Goal: Task Accomplishment & Management: Use online tool/utility

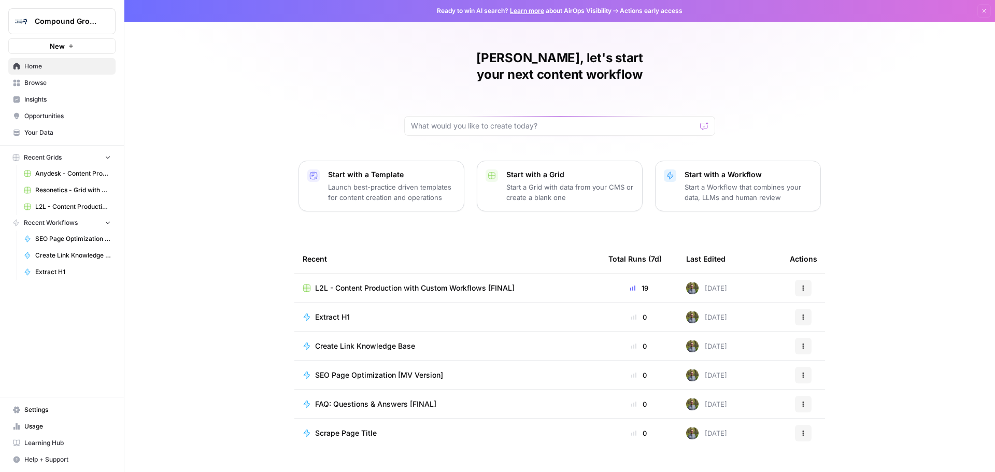
click at [50, 85] on span "Browse" at bounding box center [67, 82] width 87 height 9
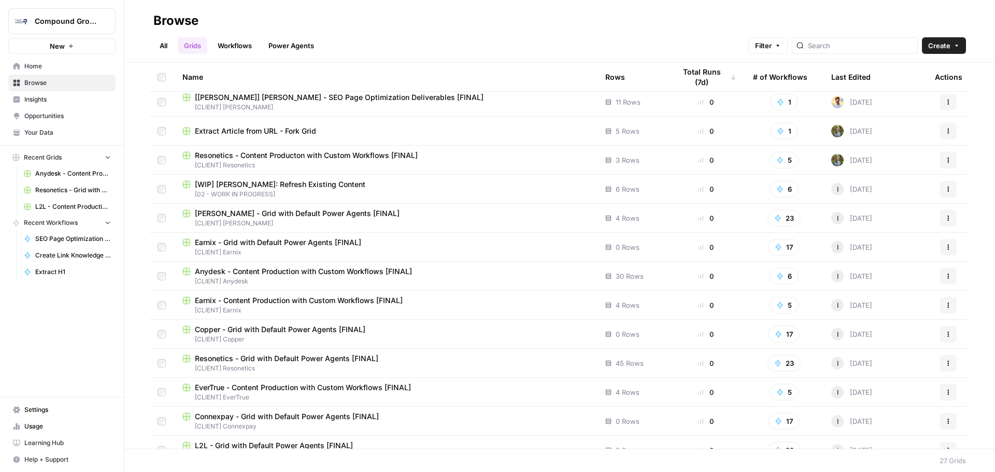
scroll to position [311, 0]
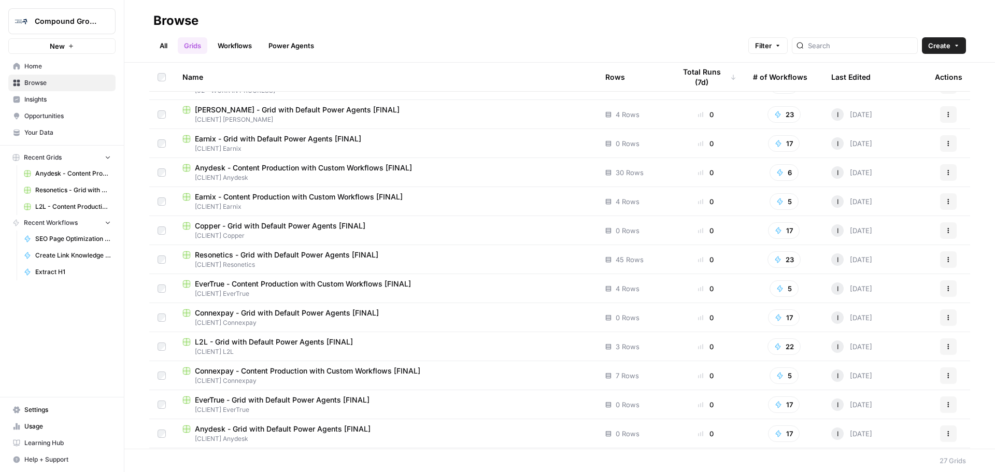
click at [316, 319] on span "[CLIENT] Connexpay" at bounding box center [385, 322] width 406 height 9
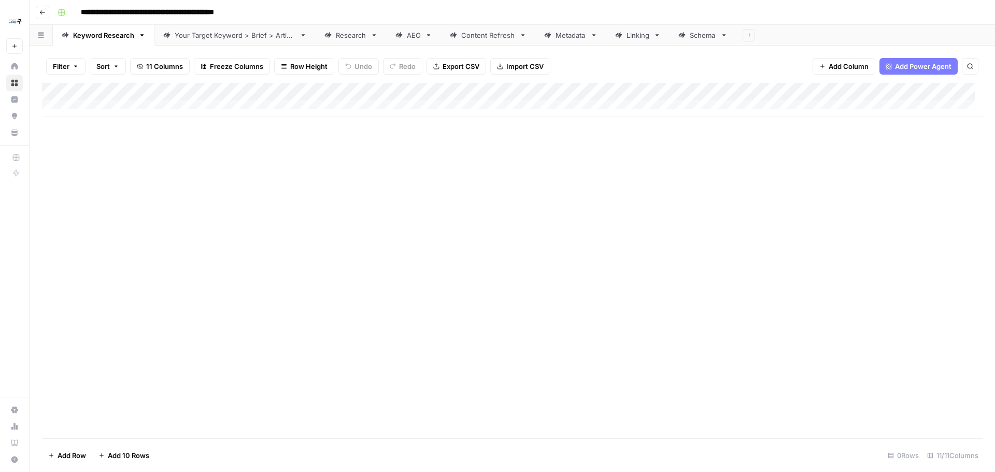
click at [481, 38] on div "Content Refresh" at bounding box center [488, 35] width 54 height 10
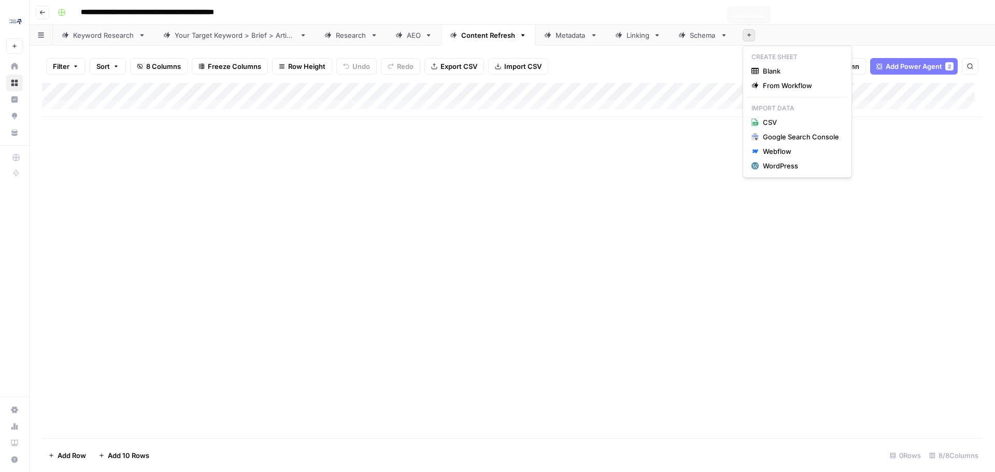
click at [746, 35] on icon "button" at bounding box center [749, 35] width 6 height 6
click at [785, 90] on span "From Workflow" at bounding box center [800, 85] width 76 height 10
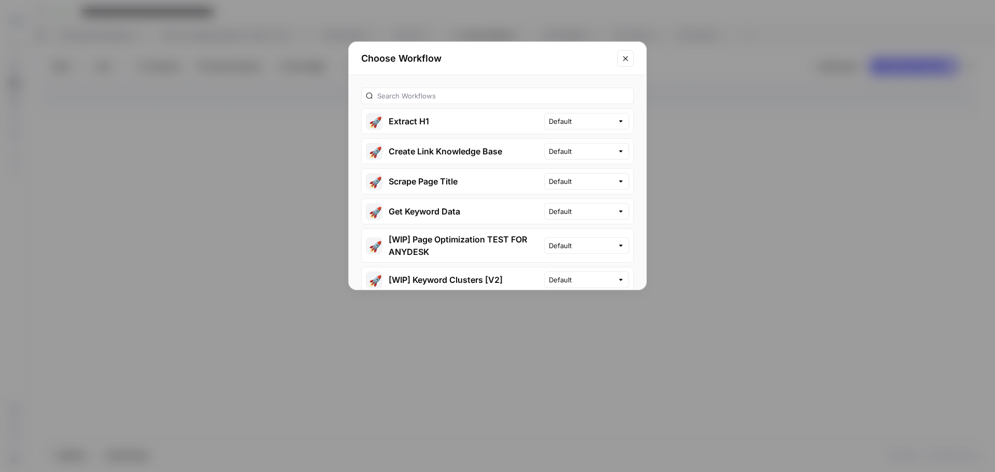
click at [629, 62] on button "Close modal" at bounding box center [625, 58] width 17 height 17
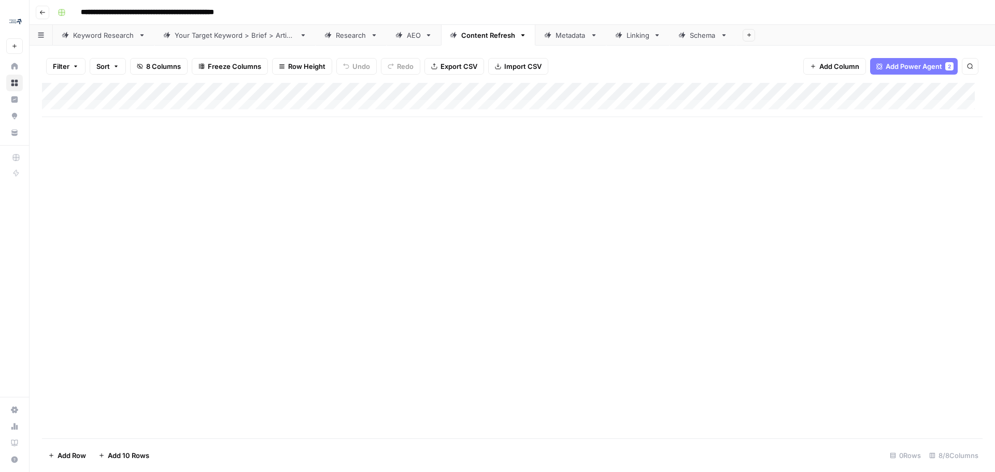
click at [45, 7] on button "Go back" at bounding box center [42, 12] width 13 height 13
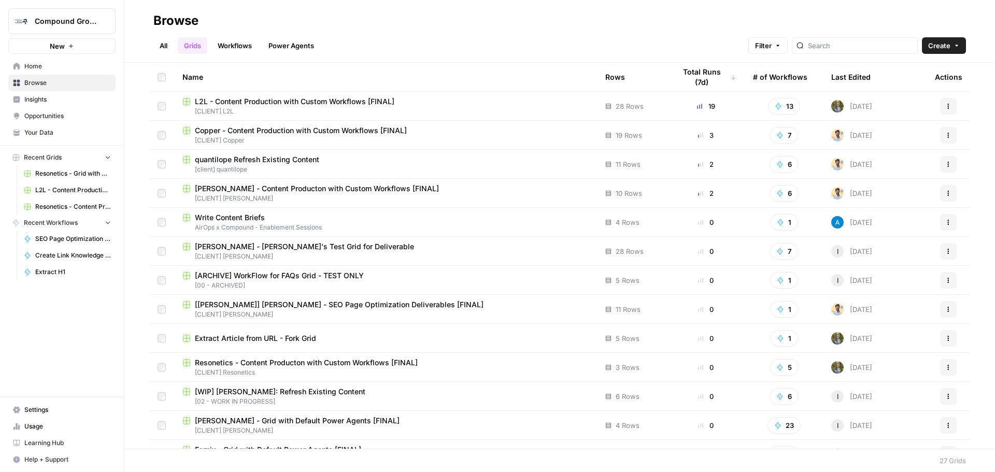
click at [234, 99] on span "L2L - Content Production with Custom Workflows [FINAL]" at bounding box center [294, 101] width 199 height 10
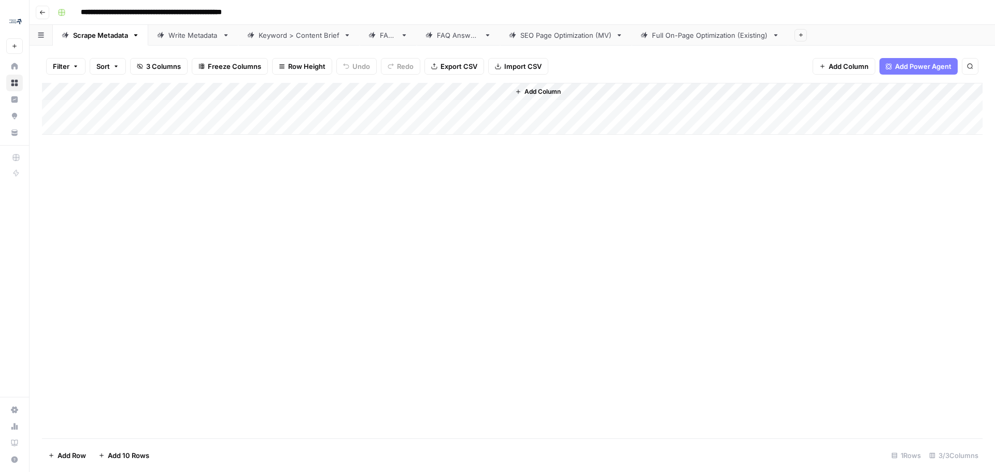
click at [706, 45] on link "Full On-Page Optimization (Existing)" at bounding box center [709, 35] width 156 height 21
click at [776, 38] on icon "button" at bounding box center [775, 35] width 7 height 7
click at [674, 61] on div "Filter Sort 27 Columns Freeze Columns Row Height Undo Redo Export CSV Import CS…" at bounding box center [512, 66] width 940 height 33
click at [36, 13] on button "Go back" at bounding box center [42, 12] width 13 height 13
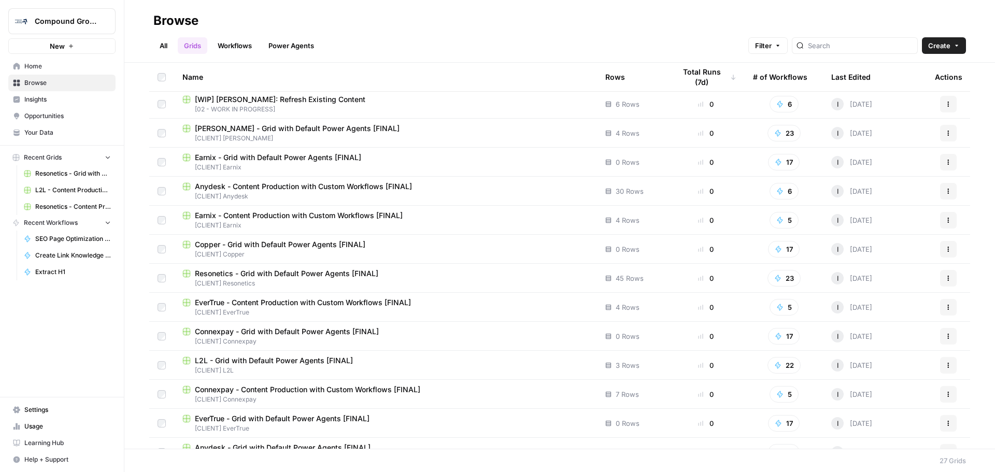
scroll to position [311, 0]
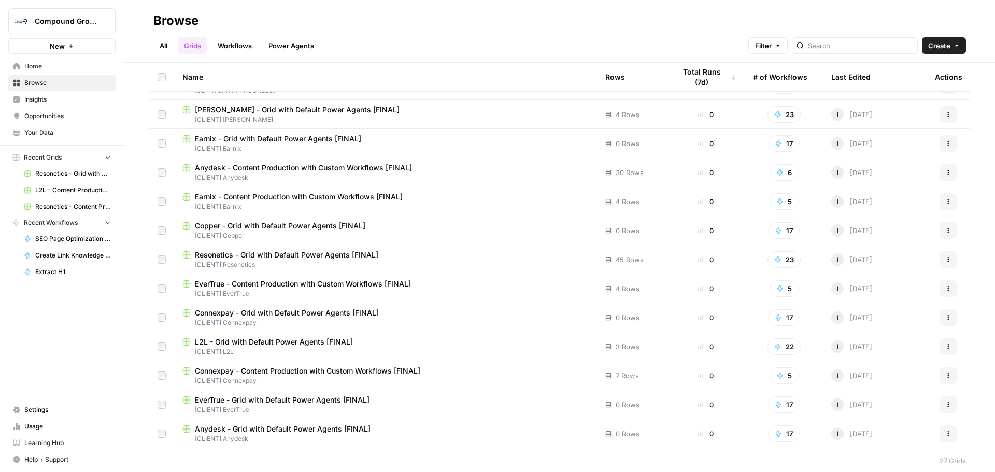
click at [312, 370] on span "Connexpay - Content Production with Custom Workflows [FINAL]" at bounding box center [307, 371] width 225 height 10
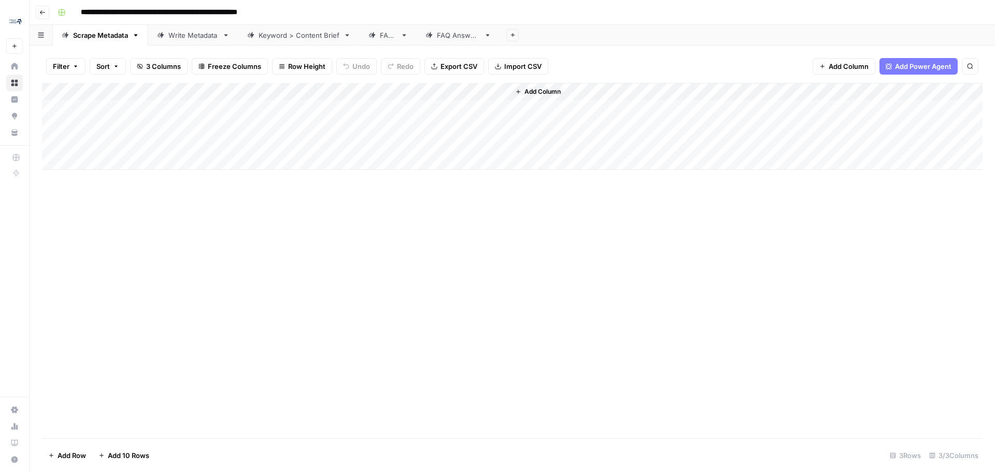
click at [45, 13] on icon "button" at bounding box center [42, 12] width 6 height 6
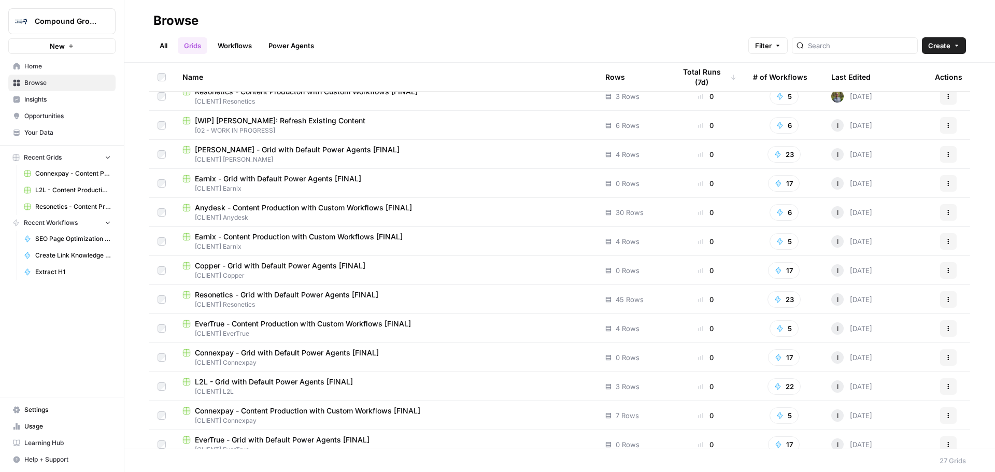
scroll to position [219, 0]
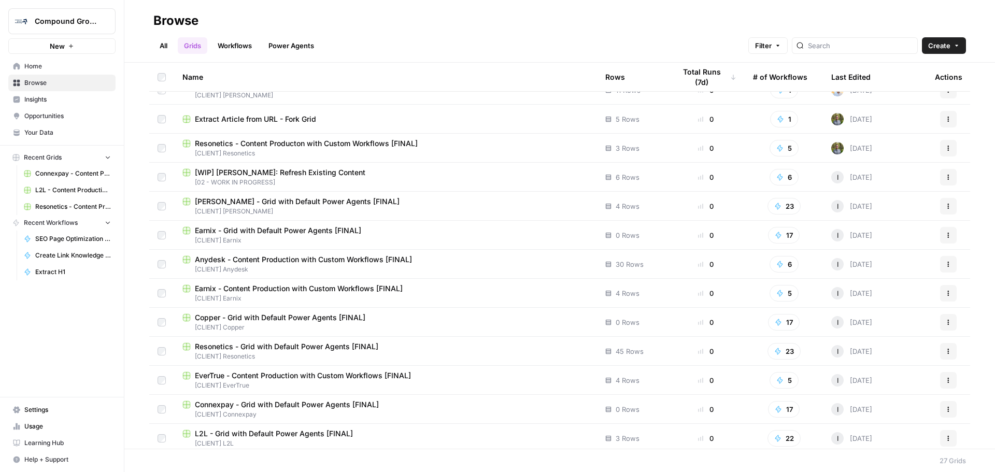
click at [300, 415] on span "[CLIENT] Connexpay" at bounding box center [385, 414] width 406 height 9
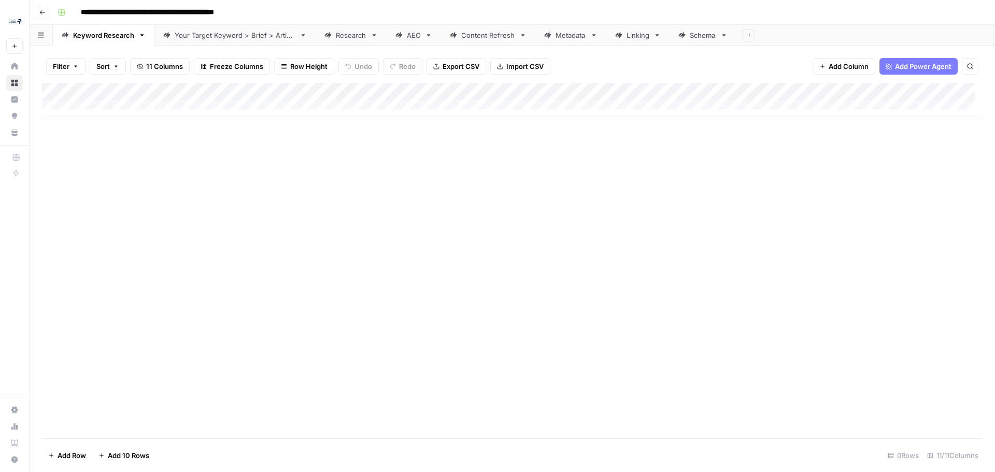
click at [742, 37] on button "Add Sheet" at bounding box center [748, 35] width 12 height 12
click at [800, 88] on span "From Workflow" at bounding box center [800, 85] width 76 height 10
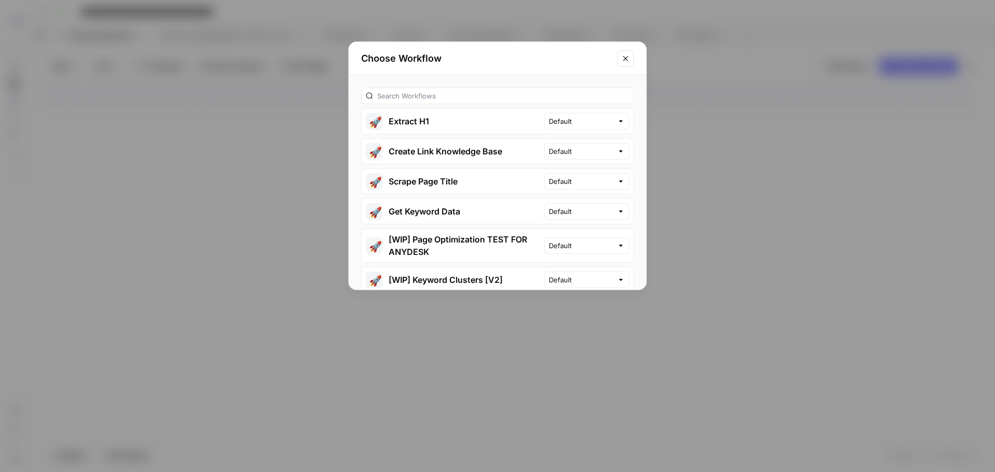
click at [476, 101] on div at bounding box center [497, 96] width 272 height 17
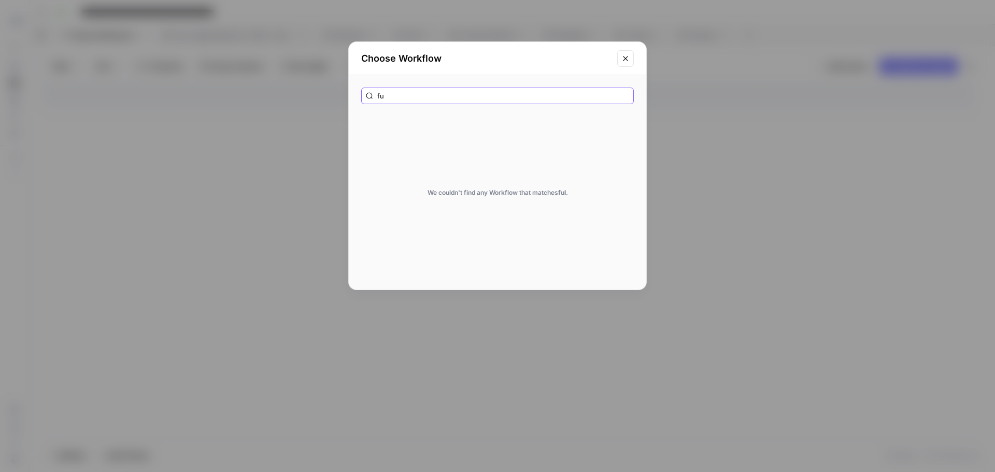
type input "f"
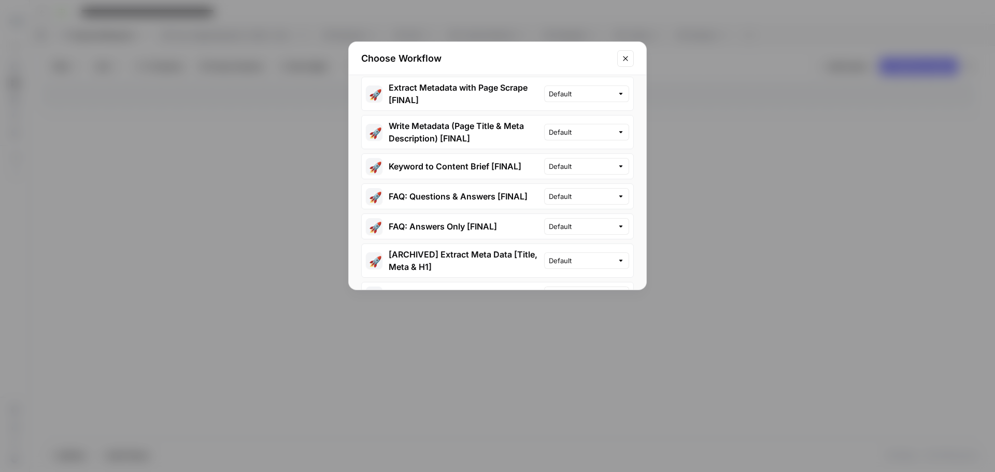
scroll to position [363, 0]
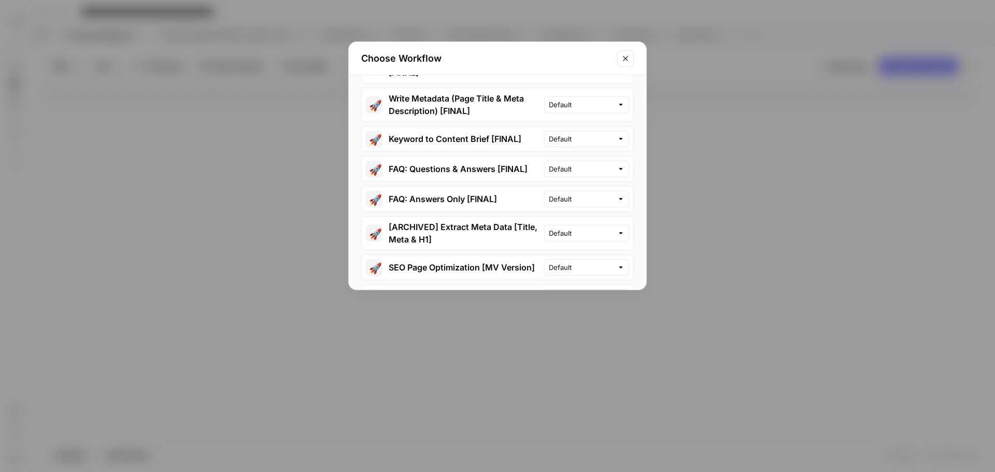
click at [620, 53] on button "Close modal" at bounding box center [625, 58] width 17 height 17
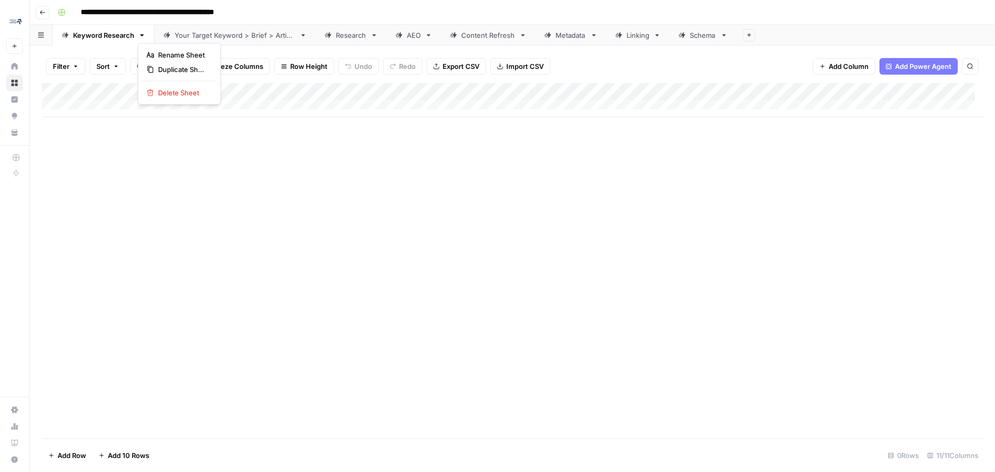
click at [140, 34] on icon "button" at bounding box center [141, 35] width 7 height 7
click at [129, 247] on div "Add Column" at bounding box center [512, 260] width 940 height 355
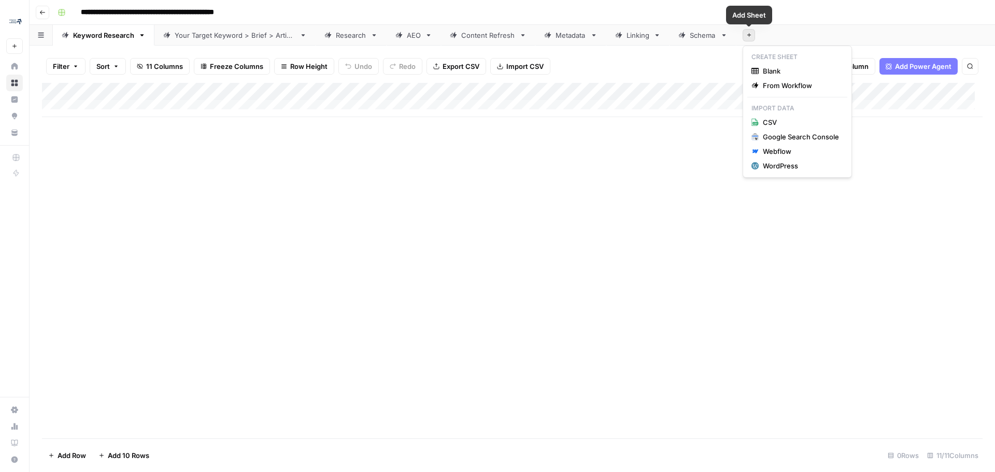
click at [746, 35] on icon "button" at bounding box center [749, 35] width 6 height 6
click at [785, 77] on button "Blank" at bounding box center [797, 71] width 100 height 15
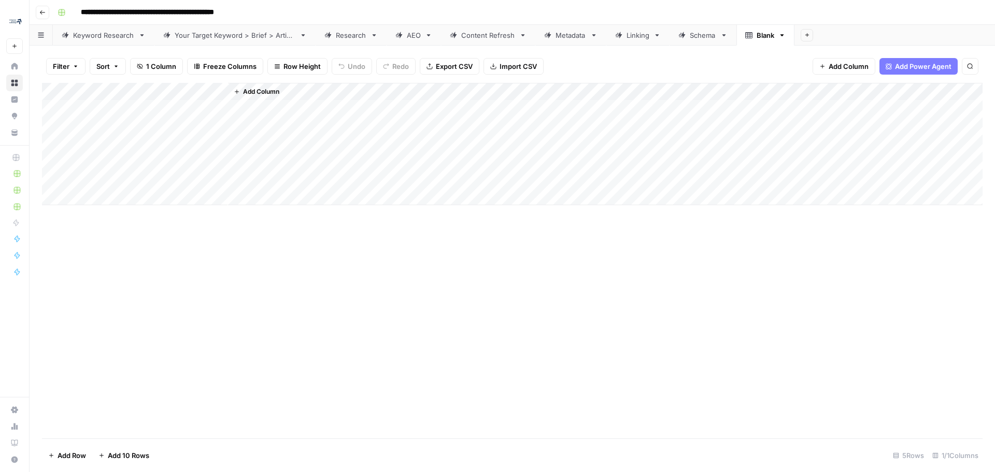
drag, startPoint x: 769, startPoint y: 40, endPoint x: 753, endPoint y: 33, distance: 17.8
click at [92, 42] on link "Keyword Research" at bounding box center [104, 35] width 102 height 21
click at [155, 104] on div "Add Column" at bounding box center [512, 100] width 940 height 34
type input "**********"
click at [307, 111] on div "Add Column" at bounding box center [512, 109] width 940 height 52
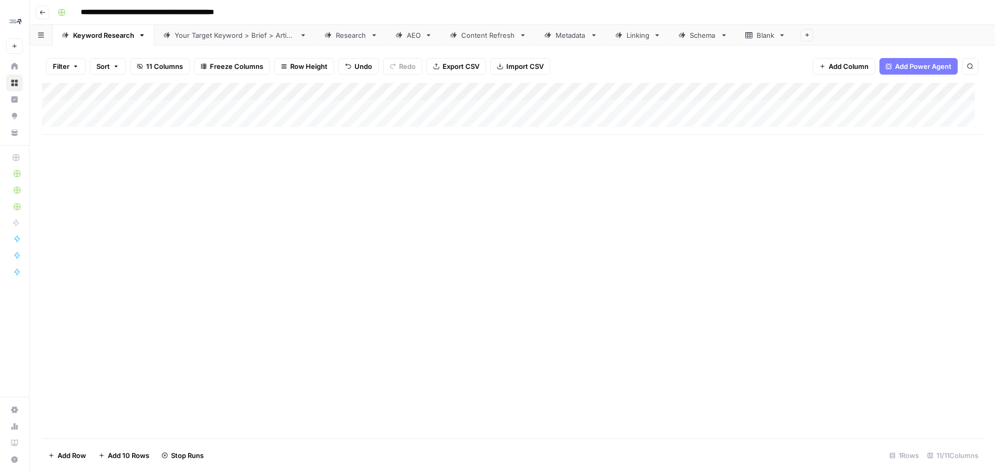
click at [759, 39] on div "Blank" at bounding box center [765, 35] width 18 height 10
drag, startPoint x: 762, startPoint y: 33, endPoint x: 747, endPoint y: 30, distance: 15.2
click at [747, 30] on div "Blank" at bounding box center [759, 35] width 29 height 10
click at [783, 38] on icon "button" at bounding box center [781, 35] width 7 height 7
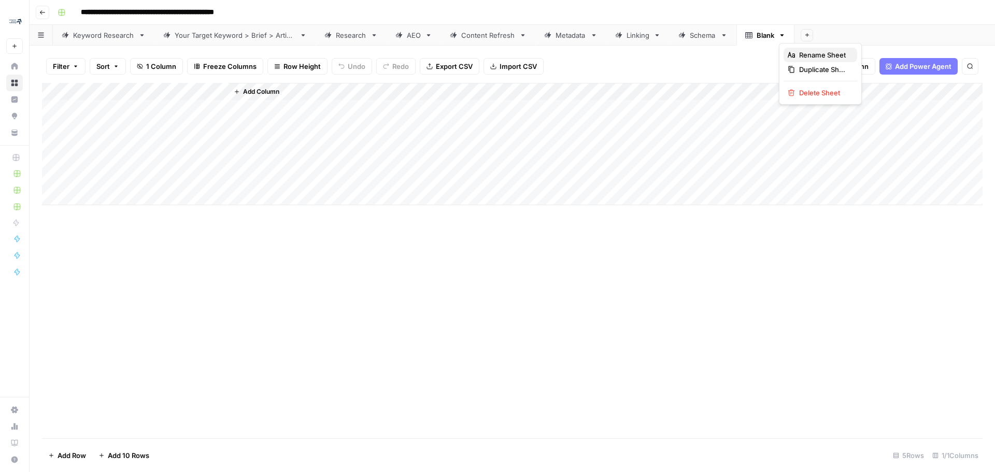
click at [803, 55] on span "Rename Sheet" at bounding box center [824, 55] width 50 height 10
type input "*"
type input "**********"
click at [876, 24] on header "**********" at bounding box center [512, 12] width 965 height 25
click at [123, 86] on div "Add Column" at bounding box center [512, 144] width 940 height 122
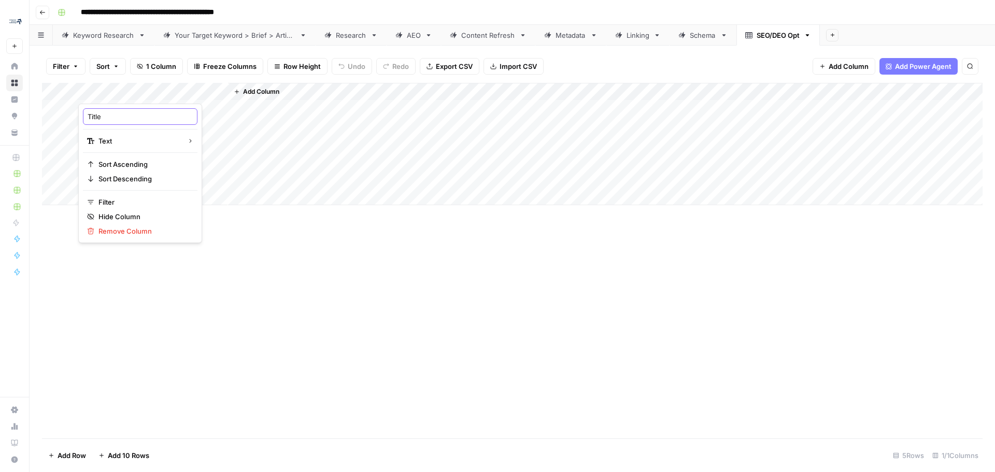
click at [128, 120] on input "Title" at bounding box center [140, 116] width 105 height 10
click at [131, 143] on div "Add Column" at bounding box center [512, 144] width 940 height 122
click at [132, 85] on div "Add Column" at bounding box center [512, 144] width 940 height 122
click at [148, 134] on button "Text" at bounding box center [140, 141] width 114 height 15
click at [214, 207] on button "URL" at bounding box center [222, 201] width 74 height 15
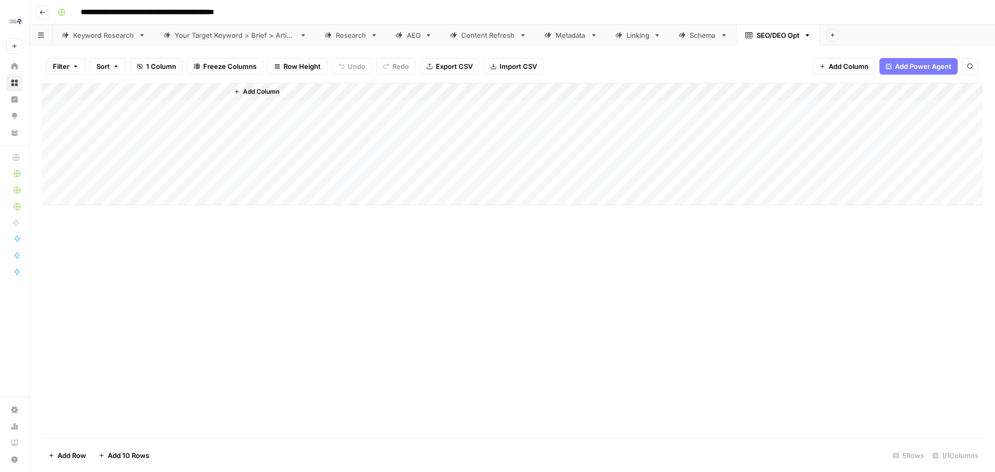
click at [135, 110] on div "Add Column" at bounding box center [512, 144] width 940 height 122
click at [97, 39] on div "Keyword Research" at bounding box center [103, 35] width 61 height 10
click at [459, 108] on div "Add Column" at bounding box center [512, 109] width 940 height 52
click at [584, 135] on div "Add Column" at bounding box center [512, 260] width 940 height 355
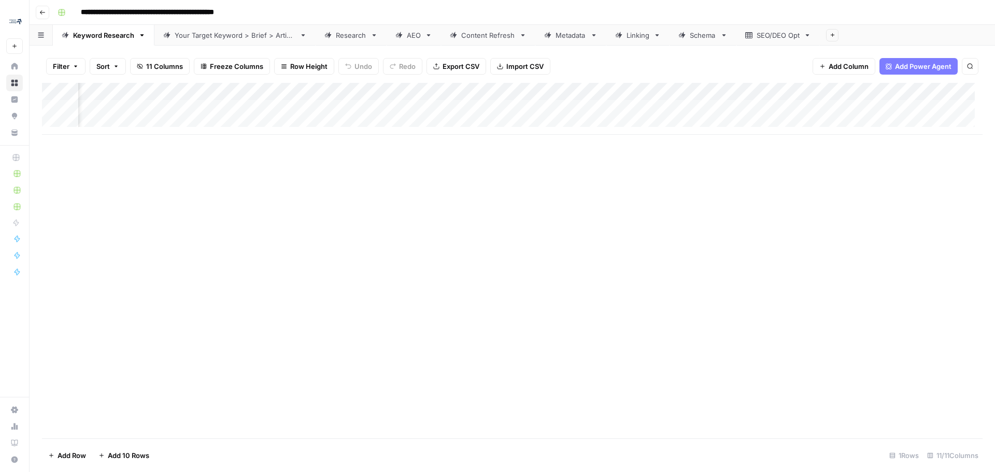
click at [566, 105] on div "Add Column" at bounding box center [512, 109] width 940 height 52
click at [212, 108] on div "Add Column" at bounding box center [512, 109] width 940 height 52
click at [212, 108] on textarea "**********" at bounding box center [268, 109] width 166 height 15
click at [514, 103] on div "Add Column" at bounding box center [512, 109] width 940 height 52
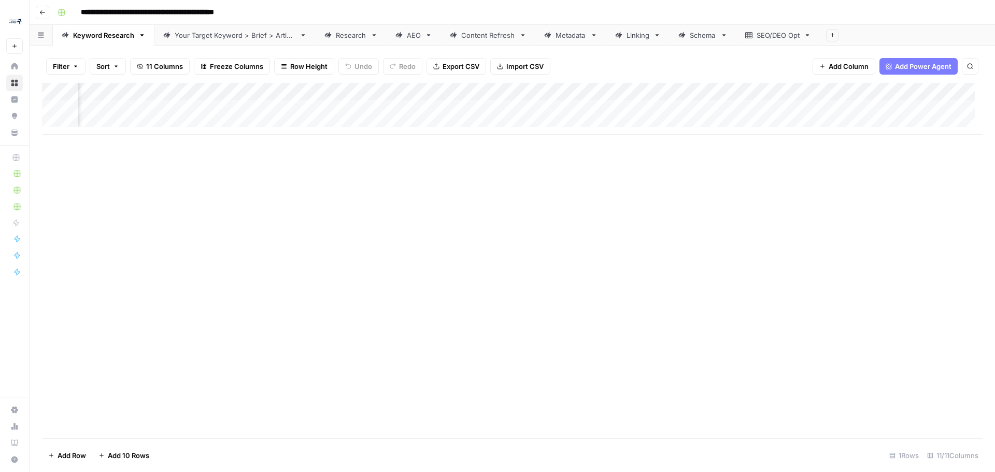
click at [514, 103] on div "Add Column" at bounding box center [512, 109] width 940 height 52
type textarea "**********"
click at [668, 192] on div "Add Column" at bounding box center [512, 260] width 940 height 355
click at [690, 111] on div "Add Column" at bounding box center [512, 109] width 940 height 52
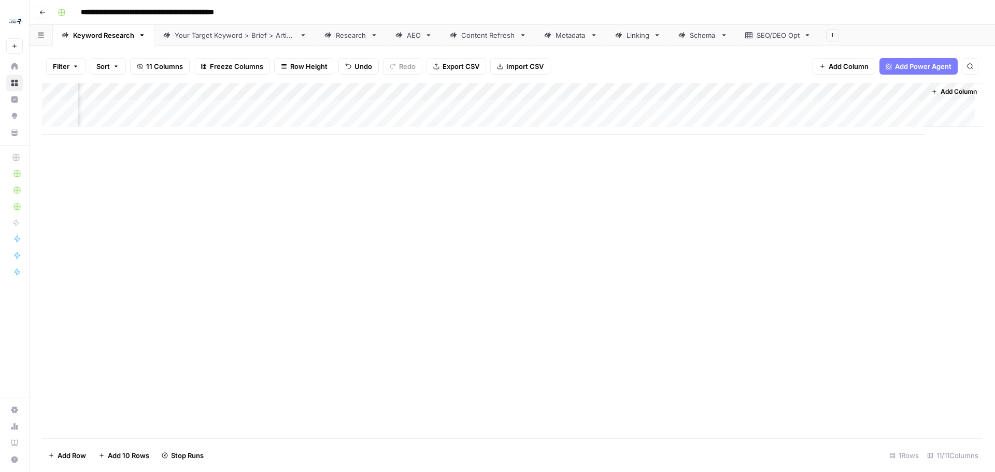
click at [683, 103] on div "Add Column" at bounding box center [512, 109] width 940 height 52
click at [981, 425] on div "keywords_input_value can't be blank" at bounding box center [906, 438] width 166 height 33
click at [688, 105] on div "Add Column" at bounding box center [512, 109] width 940 height 52
click at [861, 103] on div "Add Column" at bounding box center [512, 109] width 940 height 52
click at [906, 105] on div "Add Column" at bounding box center [512, 109] width 940 height 52
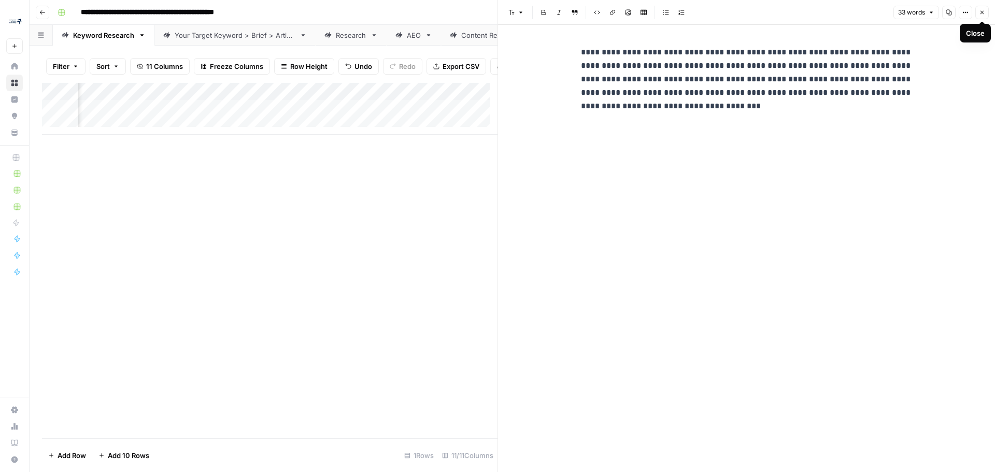
click at [987, 11] on button "Close" at bounding box center [981, 12] width 13 height 13
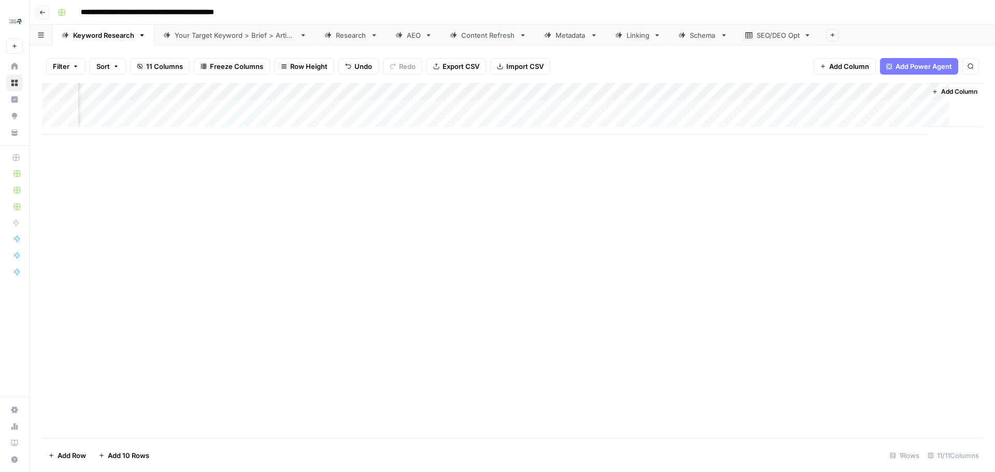
scroll to position [0, 485]
click at [773, 39] on div "SEO/DEO Opt" at bounding box center [777, 35] width 43 height 10
click at [260, 94] on span "Add Column" at bounding box center [261, 91] width 36 height 9
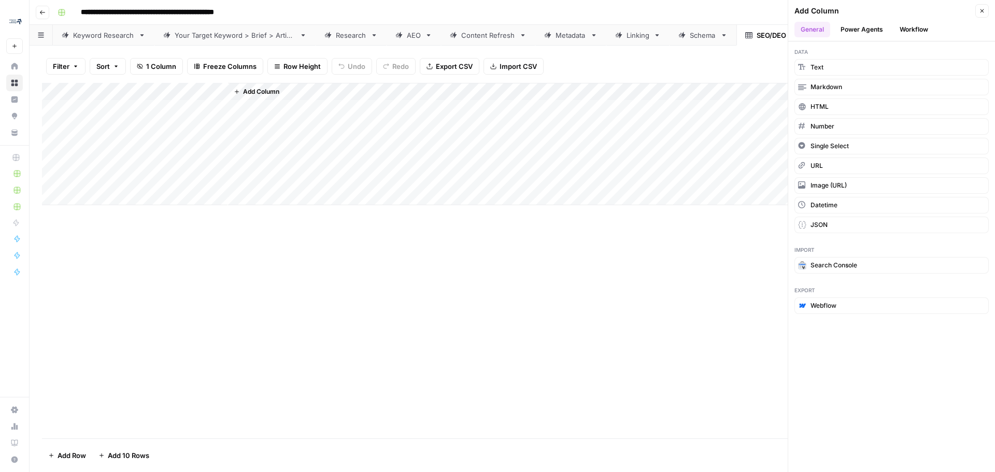
click at [875, 26] on button "Power Agents" at bounding box center [861, 30] width 55 height 16
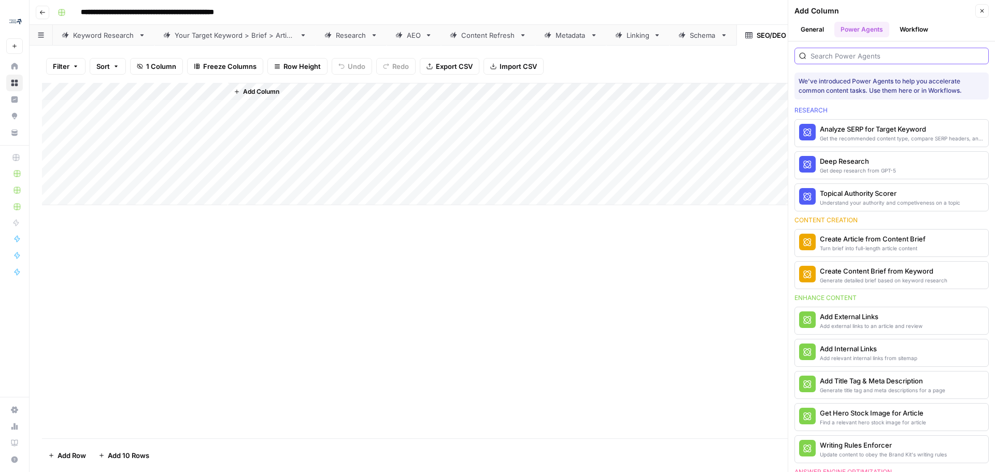
click at [894, 58] on input "search" at bounding box center [897, 56] width 174 height 10
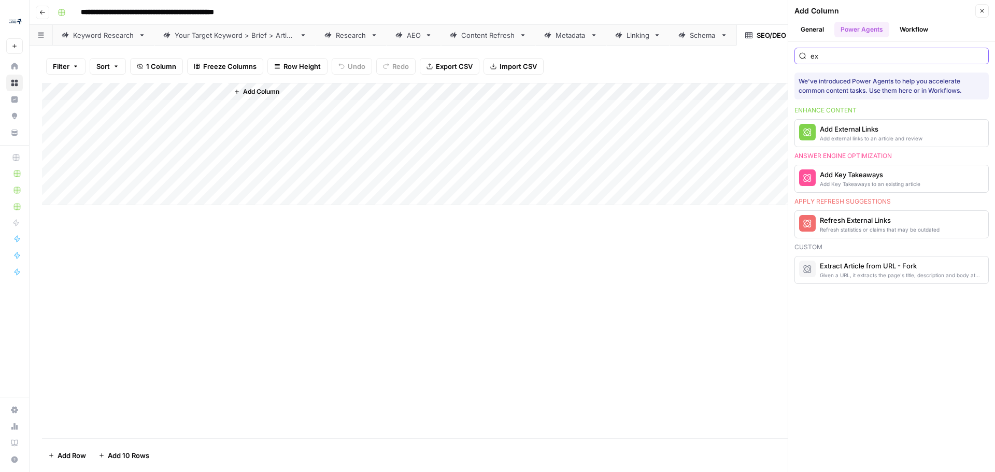
type input "e"
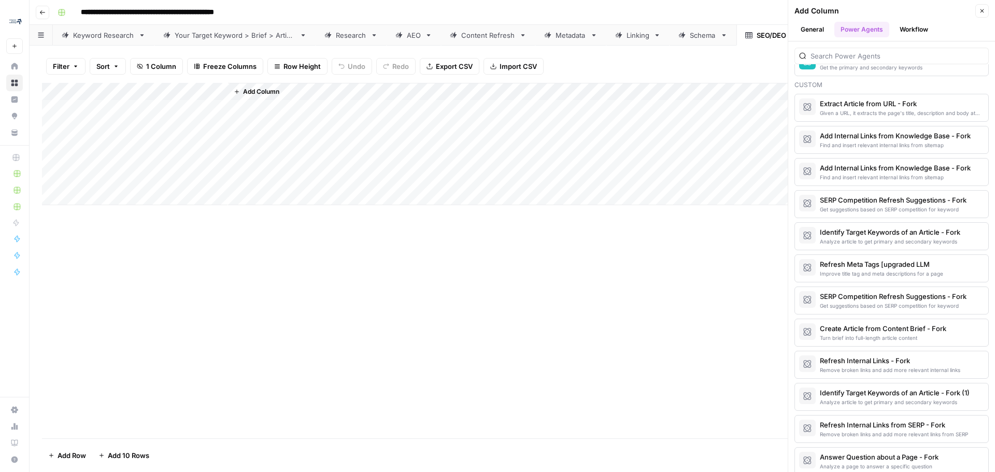
scroll to position [900, 0]
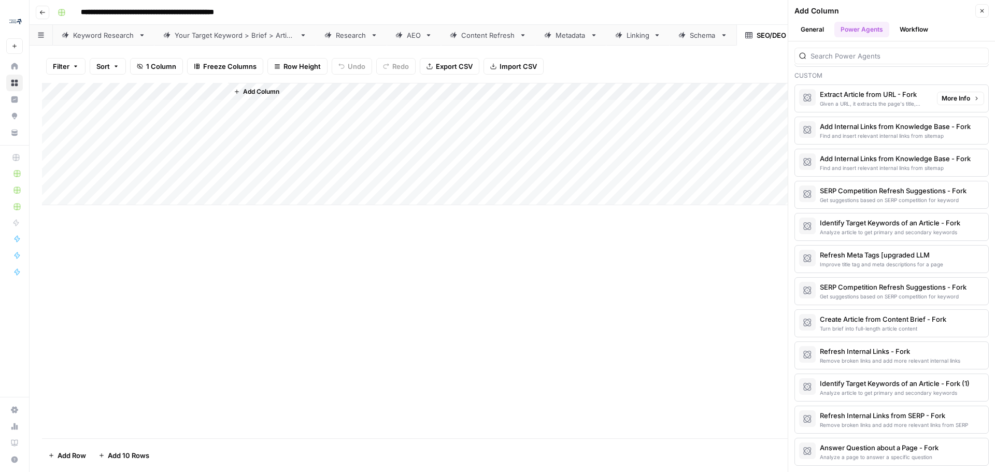
click at [880, 103] on div "Given a URL, it extracts the page's title, description and body at once." at bounding box center [873, 103] width 109 height 8
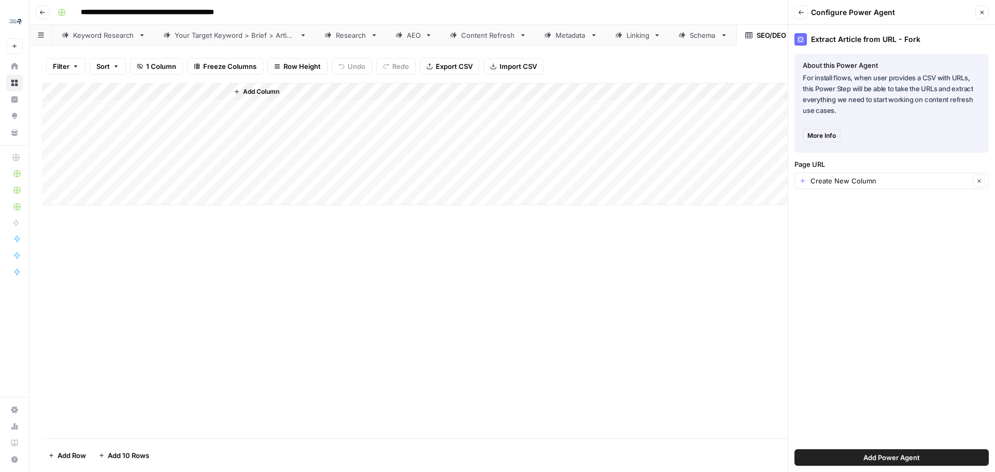
click at [949, 188] on div "Create New Column Clear" at bounding box center [891, 180] width 194 height 17
click at [817, 242] on span "Title" at bounding box center [889, 238] width 172 height 10
type input "Title"
click at [878, 465] on button "Add Power Agent" at bounding box center [891, 457] width 194 height 17
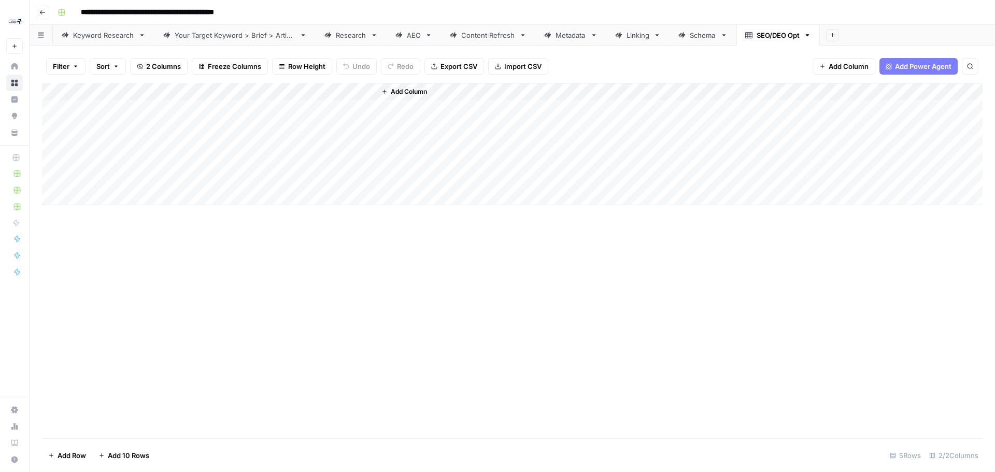
click at [118, 88] on div "Add Column" at bounding box center [512, 144] width 940 height 122
drag, startPoint x: 117, startPoint y: 120, endPoint x: 34, endPoint y: 121, distance: 83.4
click at [34, 121] on body "**********" at bounding box center [497, 236] width 995 height 472
type input "T"
type input "URL"
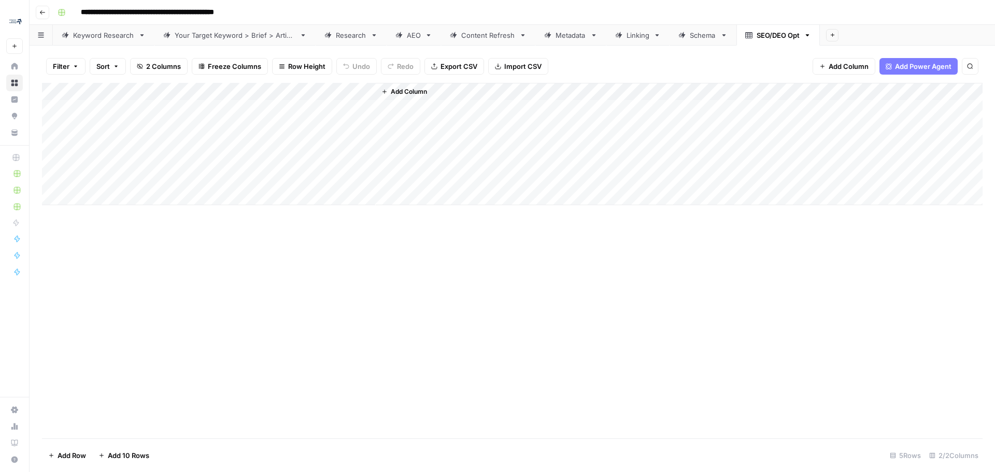
click at [249, 109] on div "Add Column" at bounding box center [512, 144] width 940 height 122
click at [400, 91] on span "Add Column" at bounding box center [409, 91] width 36 height 9
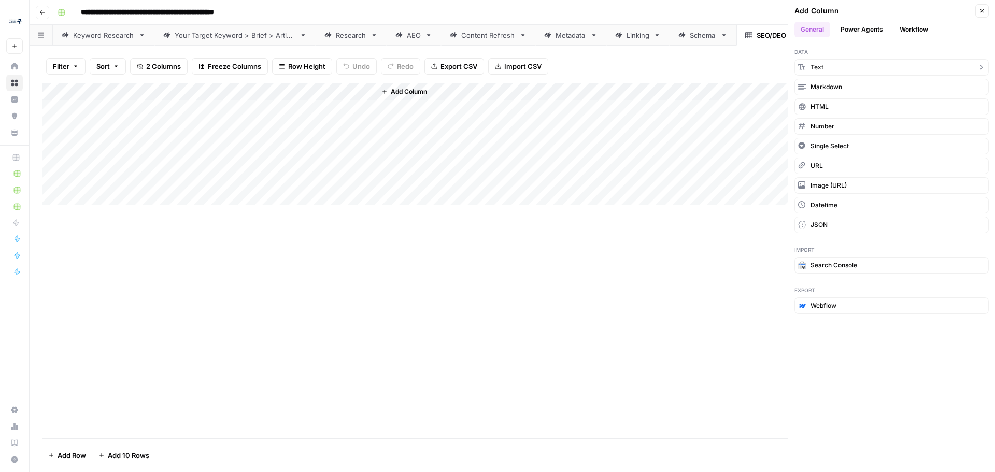
click at [812, 64] on span "Text" at bounding box center [816, 67] width 13 height 9
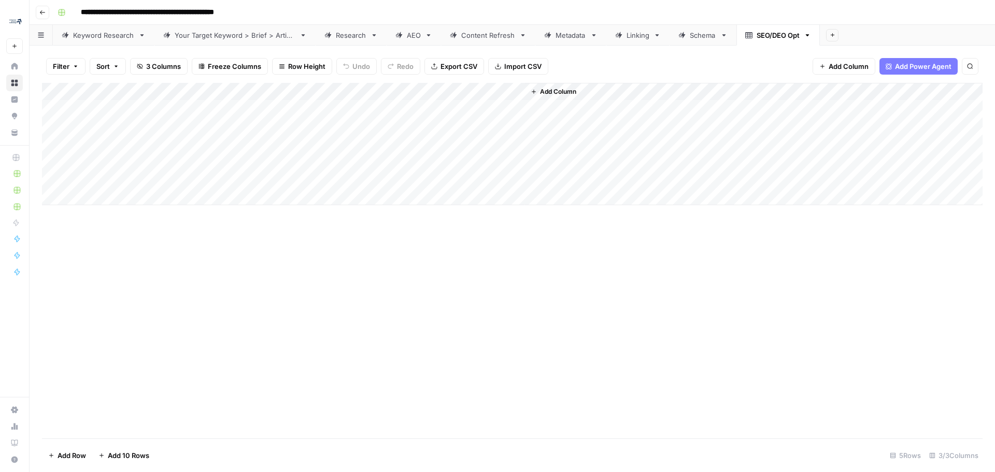
click at [559, 88] on span "Add Column" at bounding box center [558, 91] width 36 height 9
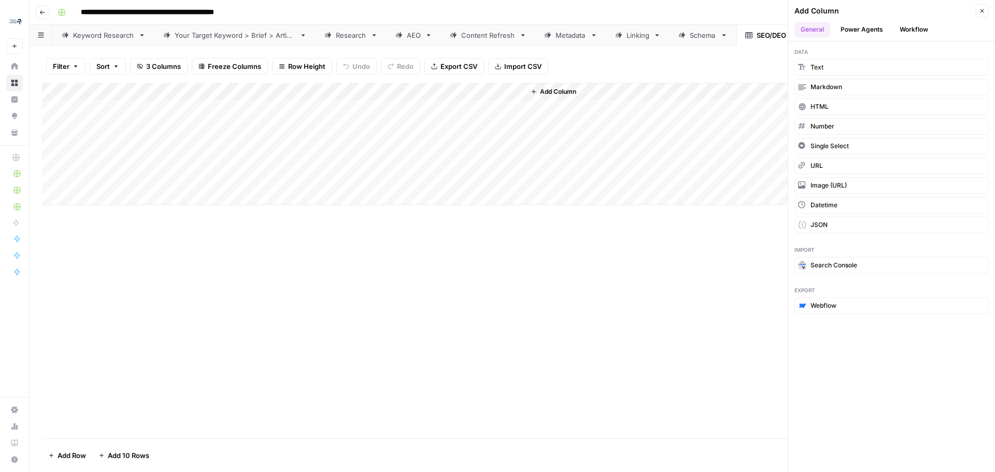
click at [402, 99] on div "Add Column" at bounding box center [512, 144] width 940 height 122
drag, startPoint x: 431, startPoint y: 113, endPoint x: 363, endPoint y: 119, distance: 68.6
click at [363, 119] on body "**********" at bounding box center [497, 236] width 995 height 472
click at [421, 119] on input "New Column" at bounding box center [436, 116] width 105 height 10
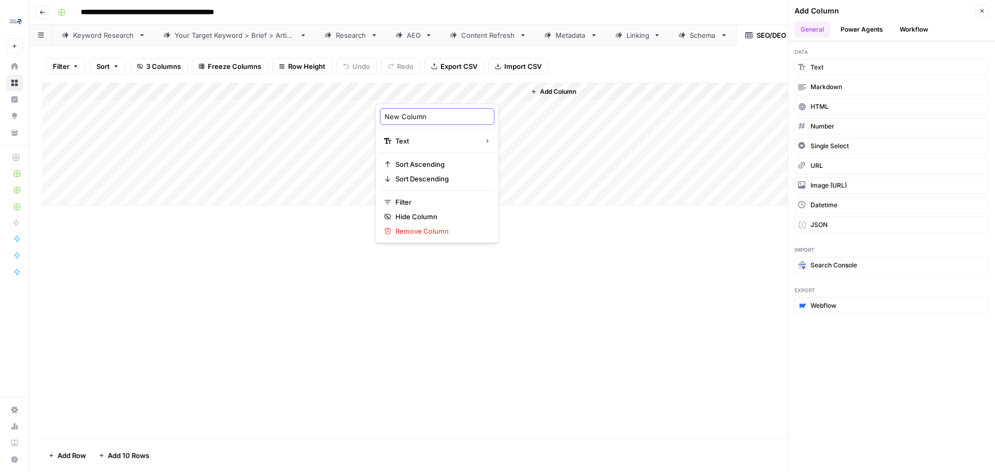
click at [421, 119] on input "New Column" at bounding box center [436, 116] width 105 height 10
type input "Primary Keyword"
click at [571, 90] on span "Add Column" at bounding box center [558, 91] width 36 height 9
click at [561, 95] on span "Add Column" at bounding box center [558, 91] width 36 height 9
click at [545, 90] on span "Add Column" at bounding box center [558, 91] width 36 height 9
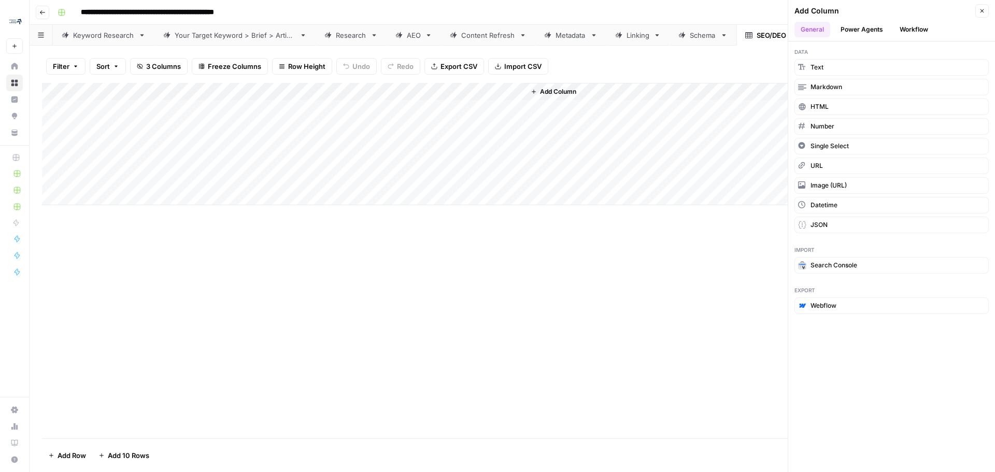
drag, startPoint x: 552, startPoint y: 124, endPoint x: 568, endPoint y: 109, distance: 22.4
click at [552, 124] on div "Add Column" at bounding box center [753, 144] width 457 height 122
click at [551, 106] on div "Add Column" at bounding box center [753, 144] width 457 height 122
click at [833, 59] on button "Text" at bounding box center [891, 67] width 194 height 17
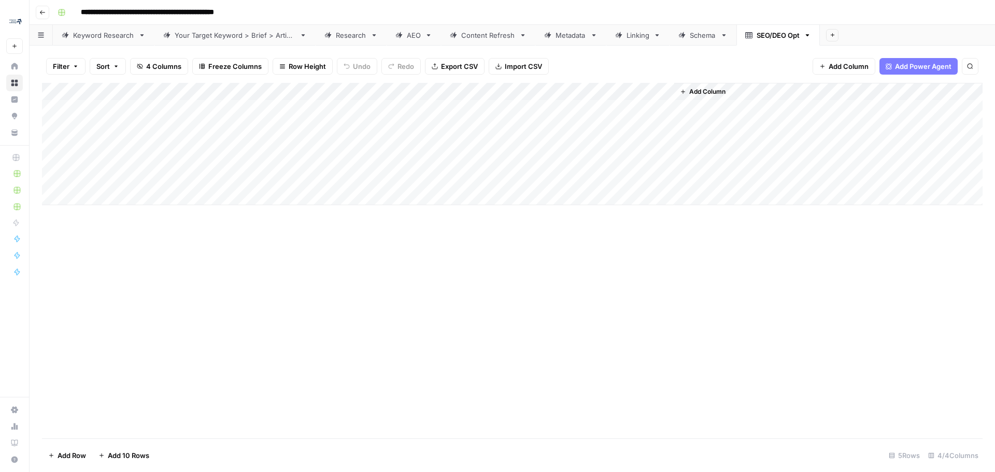
click at [558, 90] on div "Add Column" at bounding box center [512, 144] width 940 height 122
click at [560, 112] on input "New Column" at bounding box center [586, 116] width 105 height 10
type input "Supporting Keyword(s)"
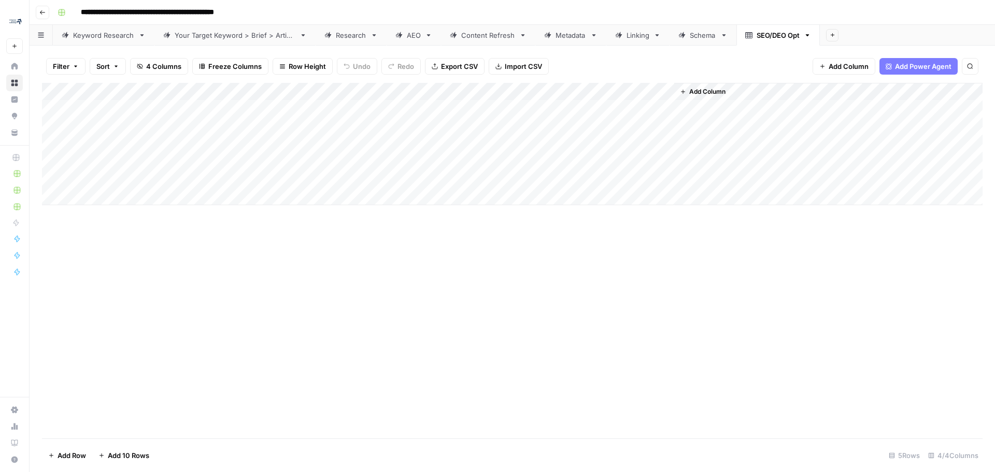
click at [694, 94] on span "Add Column" at bounding box center [707, 91] width 36 height 9
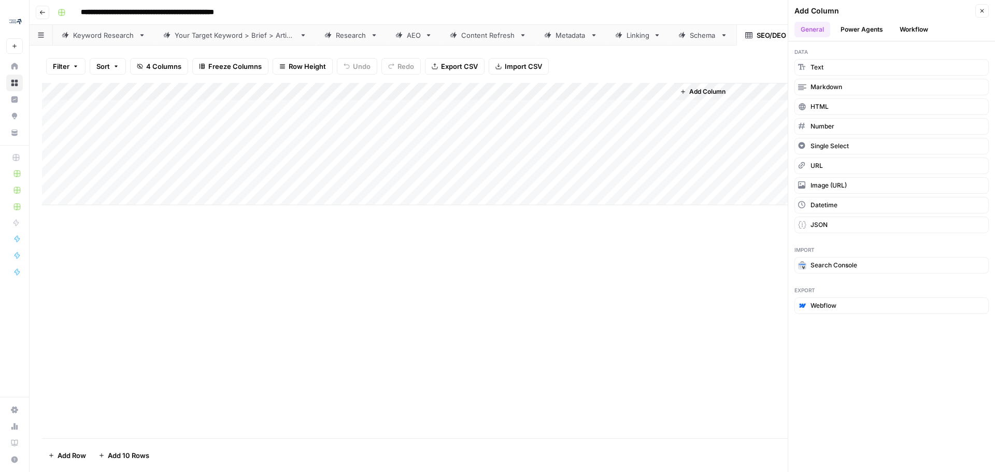
click at [849, 33] on button "Power Agents" at bounding box center [861, 30] width 55 height 16
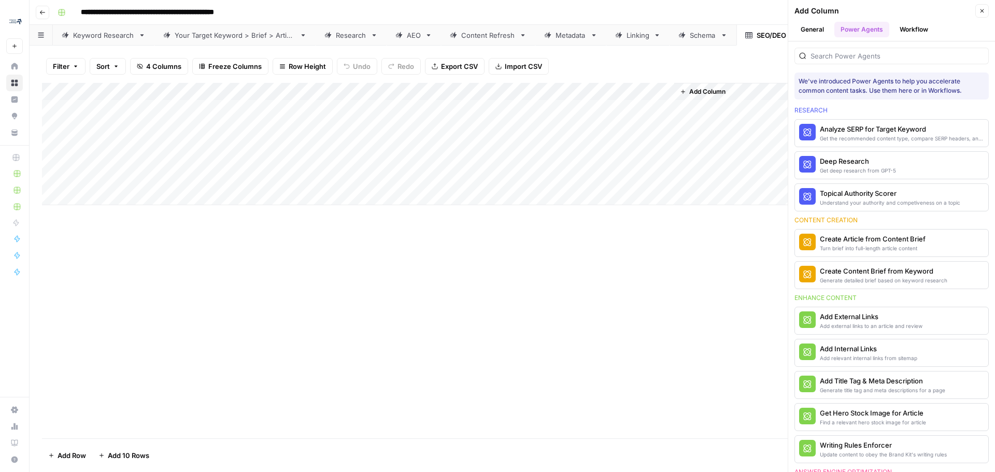
click at [921, 32] on button "Workflow" at bounding box center [913, 30] width 41 height 16
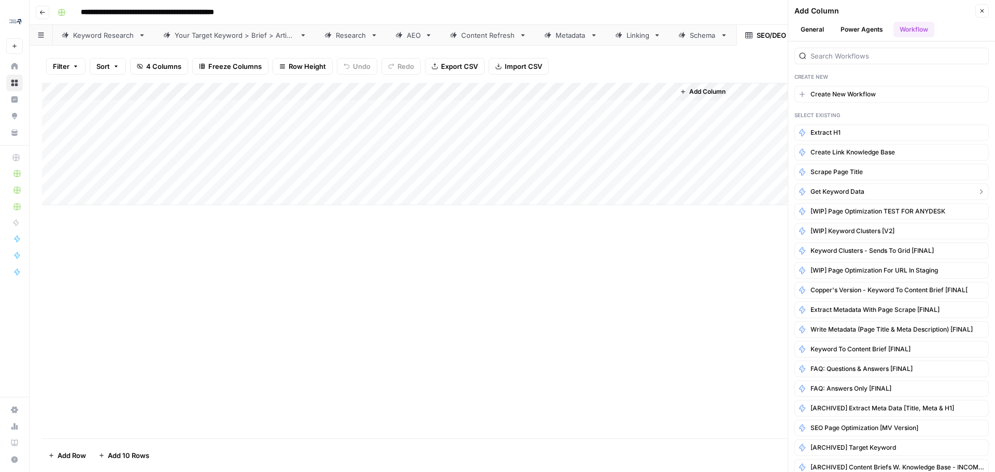
click at [899, 186] on button "Get Keyword Data" at bounding box center [891, 191] width 194 height 17
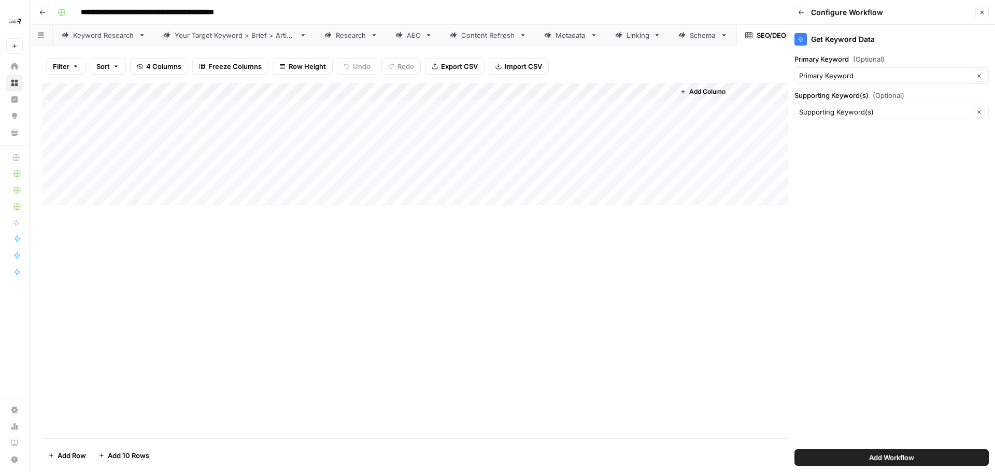
click at [887, 464] on button "Add Workflow" at bounding box center [891, 457] width 194 height 17
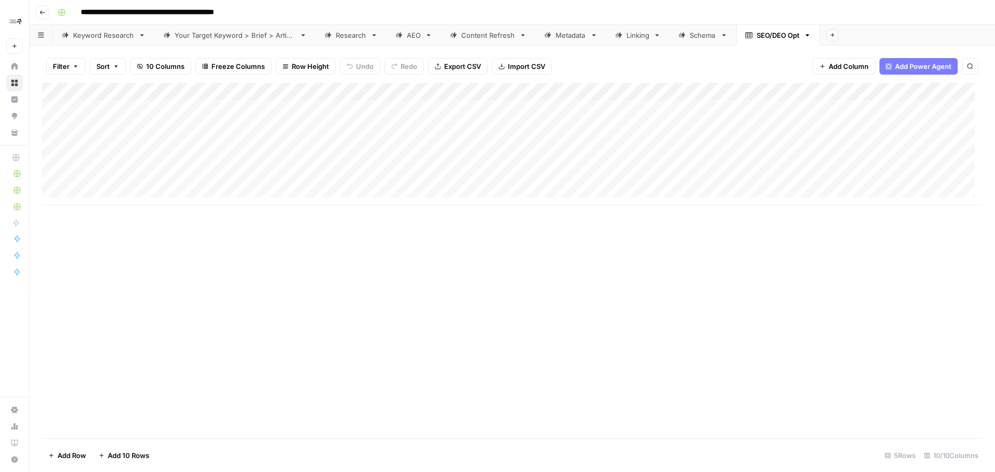
click at [428, 109] on div "Add Column" at bounding box center [512, 144] width 940 height 122
click at [109, 38] on div "Keyword Research" at bounding box center [103, 35] width 61 height 10
click at [439, 109] on div "Add Column" at bounding box center [512, 109] width 940 height 52
click at [439, 109] on textarea "**********" at bounding box center [480, 109] width 166 height 15
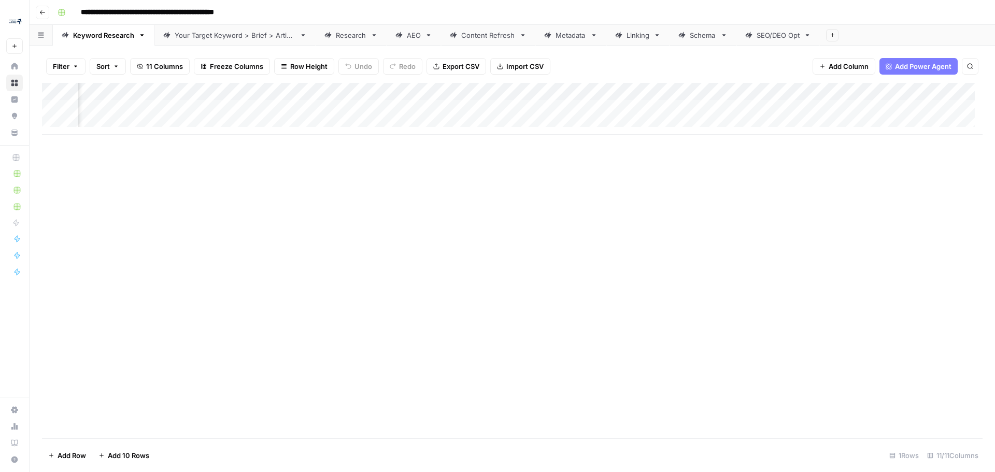
scroll to position [0, 358]
click at [642, 108] on div "Add Column" at bounding box center [512, 109] width 940 height 52
click at [690, 106] on div "Add Column" at bounding box center [512, 109] width 940 height 52
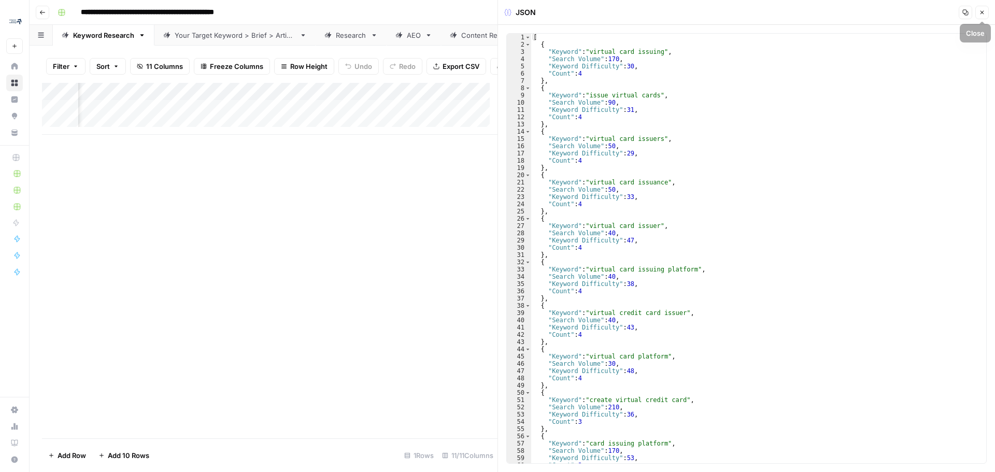
click at [983, 12] on icon "button" at bounding box center [981, 12] width 6 height 6
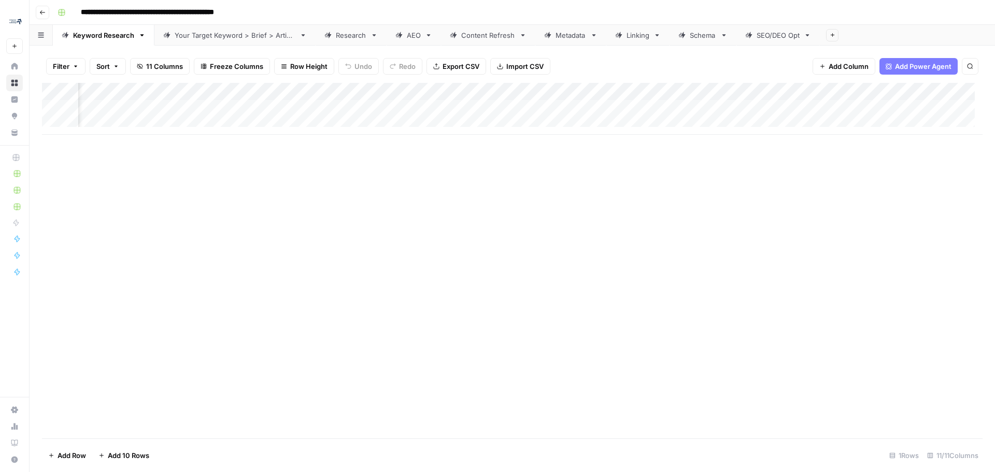
click at [776, 39] on div "SEO/DEO Opt" at bounding box center [777, 35] width 43 height 10
click at [532, 112] on div "Add Column" at bounding box center [512, 144] width 940 height 122
type textarea "**********"
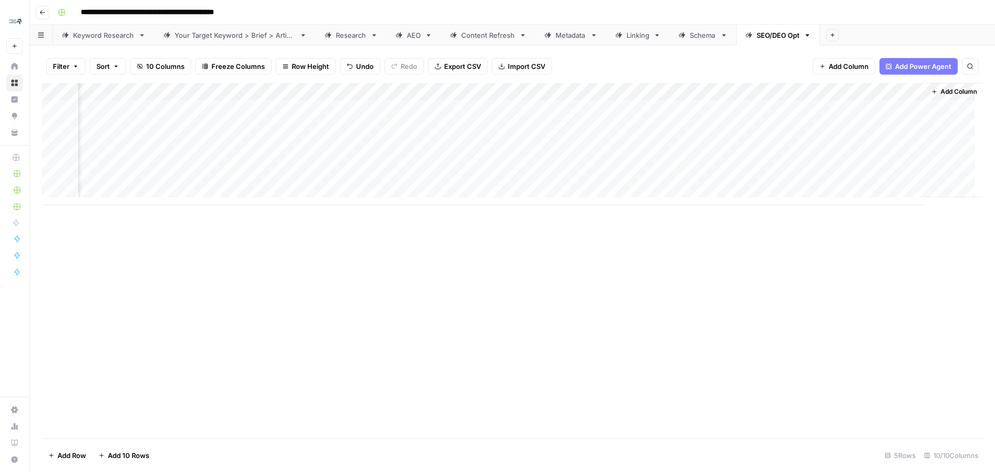
click at [106, 39] on div "Keyword Research" at bounding box center [103, 35] width 61 height 10
click at [573, 108] on div "Add Column" at bounding box center [512, 109] width 940 height 52
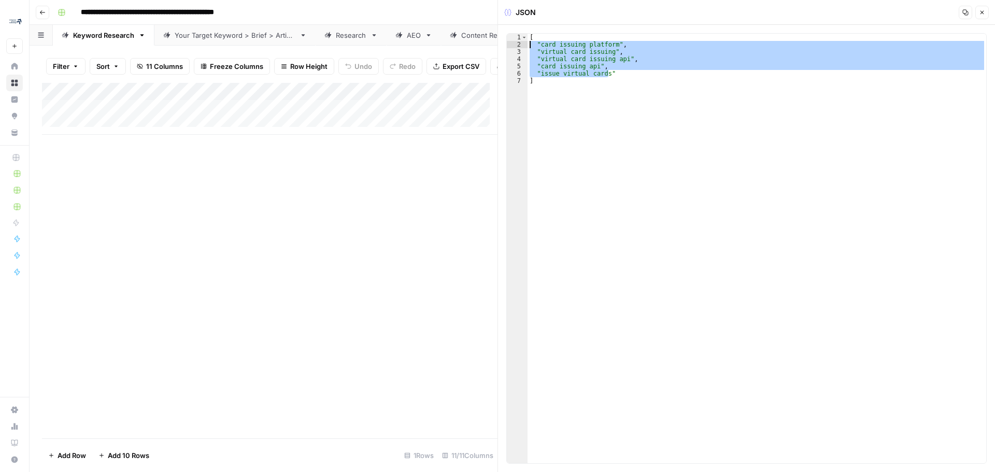
drag, startPoint x: 631, startPoint y: 77, endPoint x: 528, endPoint y: 48, distance: 107.1
click at [528, 48] on div "[ "card issuing platform" , "virtual card issuing" , "virtual card issuing api"…" at bounding box center [756, 256] width 458 height 444
type textarea "**********"
click at [977, 15] on button "Close" at bounding box center [981, 12] width 13 height 13
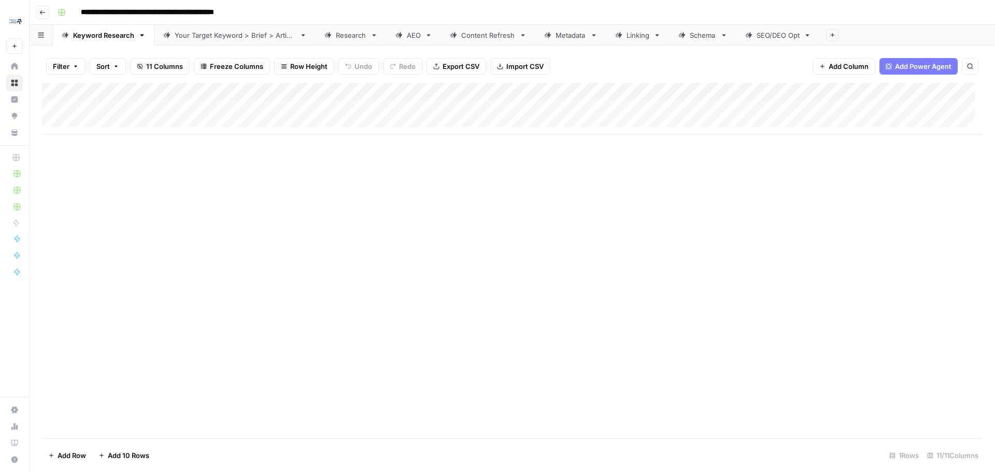
click at [780, 37] on div "SEO/DEO Opt" at bounding box center [777, 35] width 43 height 10
click at [689, 107] on div "Add Column" at bounding box center [512, 144] width 940 height 122
click at [689, 107] on textarea at bounding box center [742, 109] width 166 height 15
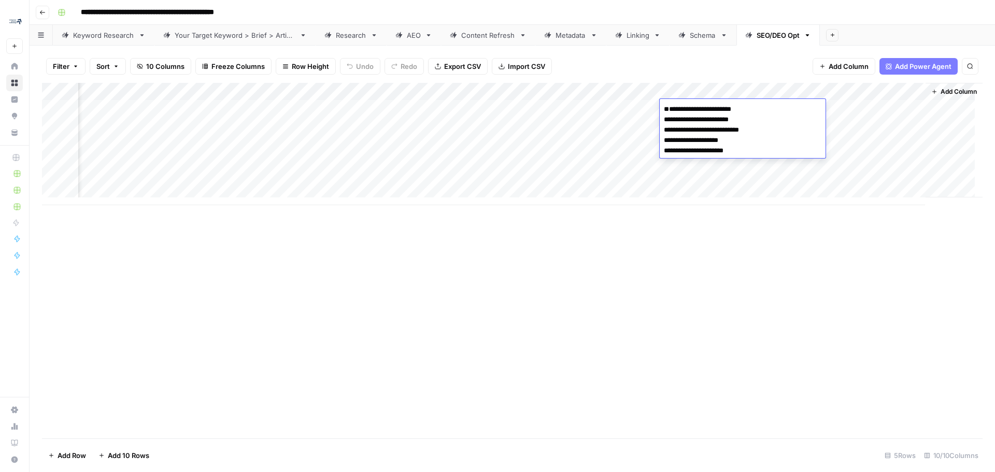
click at [745, 110] on textarea "**********" at bounding box center [742, 130] width 166 height 56
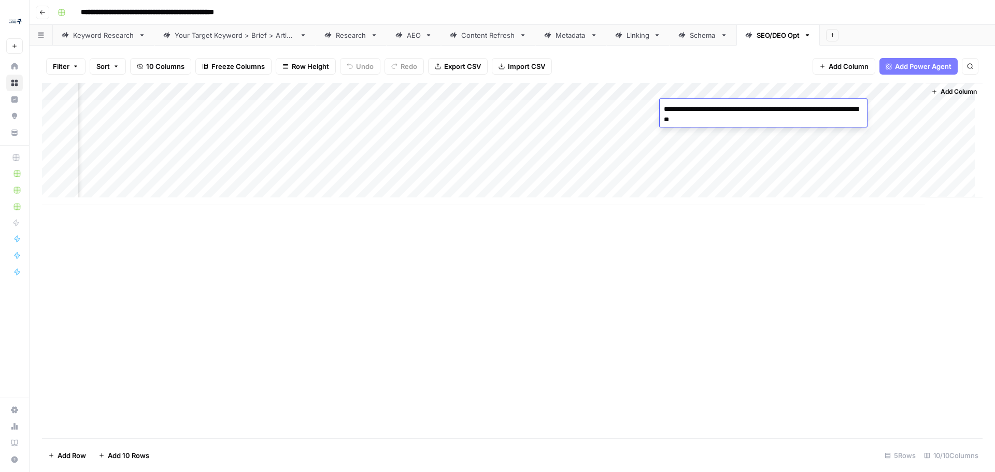
type textarea "**********"
click at [708, 312] on div "Add Column" at bounding box center [512, 260] width 940 height 355
click at [853, 105] on div "Add Column" at bounding box center [512, 144] width 940 height 122
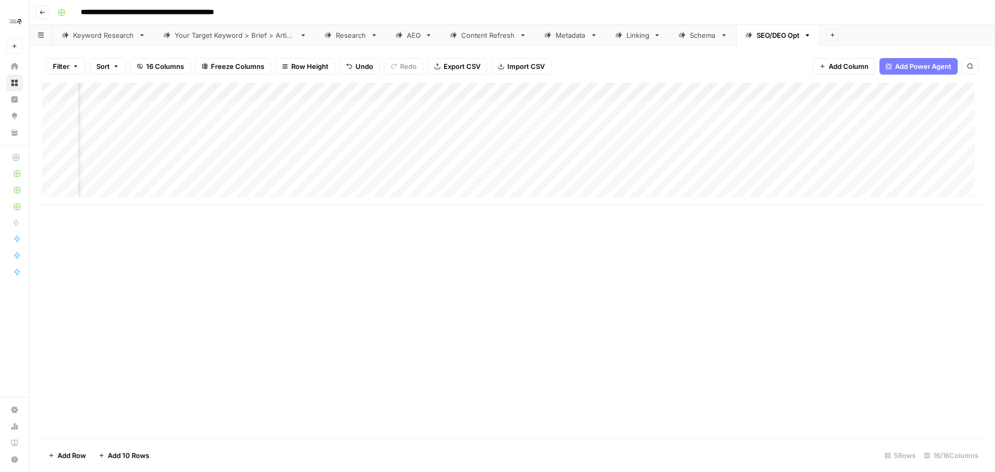
scroll to position [0, 890]
click at [872, 109] on div "Add Column" at bounding box center [512, 144] width 940 height 122
click at [142, 66] on icon "button" at bounding box center [140, 66] width 6 height 5
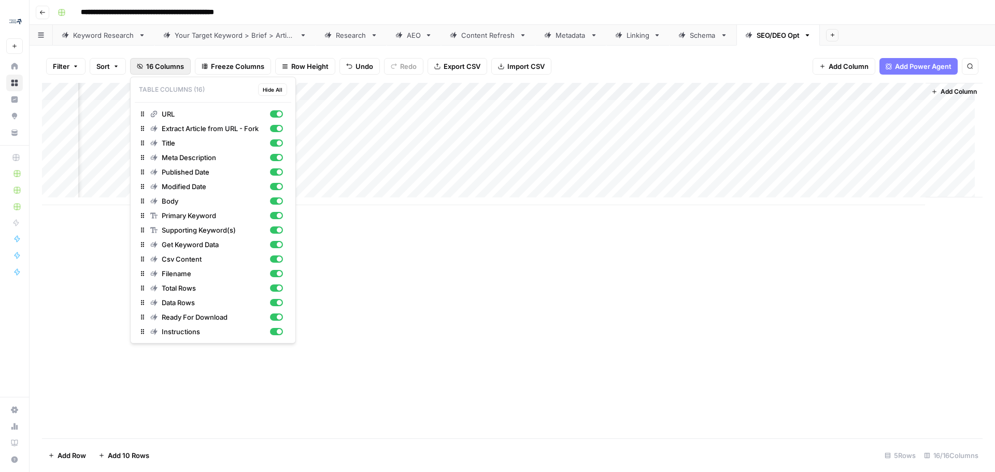
click at [418, 117] on div "Add Column" at bounding box center [512, 144] width 940 height 122
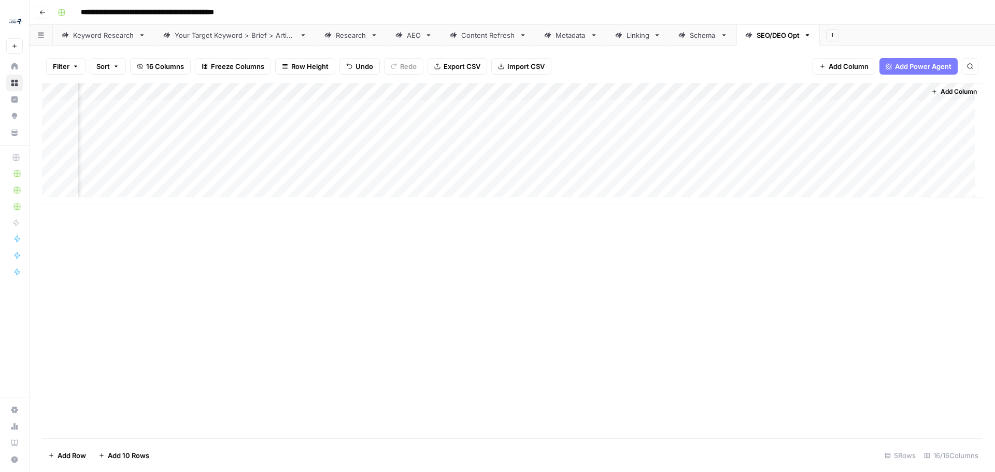
click at [431, 112] on div "Add Column" at bounding box center [512, 144] width 940 height 122
click at [710, 344] on div "Add Column" at bounding box center [512, 260] width 940 height 355
click at [855, 105] on div "Add Column" at bounding box center [512, 144] width 940 height 122
click at [876, 103] on div "Add Column" at bounding box center [512, 144] width 940 height 122
click at [798, 263] on div "Add Column" at bounding box center [512, 260] width 940 height 355
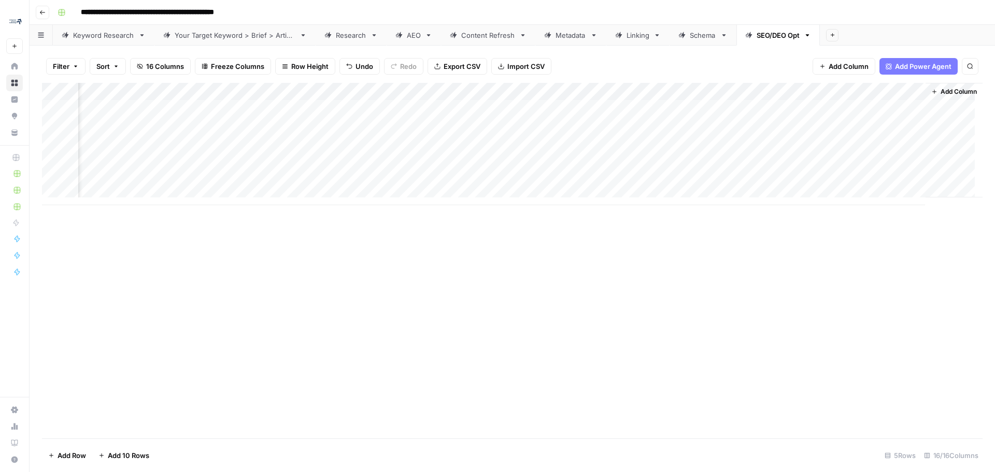
click at [940, 92] on span "Add Column" at bounding box center [958, 91] width 36 height 9
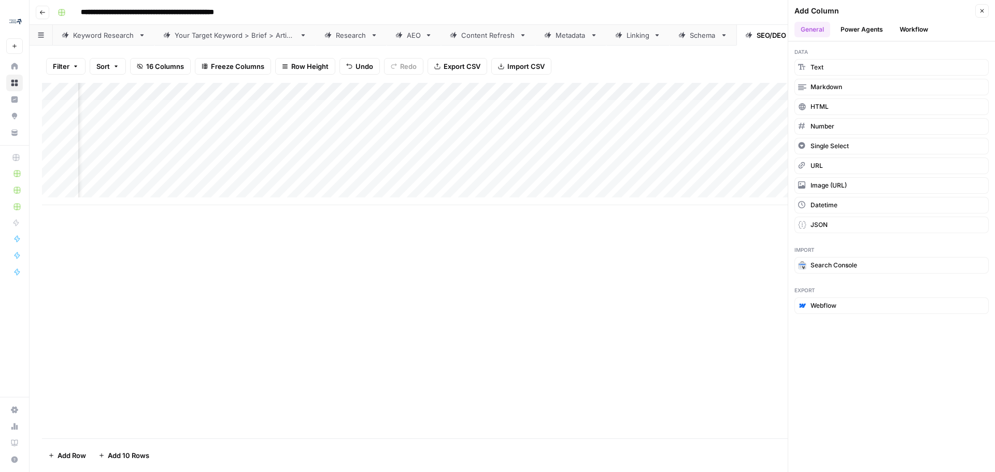
click at [620, 336] on div "Add Column" at bounding box center [512, 260] width 940 height 355
click at [986, 8] on button "Close" at bounding box center [981, 10] width 13 height 13
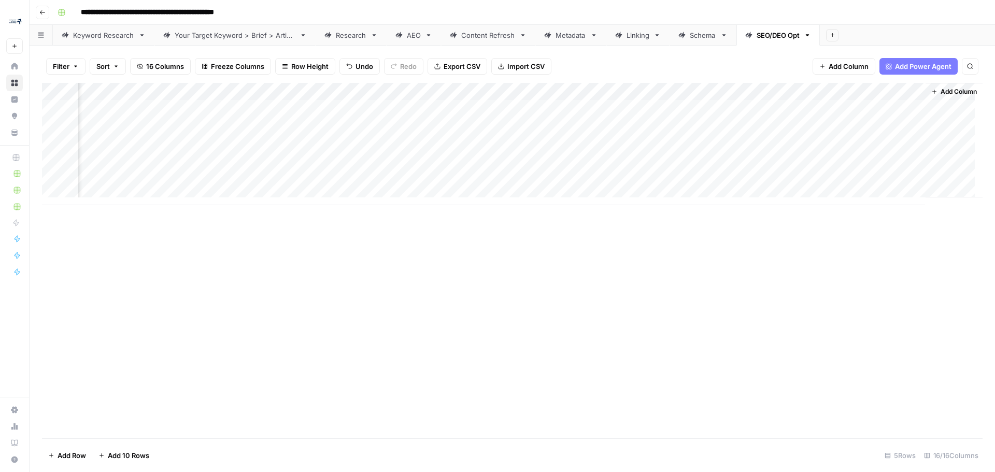
click at [944, 89] on span "Add Column" at bounding box center [958, 91] width 36 height 9
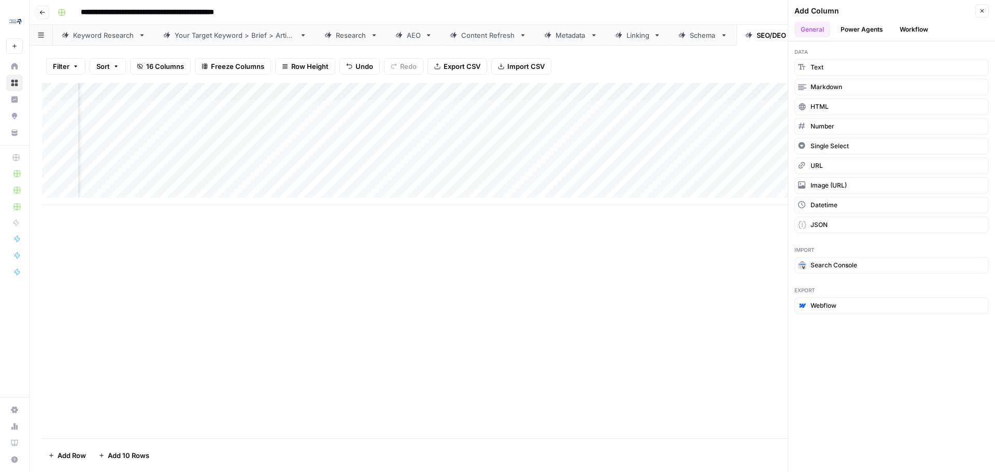
click at [913, 26] on button "Workflow" at bounding box center [913, 30] width 41 height 16
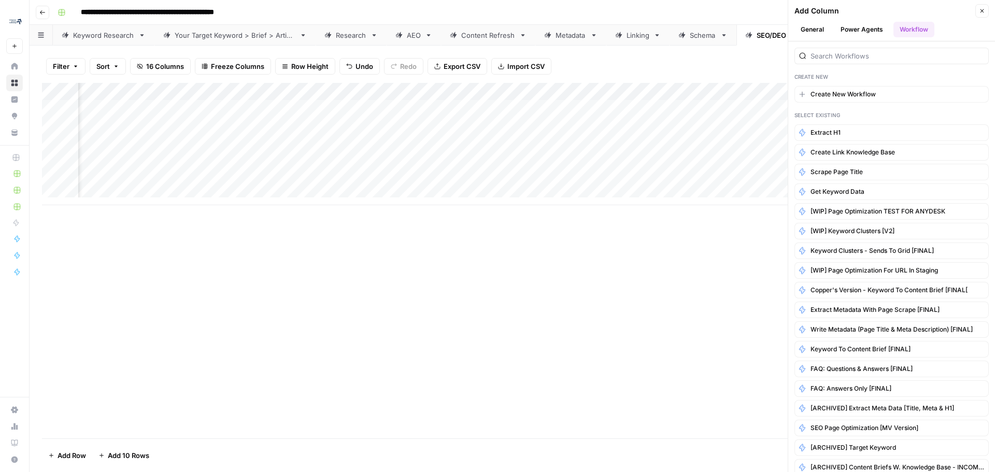
click at [851, 24] on button "Power Agents" at bounding box center [861, 30] width 55 height 16
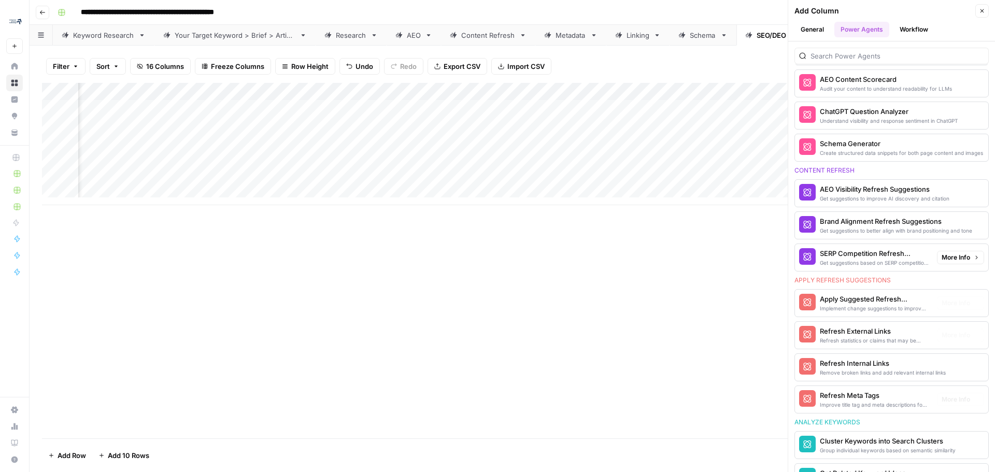
scroll to position [466, 0]
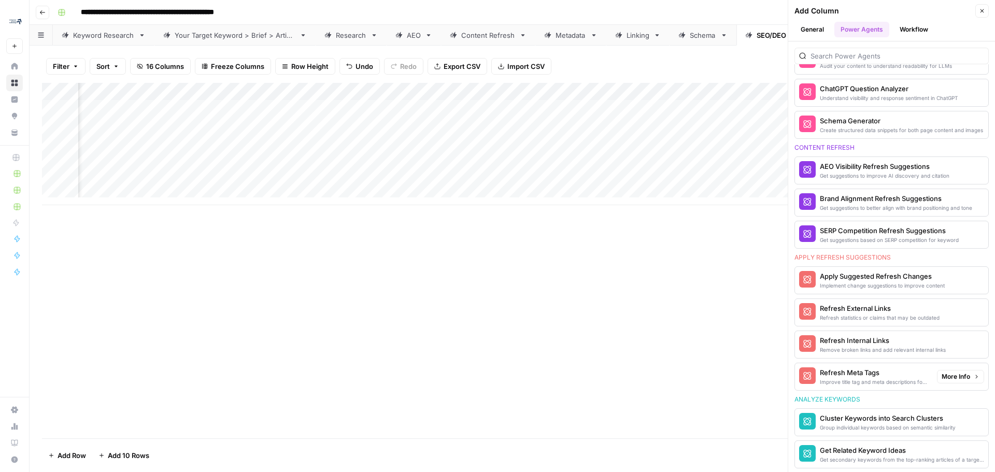
click at [889, 377] on div "Refresh Meta Tags" at bounding box center [873, 372] width 109 height 10
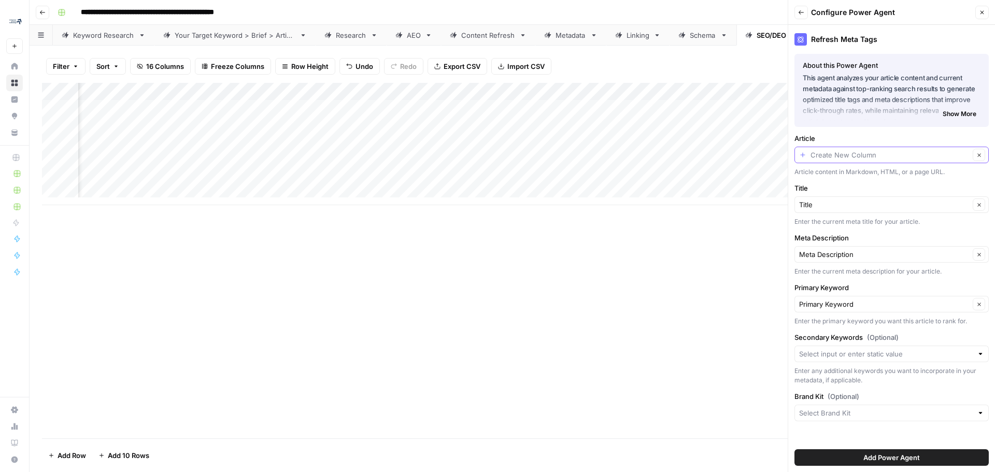
click at [946, 156] on input "Article" at bounding box center [889, 155] width 159 height 10
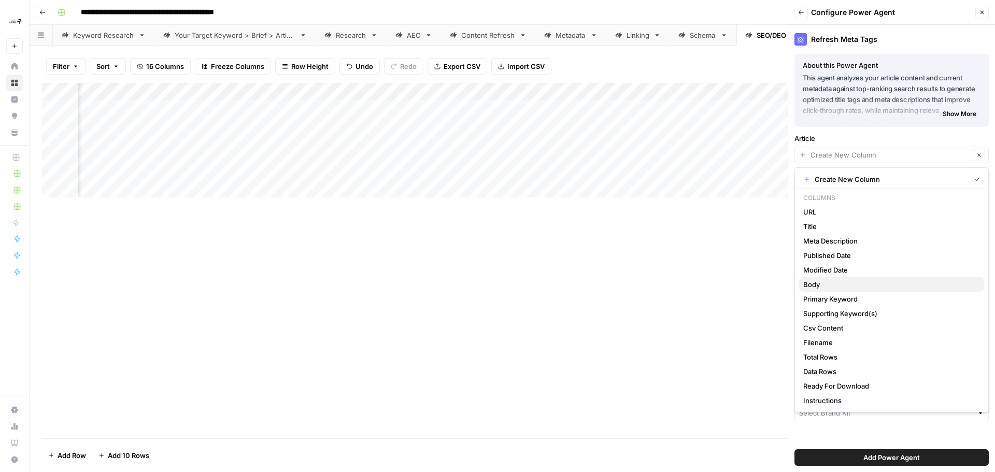
click at [904, 282] on span "Body" at bounding box center [889, 284] width 172 height 10
type input "Body"
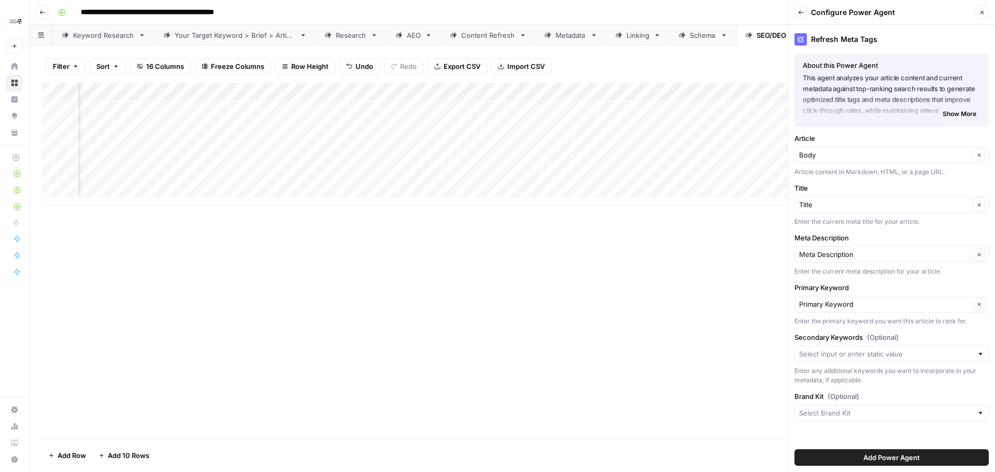
click at [886, 347] on div at bounding box center [891, 353] width 194 height 17
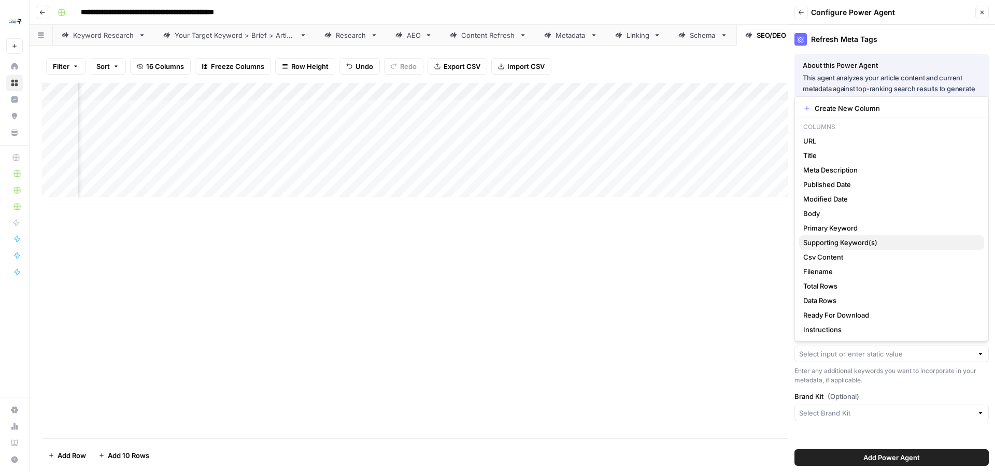
click at [888, 242] on span "Supporting Keyword(s)" at bounding box center [889, 242] width 172 height 10
type input "Supporting Keyword(s)"
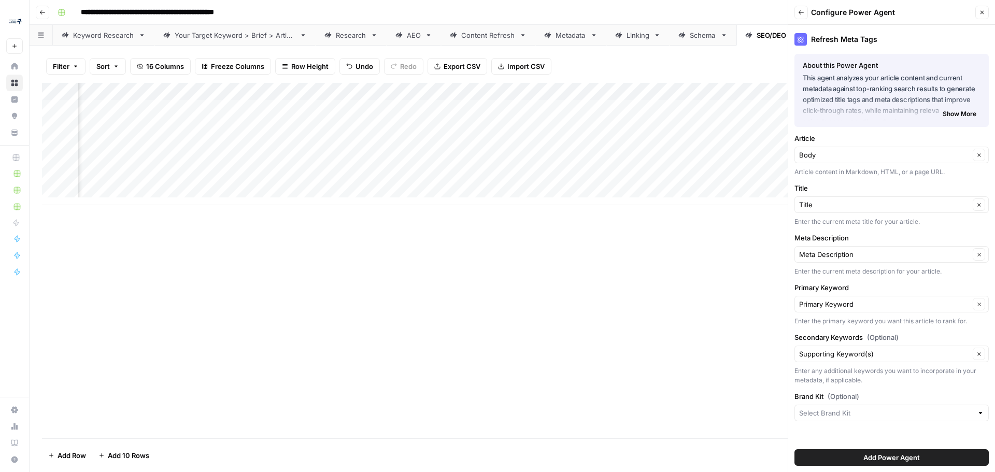
click at [898, 406] on div at bounding box center [891, 413] width 194 height 17
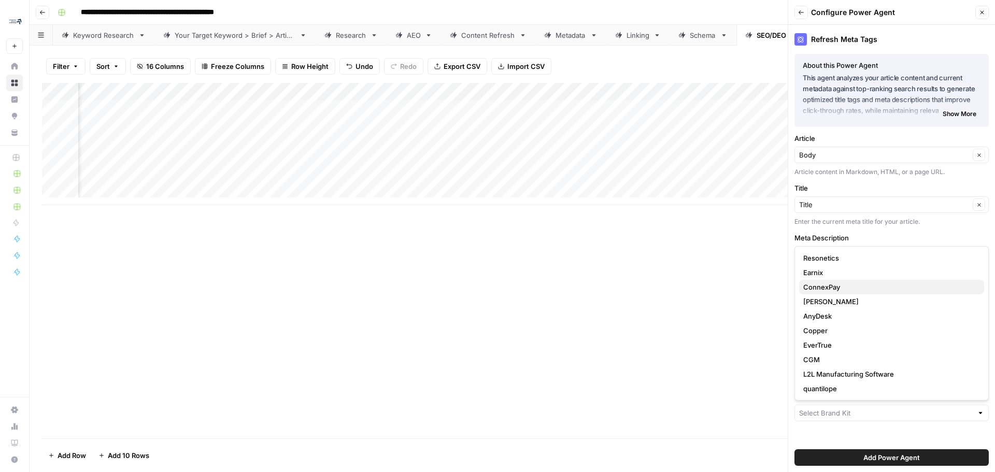
click at [828, 286] on span "ConnexPay" at bounding box center [889, 287] width 172 height 10
type input "ConnexPay"
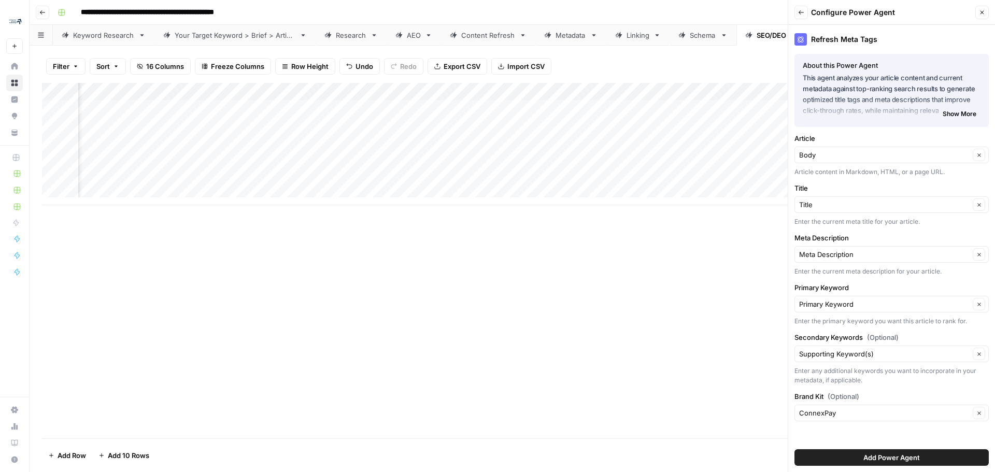
click at [884, 460] on span "Add Power Agent" at bounding box center [891, 457] width 56 height 10
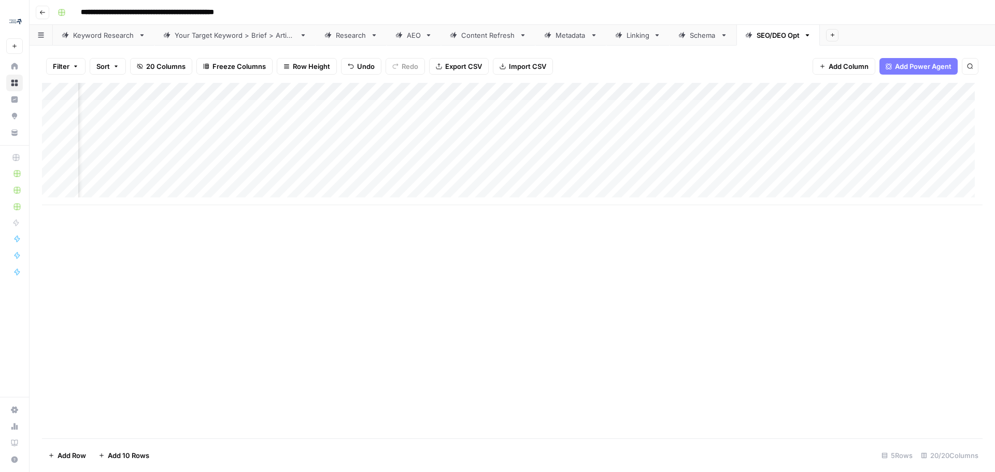
scroll to position [0, 1020]
click at [815, 109] on div "Add Column" at bounding box center [512, 144] width 940 height 122
click at [949, 93] on span "Add Column" at bounding box center [958, 91] width 36 height 9
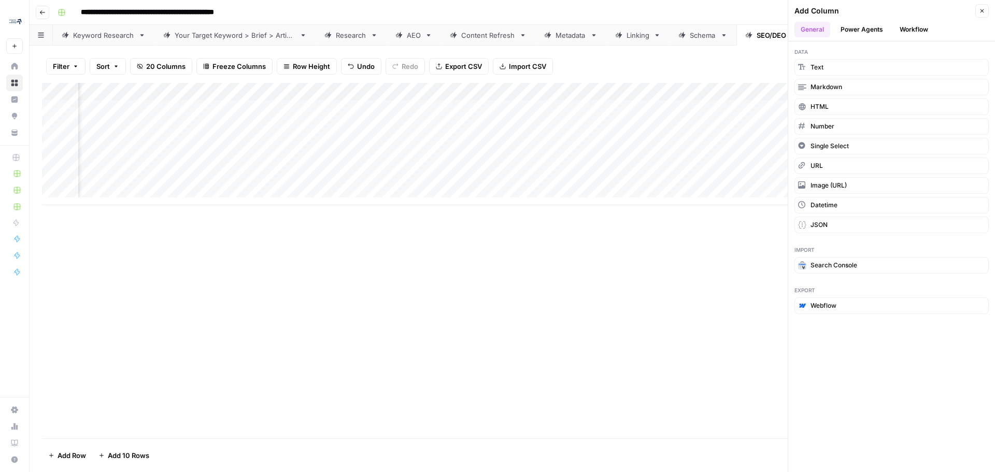
click at [859, 28] on button "Power Agents" at bounding box center [861, 30] width 55 height 16
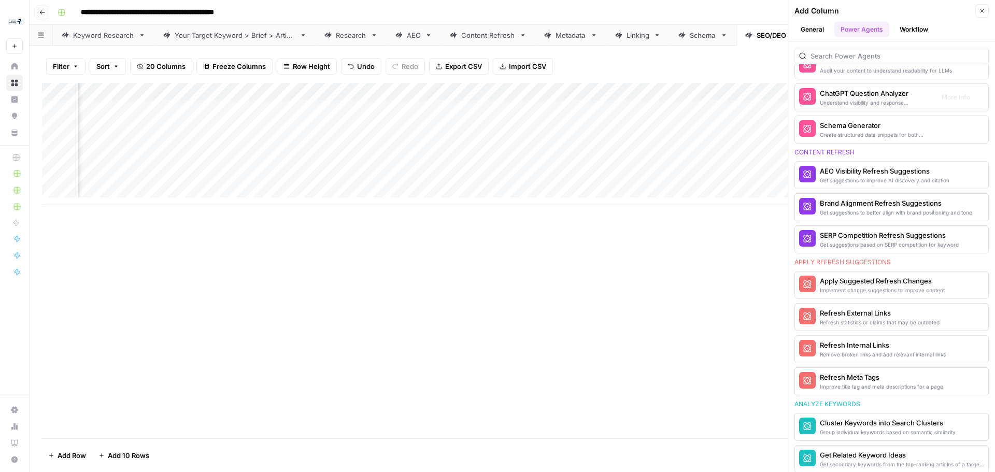
scroll to position [466, 0]
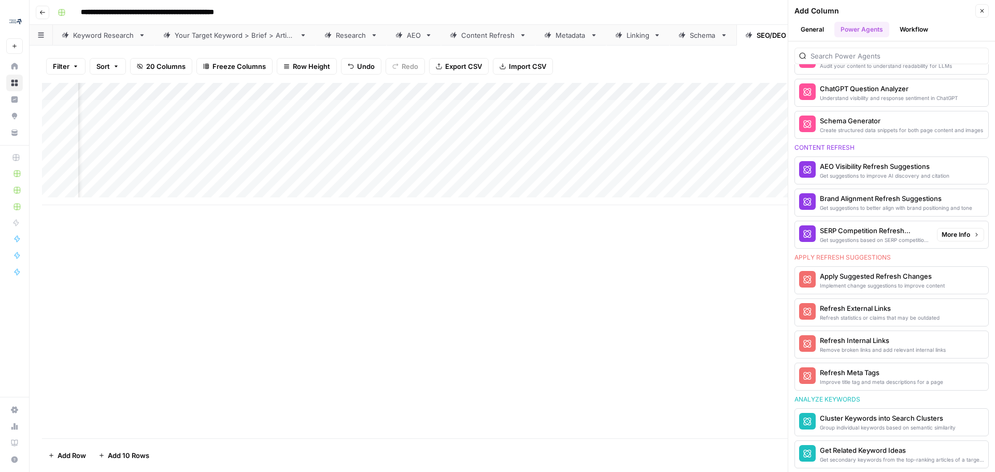
click at [895, 228] on div "SERP Competition Refresh Suggestions" at bounding box center [873, 230] width 109 height 10
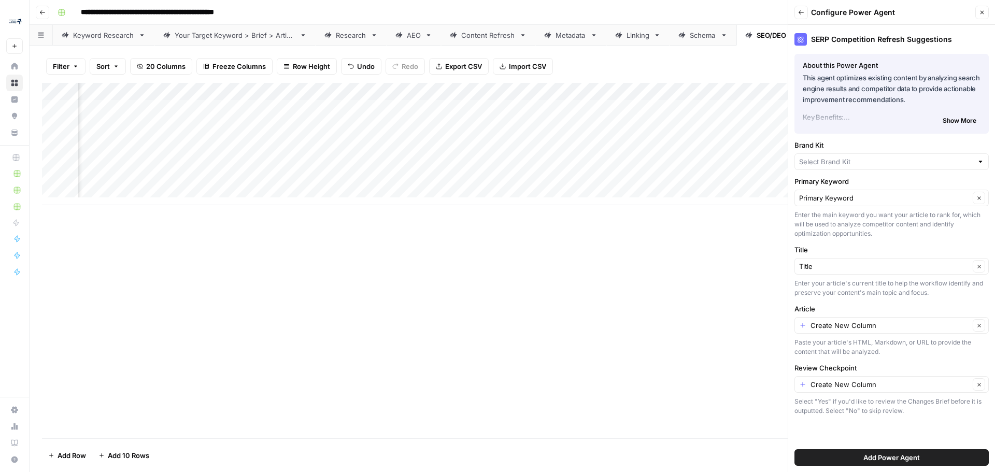
type input "ConnexPay"
click at [890, 261] on input "Title" at bounding box center [884, 266] width 170 height 10
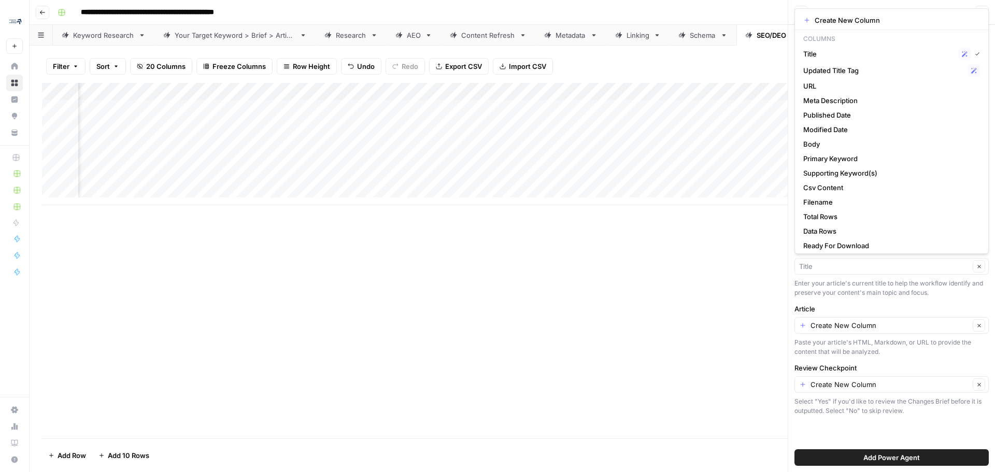
type input "Title"
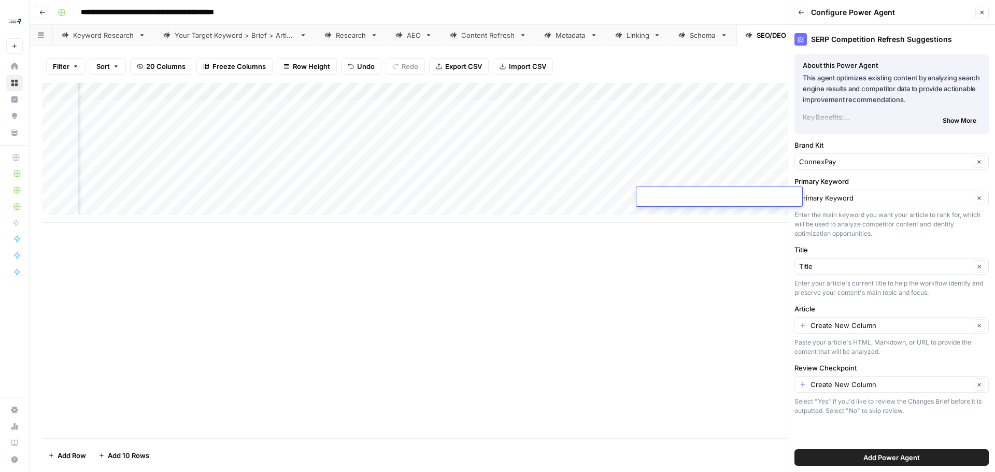
drag, startPoint x: 639, startPoint y: 197, endPoint x: 603, endPoint y: 282, distance: 92.4
click at [603, 282] on div "Add Column" at bounding box center [512, 260] width 940 height 355
click at [609, 258] on div "Add Column" at bounding box center [512, 260] width 940 height 355
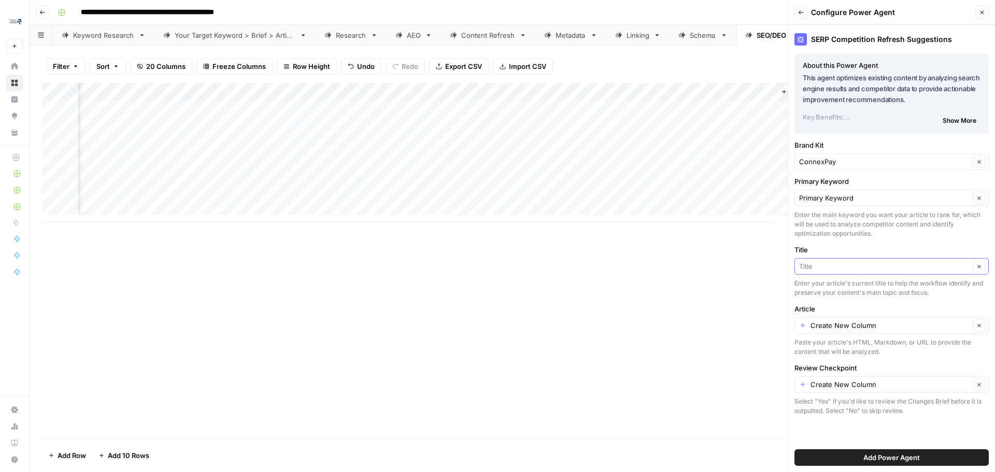
click at [890, 266] on input "Title" at bounding box center [884, 266] width 170 height 10
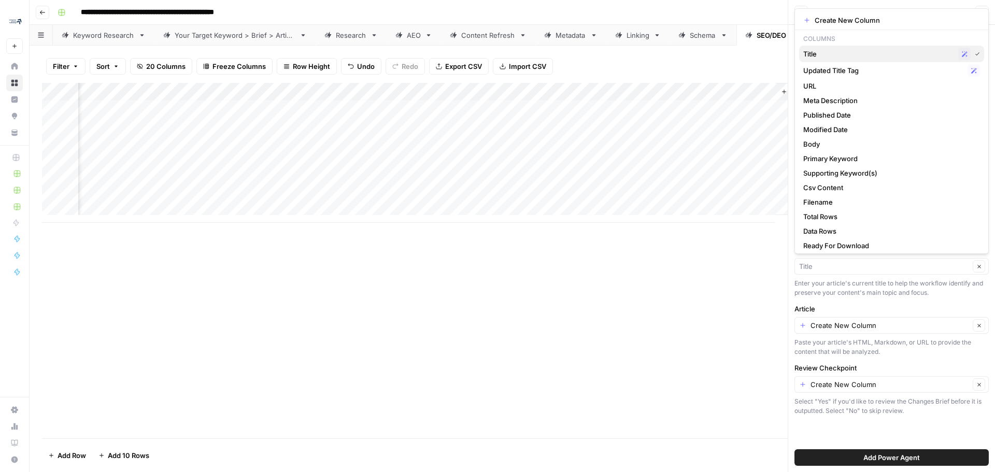
click at [812, 54] on span "Title" at bounding box center [878, 54] width 151 height 10
type input "Title"
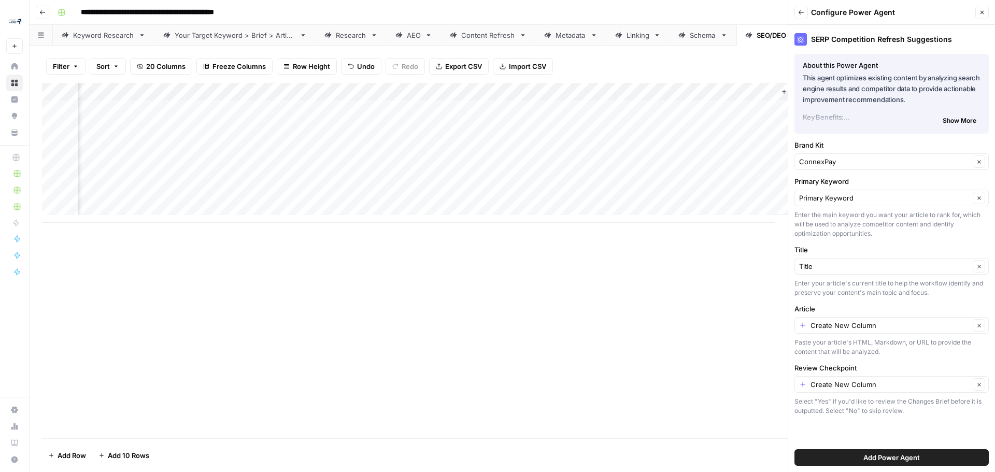
click at [917, 313] on label "Article" at bounding box center [891, 309] width 194 height 10
click at [917, 320] on input "Create New Column" at bounding box center [889, 325] width 159 height 10
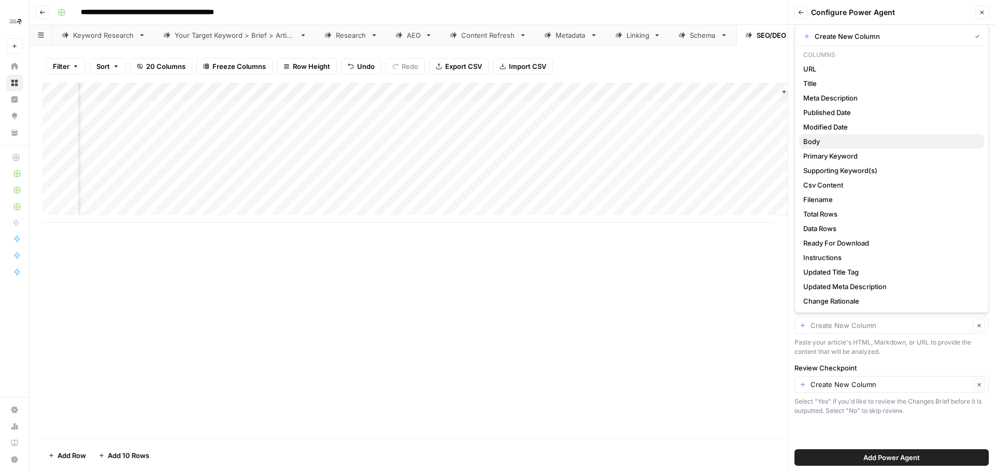
click at [839, 140] on span "Body" at bounding box center [889, 141] width 172 height 10
type input "Body"
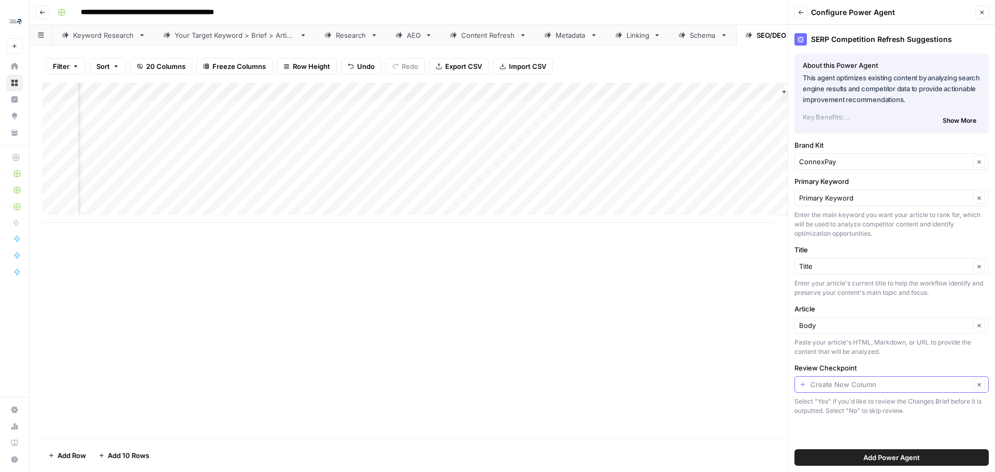
click at [912, 383] on input "Review Checkpoint" at bounding box center [889, 384] width 159 height 10
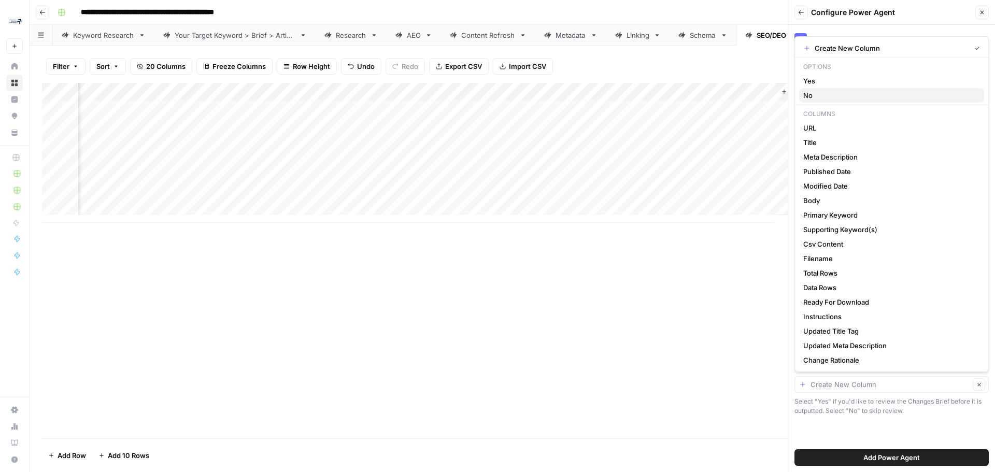
click at [824, 97] on span "No" at bounding box center [889, 95] width 172 height 10
type input "No"
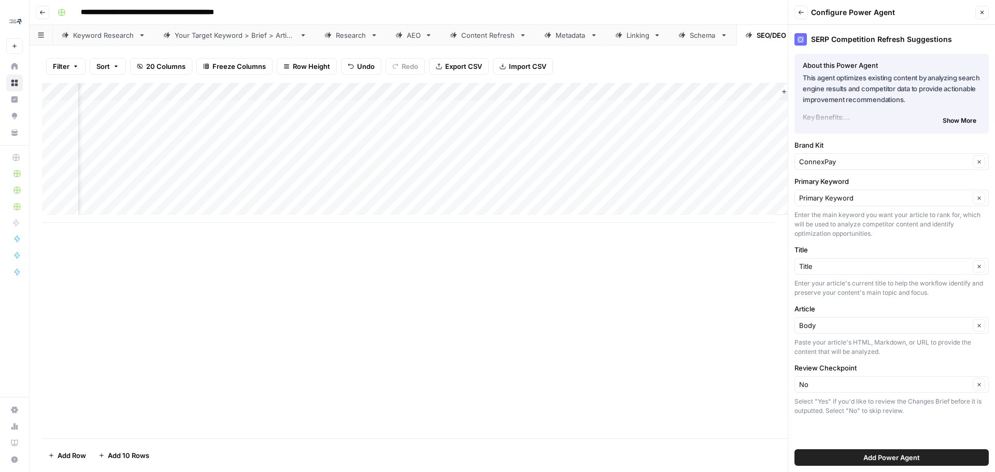
click at [917, 456] on span "Add Power Agent" at bounding box center [891, 457] width 56 height 10
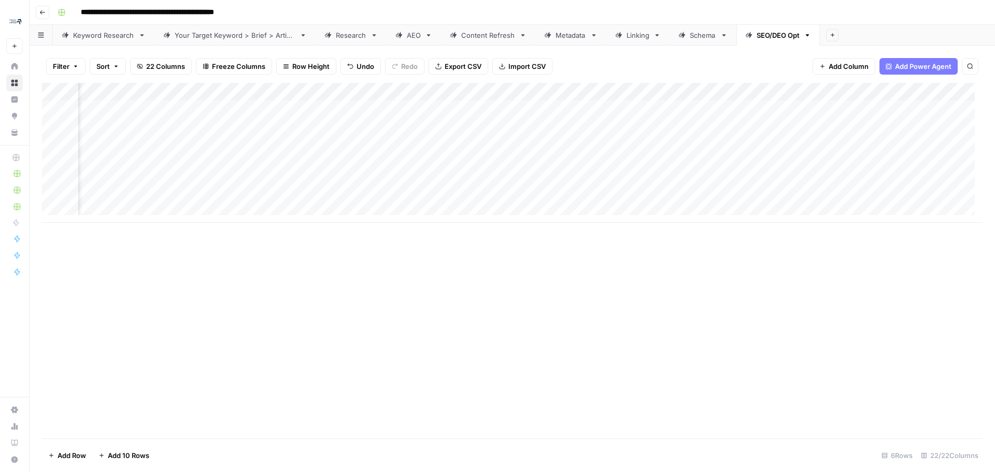
scroll to position [4, 1475]
click at [766, 105] on div "Add Column" at bounding box center [512, 153] width 940 height 140
click at [944, 91] on span "Add Column" at bounding box center [958, 91] width 36 height 9
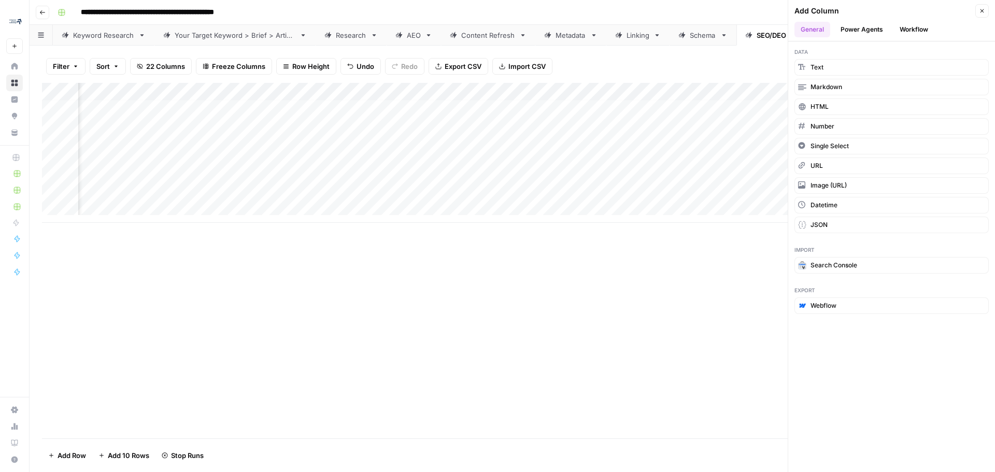
click at [875, 32] on button "Power Agents" at bounding box center [861, 30] width 55 height 16
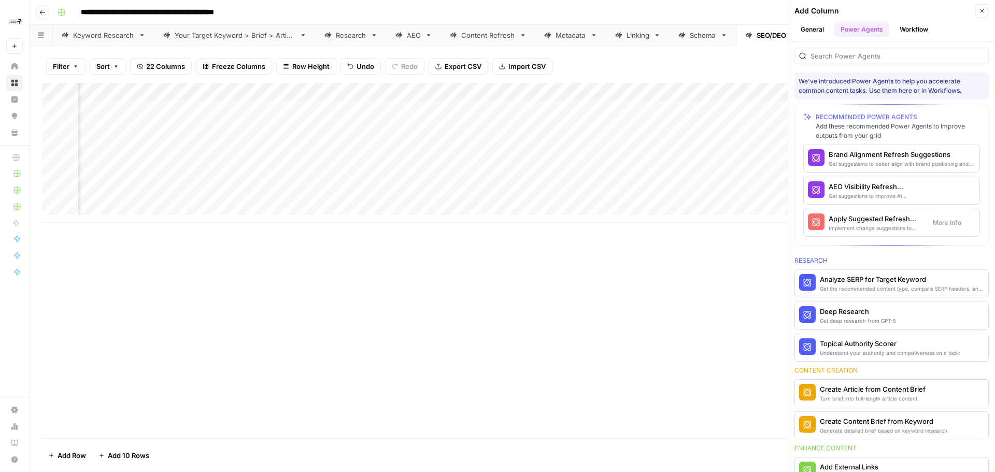
scroll to position [4, 1857]
click at [891, 194] on div "Get suggestions to improve AI discovery and citation" at bounding box center [873, 196] width 91 height 8
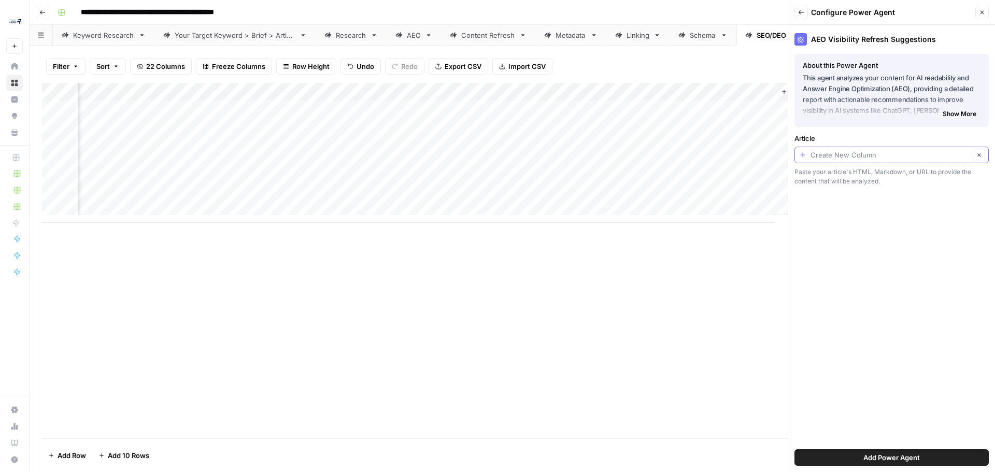
click at [931, 157] on input "Article" at bounding box center [889, 155] width 159 height 10
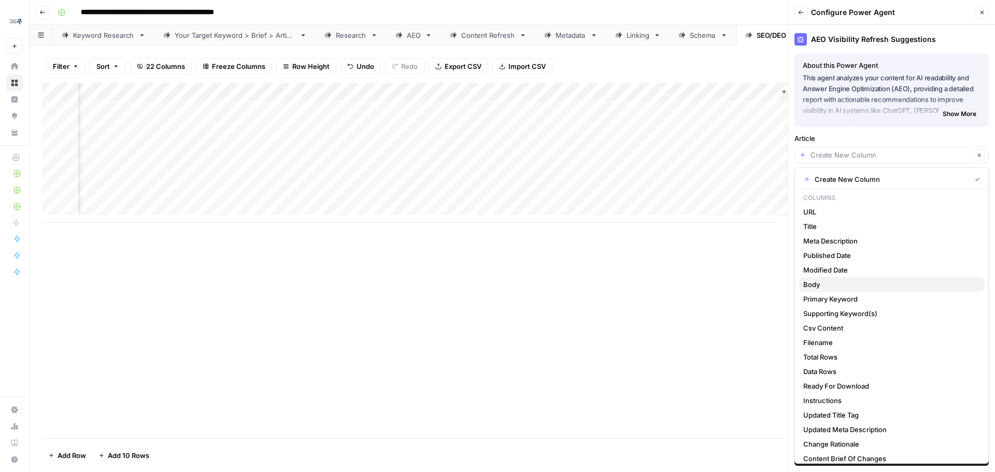
click at [836, 282] on span "Body" at bounding box center [889, 284] width 172 height 10
type input "Body"
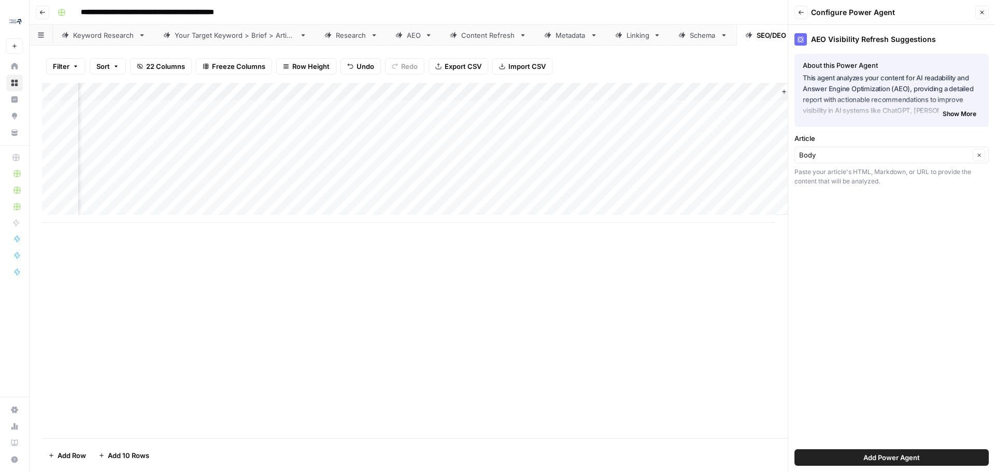
click at [887, 458] on span "Add Power Agent" at bounding box center [891, 457] width 56 height 10
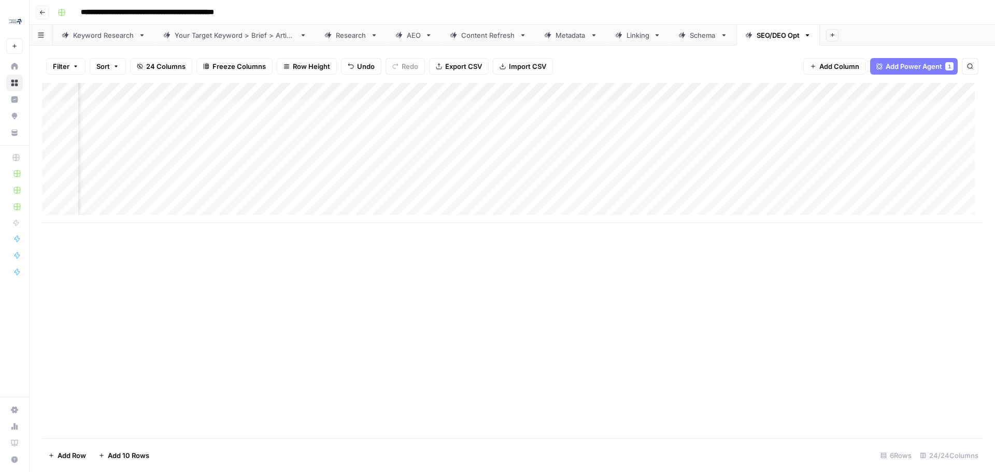
scroll to position [4, 1801]
click at [917, 71] on button "Add Power Agent 1" at bounding box center [914, 66] width 88 height 17
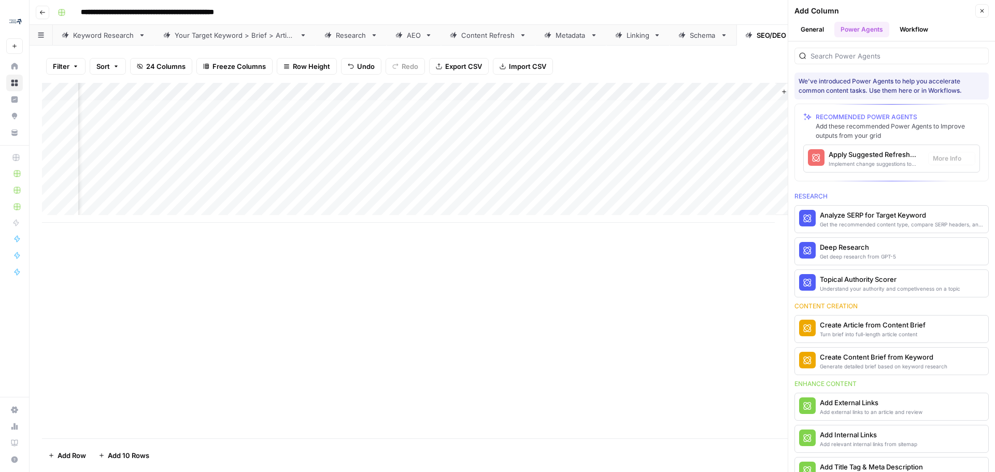
scroll to position [4, 1951]
click at [982, 12] on icon "button" at bounding box center [981, 11] width 6 height 6
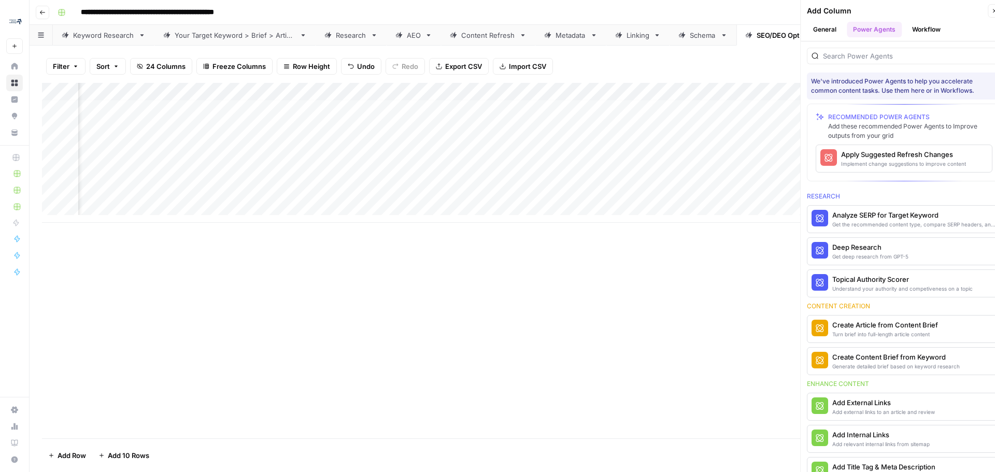
scroll to position [4, 1801]
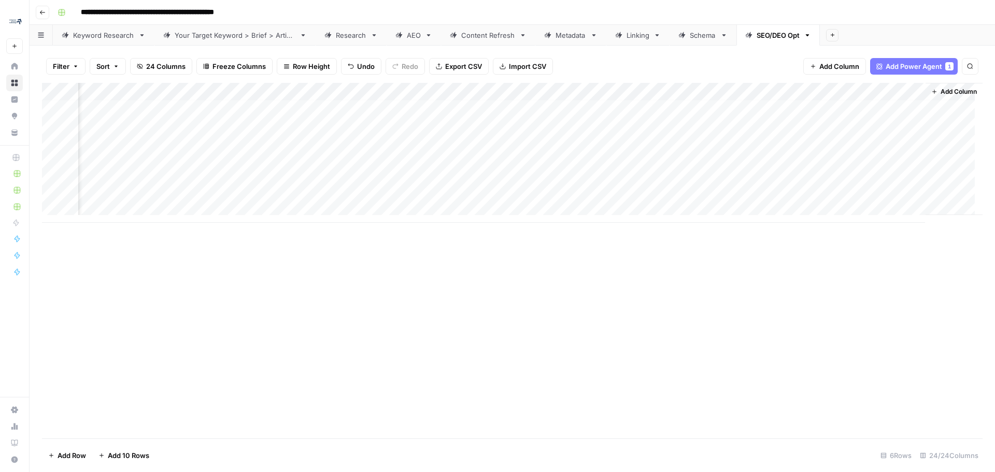
click at [925, 63] on span "Add Power Agent" at bounding box center [913, 66] width 56 height 10
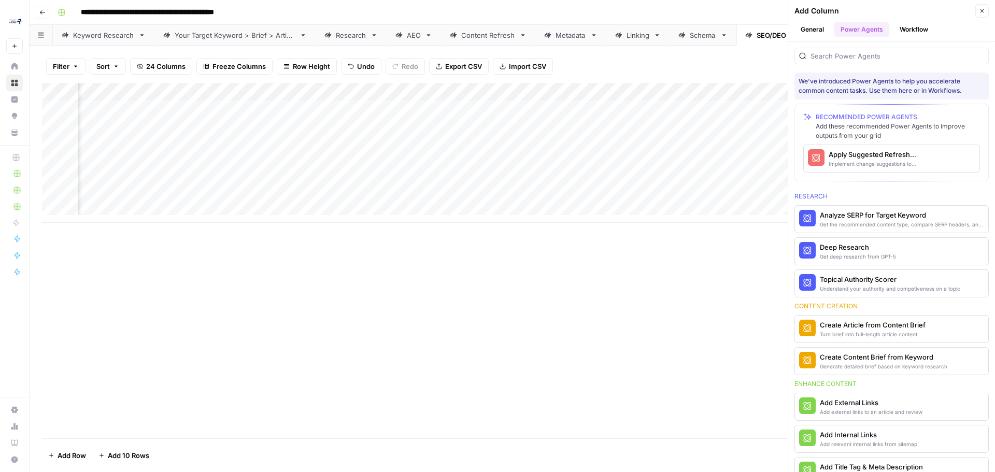
scroll to position [4, 2112]
click at [933, 159] on span "More Info" at bounding box center [946, 158] width 28 height 9
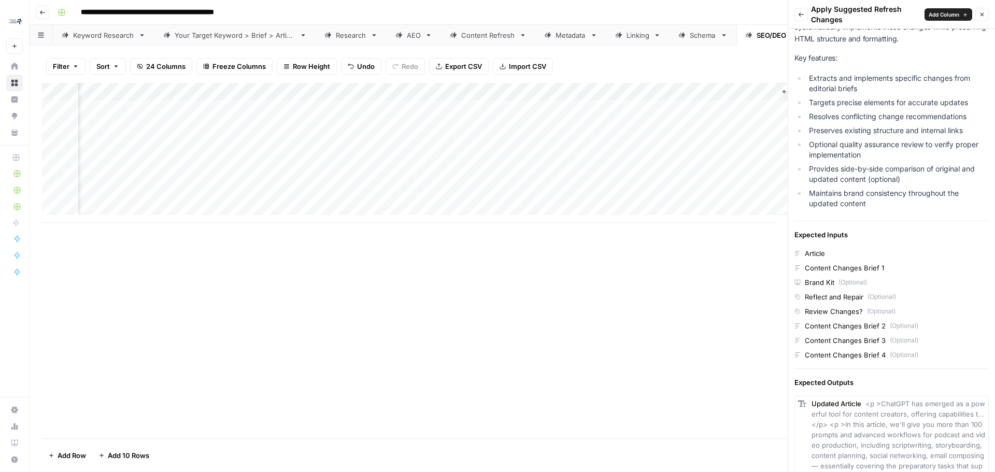
scroll to position [0, 0]
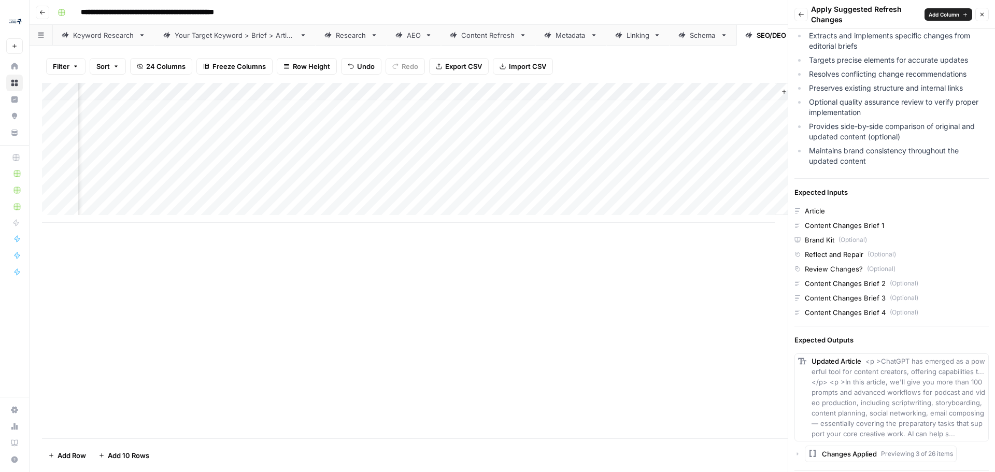
click at [837, 233] on div "Article Content Changes Brief 1 Brand Kit (Optional) Reflect and Repair (Option…" at bounding box center [891, 262] width 194 height 112
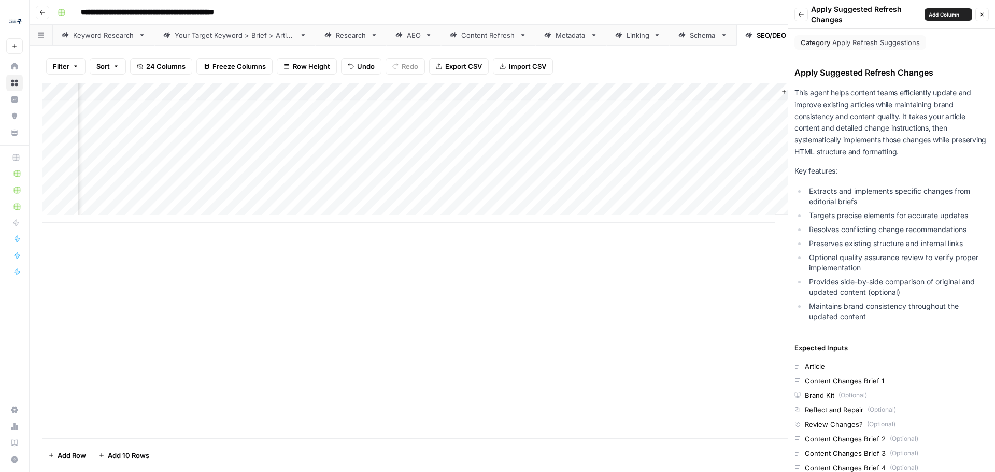
click at [948, 12] on span "Add Column" at bounding box center [943, 14] width 31 height 8
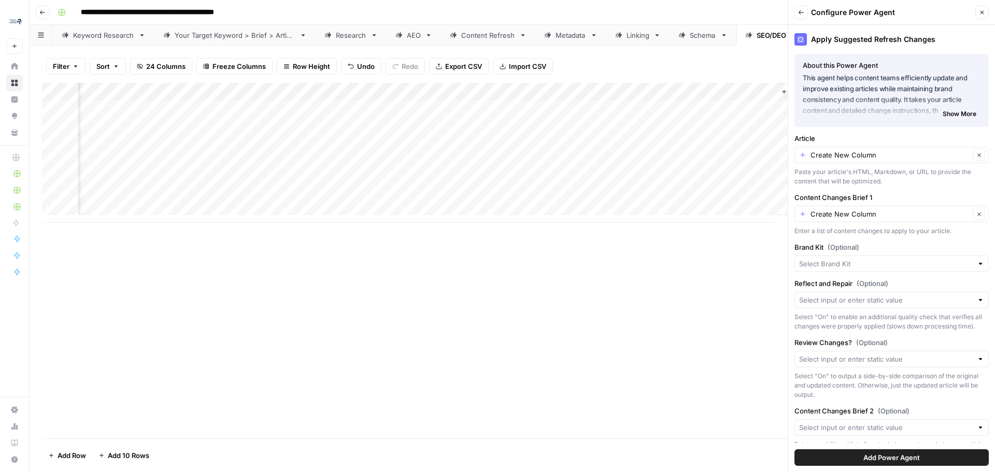
scroll to position [4, 2112]
click at [883, 151] on input "Article" at bounding box center [889, 155] width 159 height 10
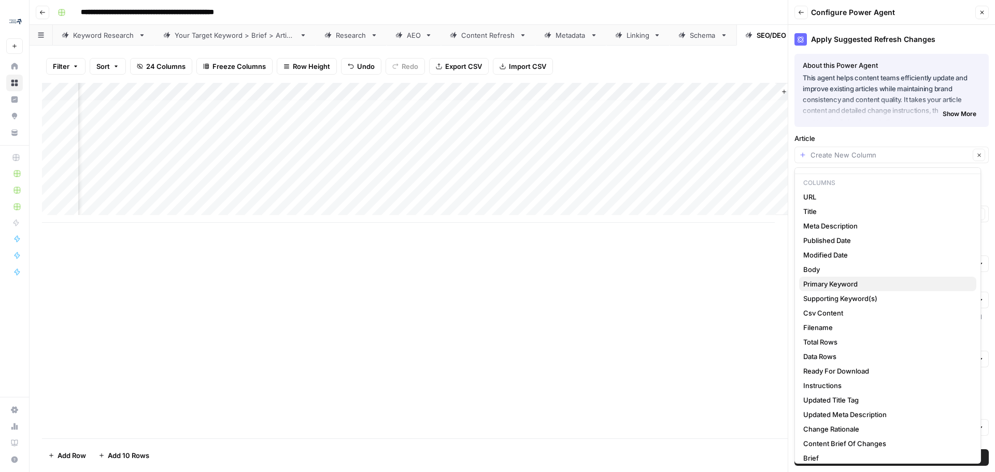
scroll to position [21, 0]
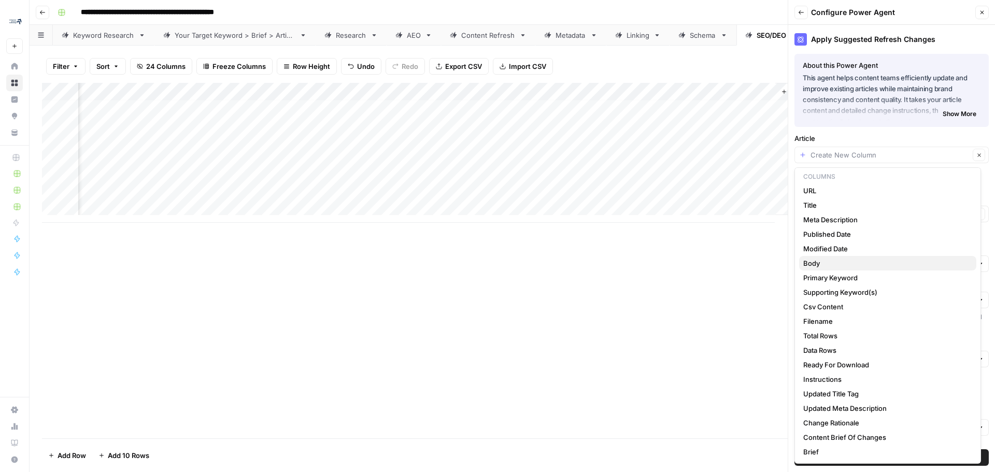
click at [868, 267] on span "Body" at bounding box center [885, 263] width 165 height 10
type input "Body"
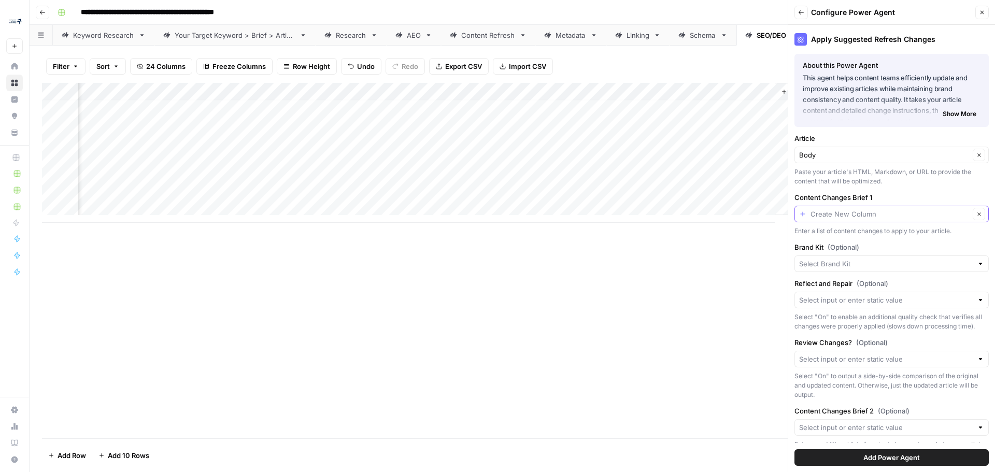
click at [906, 214] on input "Content Changes Brief 1" at bounding box center [889, 214] width 159 height 10
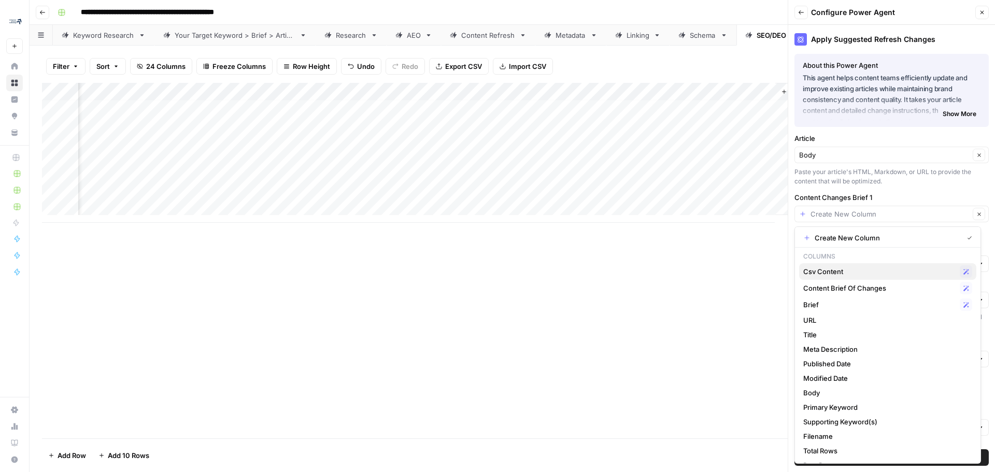
scroll to position [0, 0]
click at [853, 284] on span "Content Brief Of Changes" at bounding box center [879, 288] width 152 height 10
type input "Content Brief Of Changes"
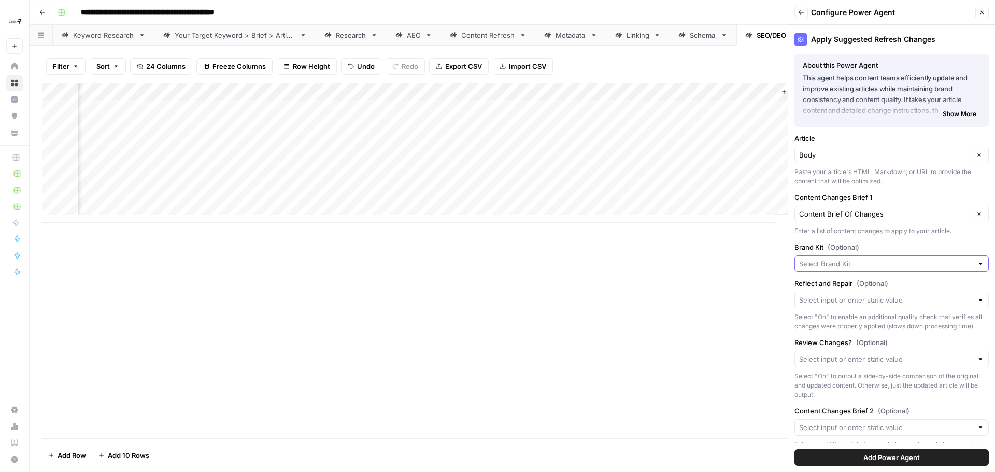
scroll to position [4, 2112]
click at [819, 265] on input "Brand Kit (Optional)" at bounding box center [886, 263] width 174 height 10
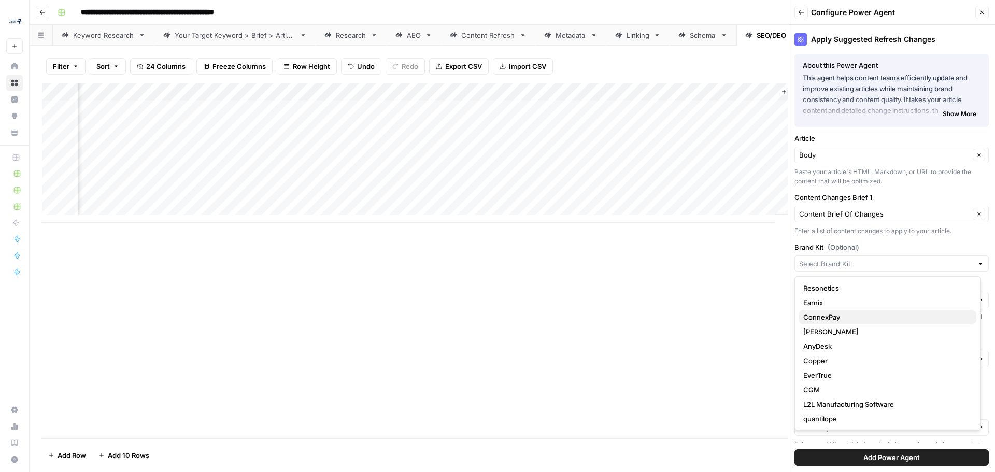
click at [857, 314] on span "ConnexPay" at bounding box center [885, 317] width 165 height 10
type input "ConnexPay"
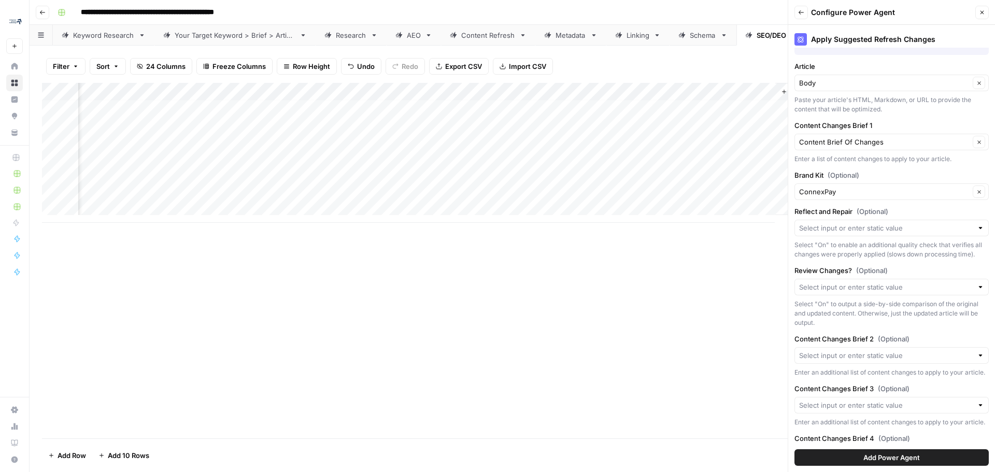
scroll to position [104, 0]
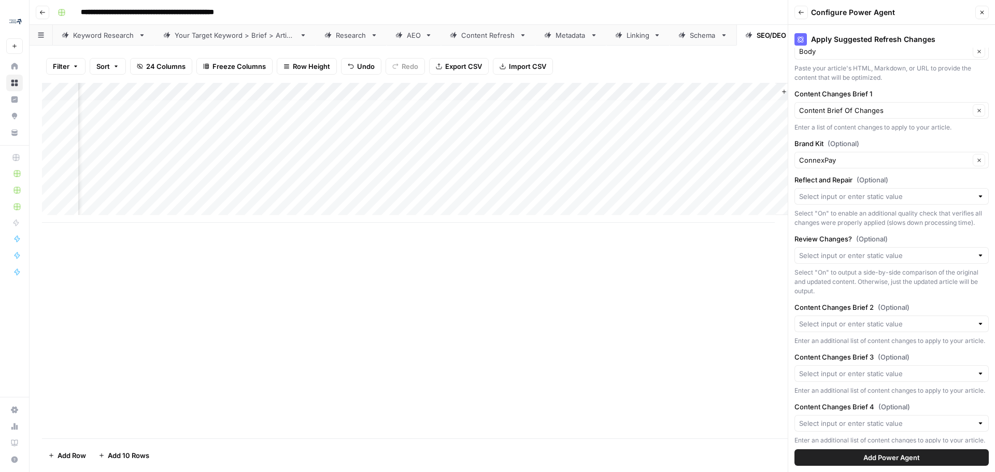
click at [878, 210] on div "Select "On" to enable an additional quality check that verifies all changes wer…" at bounding box center [891, 218] width 194 height 19
click at [888, 199] on input "Reflect and Repair (Optional)" at bounding box center [886, 196] width 174 height 10
click at [933, 182] on label "Reflect and Repair (Optional)" at bounding box center [891, 180] width 194 height 10
click at [933, 191] on input "Reflect and Repair (Optional)" at bounding box center [886, 196] width 174 height 10
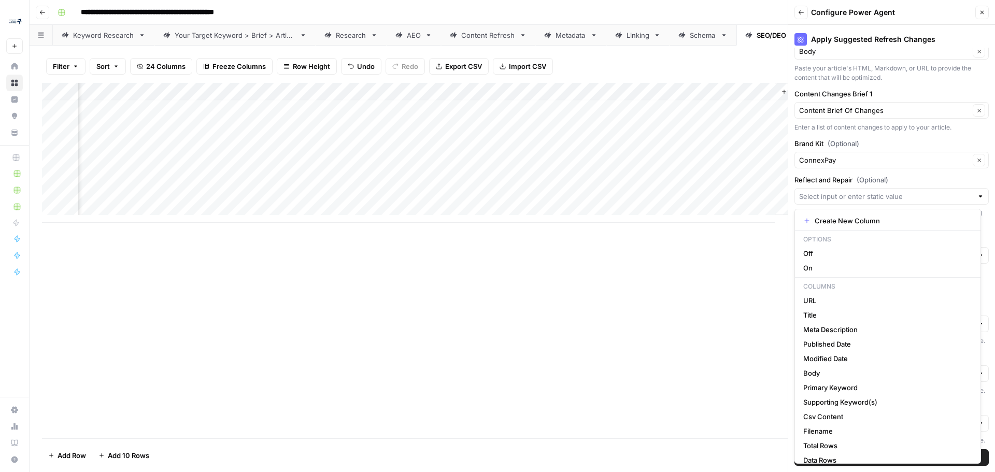
click at [948, 170] on div "Apply Suggested Refresh Changes About this Power Agent This agent helps content…" at bounding box center [891, 248] width 207 height 447
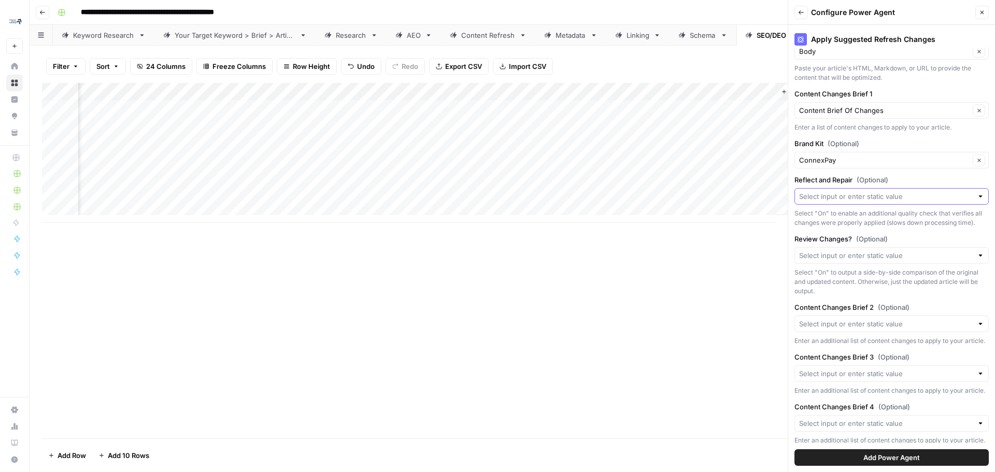
click at [939, 195] on input "Reflect and Repair (Optional)" at bounding box center [886, 196] width 174 height 10
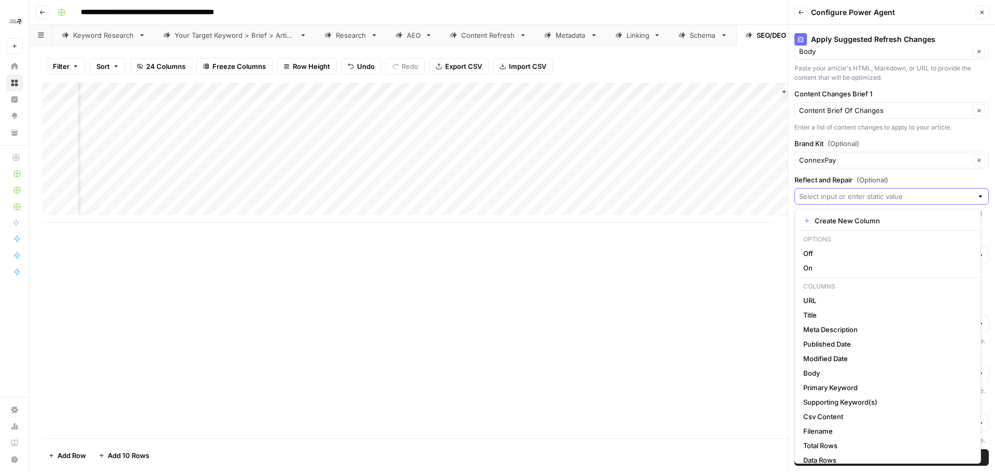
click at [939, 195] on input "Reflect and Repair (Optional)" at bounding box center [886, 196] width 174 height 10
click at [912, 252] on span "Off" at bounding box center [885, 253] width 165 height 10
type input "Off"
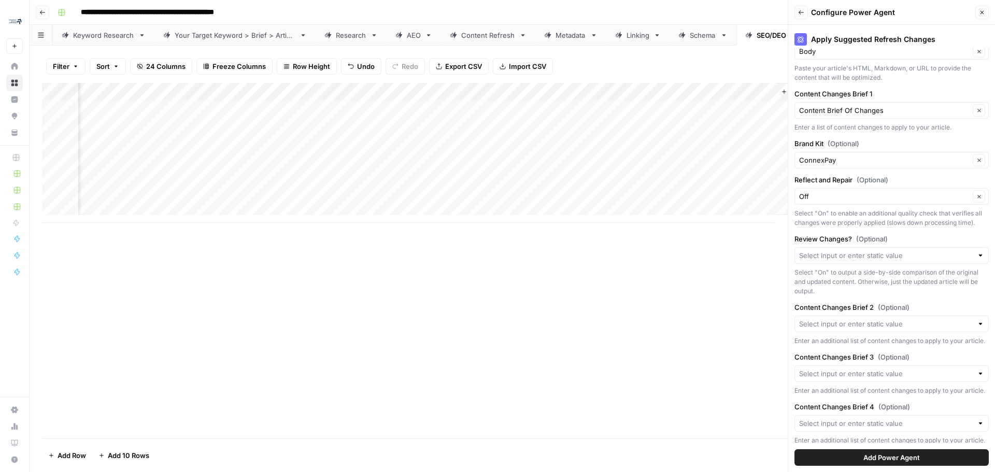
click at [945, 264] on div at bounding box center [891, 255] width 194 height 17
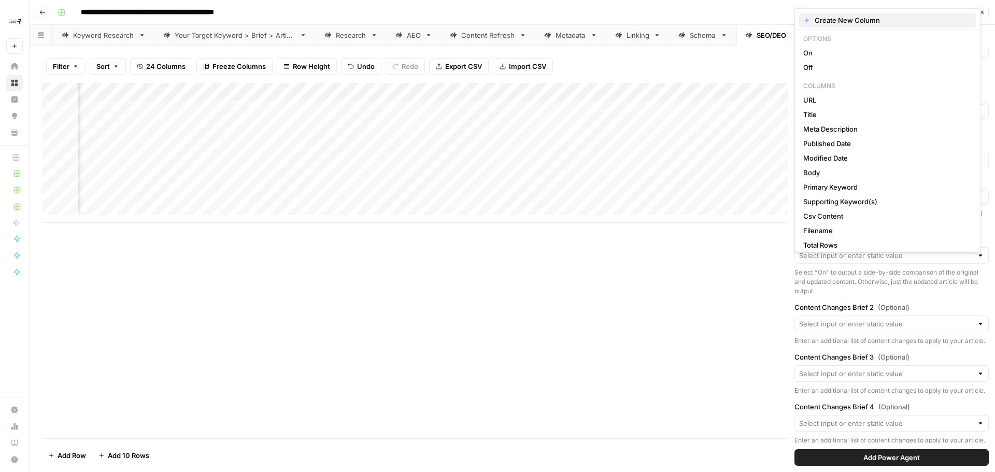
scroll to position [4, 2112]
click at [831, 53] on span "On" at bounding box center [885, 53] width 165 height 10
type input "On"
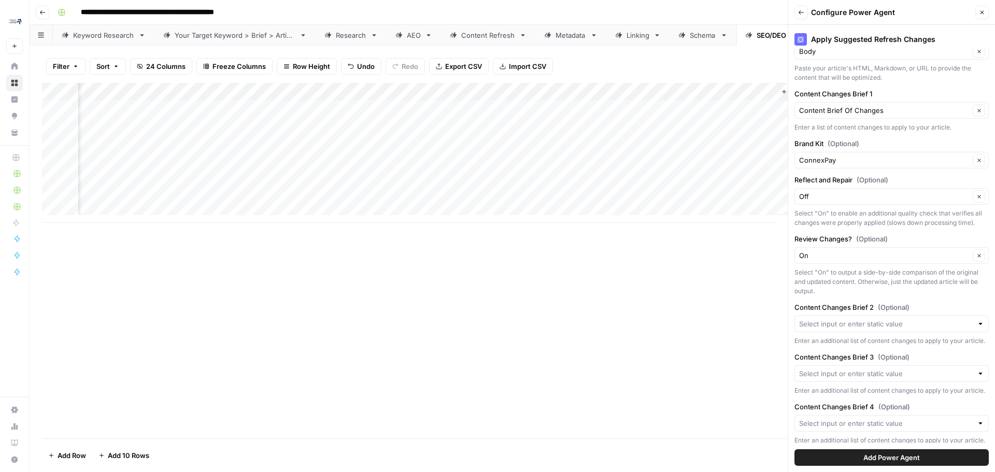
scroll to position [149, 0]
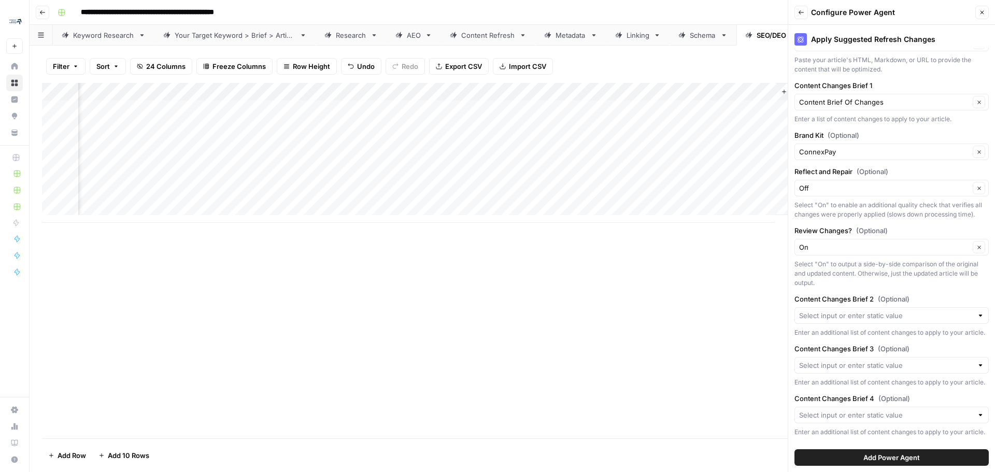
click at [934, 307] on div at bounding box center [891, 315] width 194 height 17
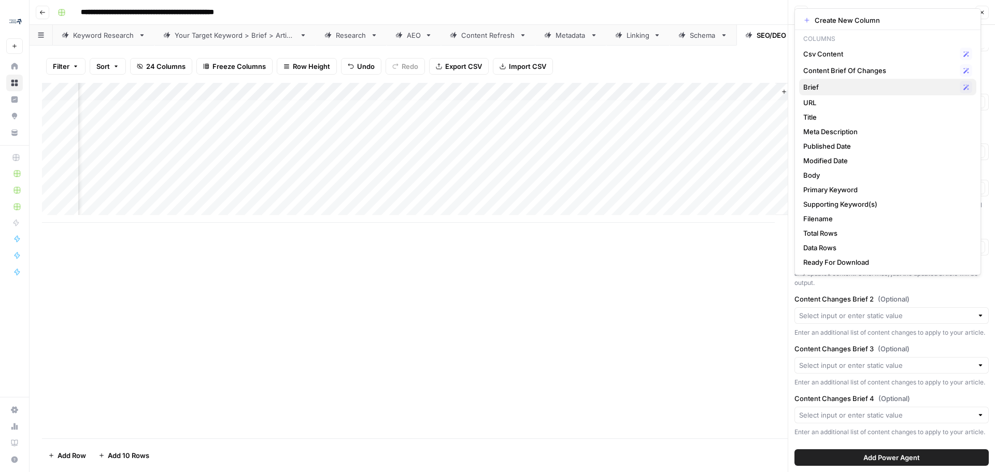
click at [829, 83] on span "Brief" at bounding box center [879, 87] width 152 height 10
type input "Brief"
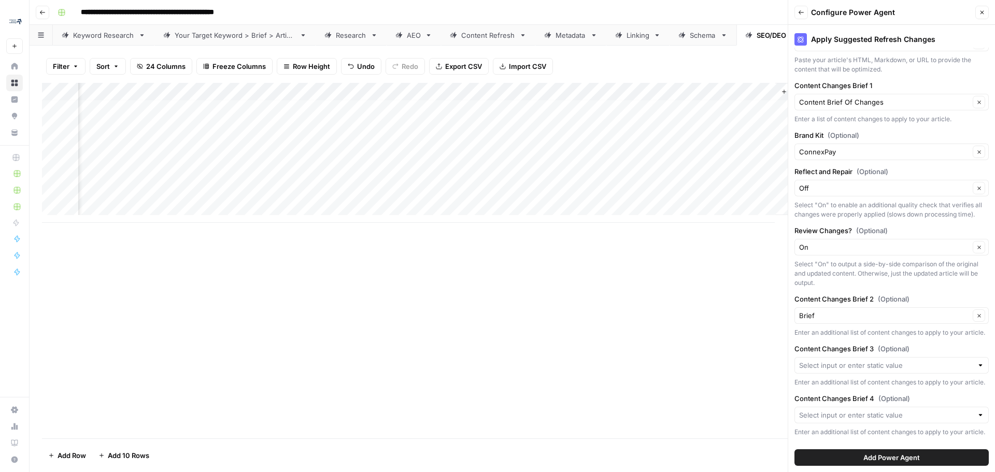
click at [869, 455] on span "Add Power Agent" at bounding box center [891, 457] width 56 height 10
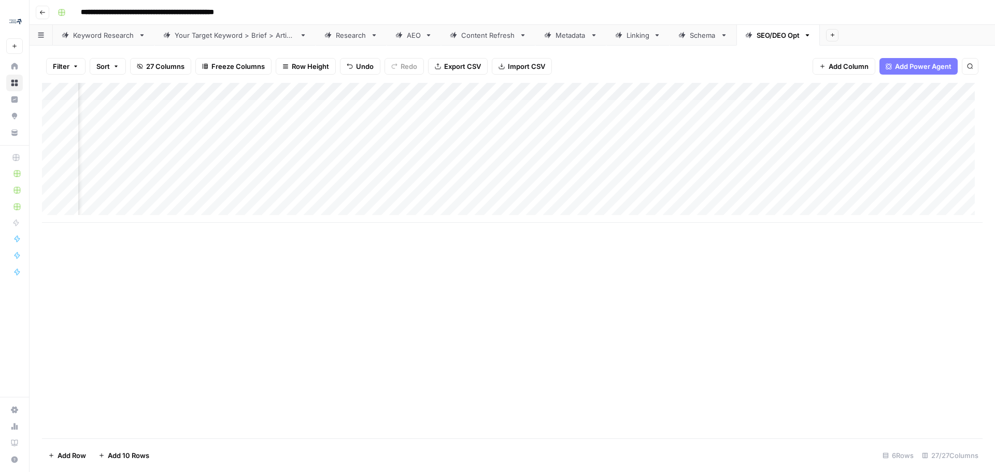
scroll to position [0, 652]
click at [394, 113] on div "Add Column" at bounding box center [512, 153] width 940 height 140
drag, startPoint x: 395, startPoint y: 113, endPoint x: 345, endPoint y: 116, distance: 49.8
click at [345, 116] on textarea "**********" at bounding box center [441, 114] width 207 height 25
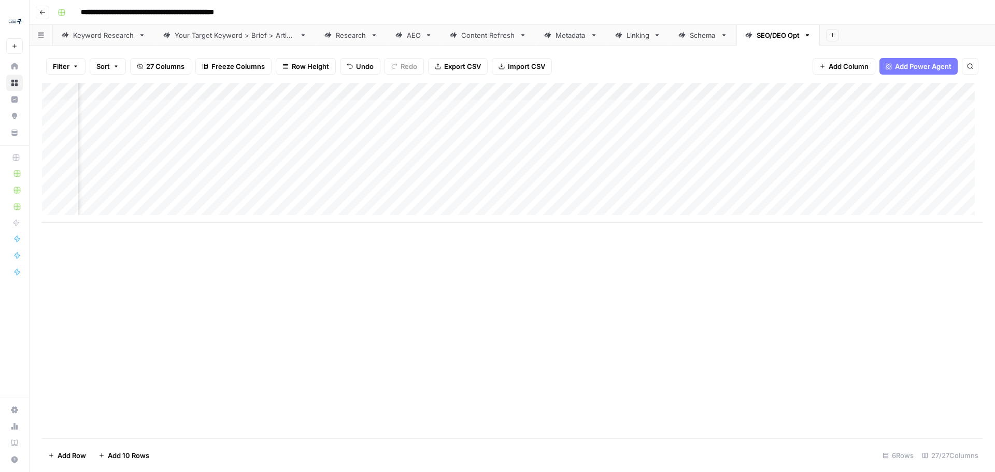
click at [415, 127] on div "Add Column" at bounding box center [512, 153] width 940 height 140
click at [419, 119] on div "Add Column" at bounding box center [512, 153] width 940 height 140
click at [428, 104] on div "Add Column" at bounding box center [512, 153] width 940 height 140
click at [427, 110] on div "Add Column" at bounding box center [512, 153] width 940 height 140
drag, startPoint x: 408, startPoint y: 120, endPoint x: 341, endPoint y: 104, distance: 69.2
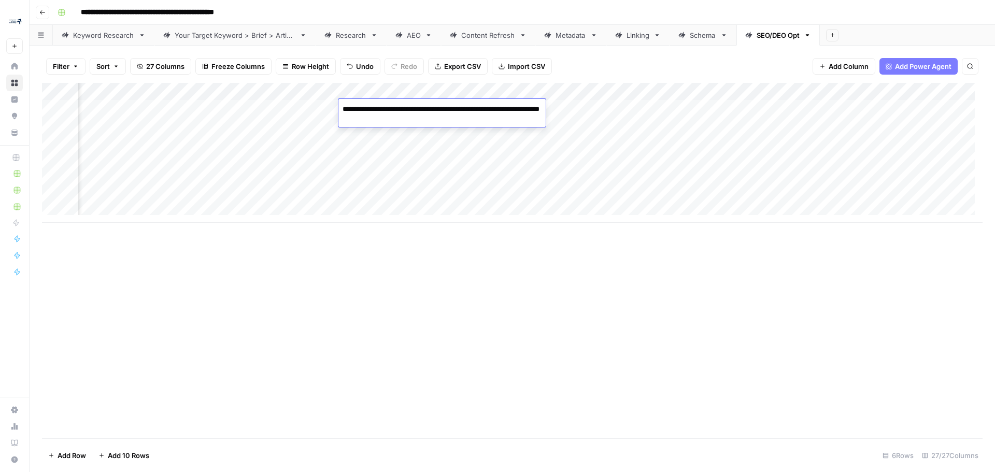
click at [341, 104] on textarea "**********" at bounding box center [441, 114] width 207 height 25
click at [607, 109] on div "Add Column" at bounding box center [512, 153] width 940 height 140
click at [580, 106] on div "Add Column" at bounding box center [512, 153] width 940 height 140
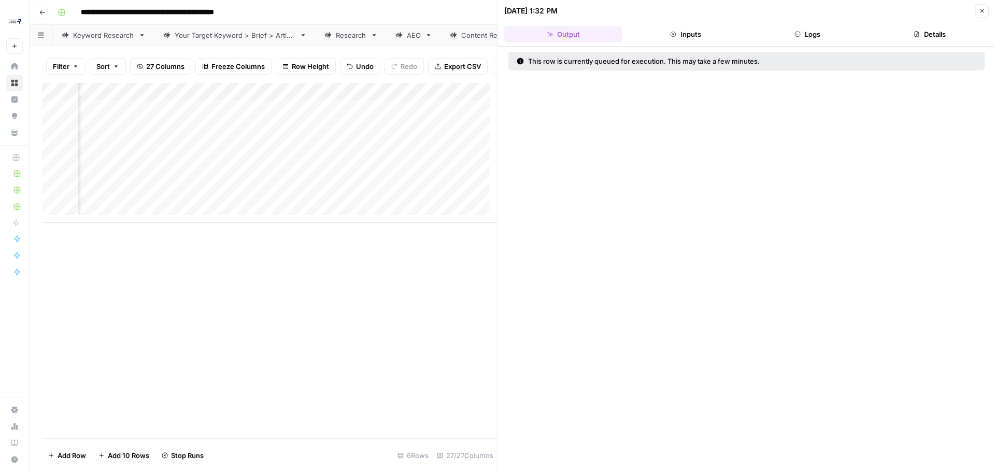
click at [987, 13] on button "Close" at bounding box center [981, 10] width 13 height 13
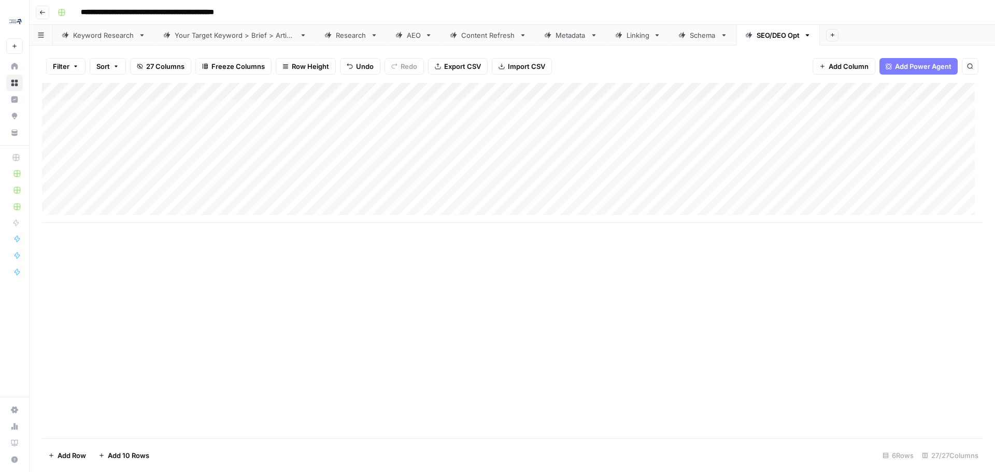
click at [398, 109] on div "Add Column" at bounding box center [512, 153] width 940 height 140
click at [398, 109] on textarea "**********" at bounding box center [477, 114] width 207 height 25
click at [627, 270] on div "Add Column" at bounding box center [512, 260] width 940 height 355
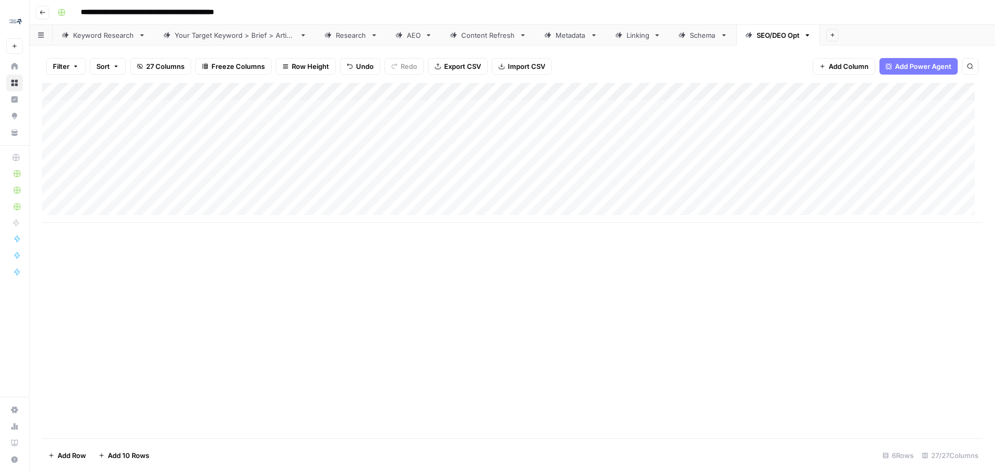
click at [502, 116] on div "Add Column" at bounding box center [512, 153] width 940 height 140
click at [512, 109] on div "Add Column" at bounding box center [512, 153] width 940 height 140
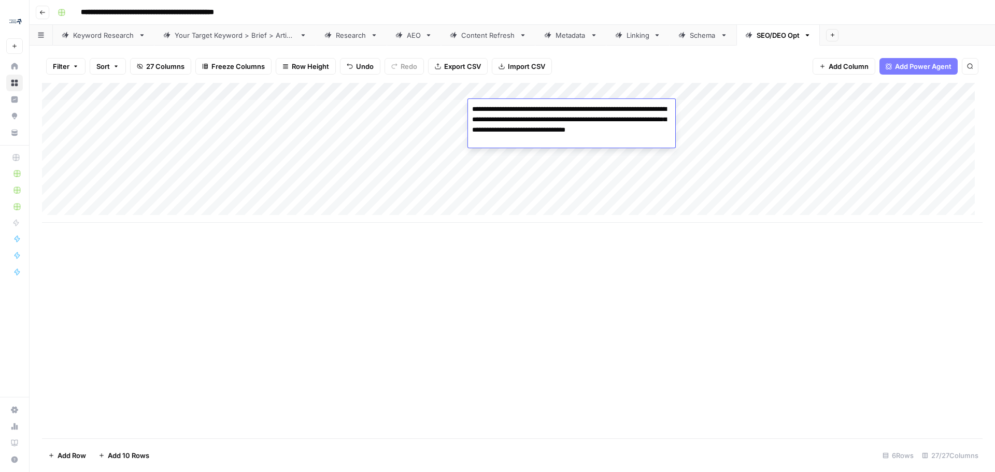
click at [512, 109] on textarea "**********" at bounding box center [571, 125] width 207 height 46
click at [527, 122] on textarea "**********" at bounding box center [571, 125] width 207 height 46
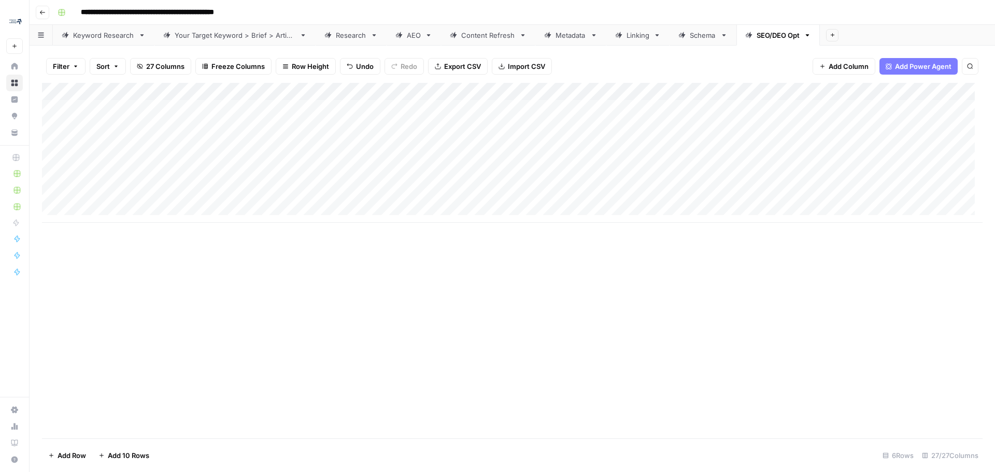
click at [786, 316] on div "Add Column" at bounding box center [512, 260] width 940 height 355
click at [370, 107] on div "Add Column" at bounding box center [512, 153] width 940 height 140
click at [370, 107] on textarea "**********" at bounding box center [413, 109] width 196 height 15
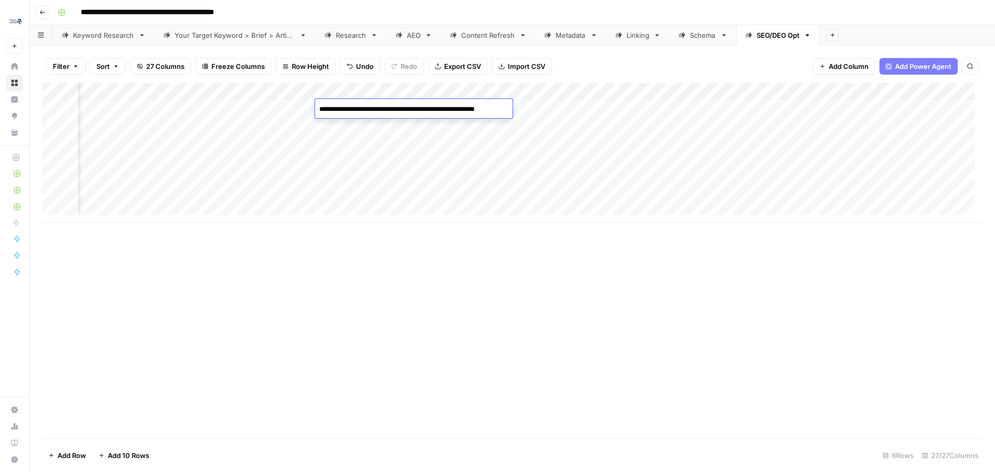
click at [370, 107] on textarea "**********" at bounding box center [413, 109] width 196 height 15
click at [387, 410] on div "Add Column" at bounding box center [512, 260] width 940 height 355
click at [458, 108] on div "Add Column" at bounding box center [512, 153] width 940 height 140
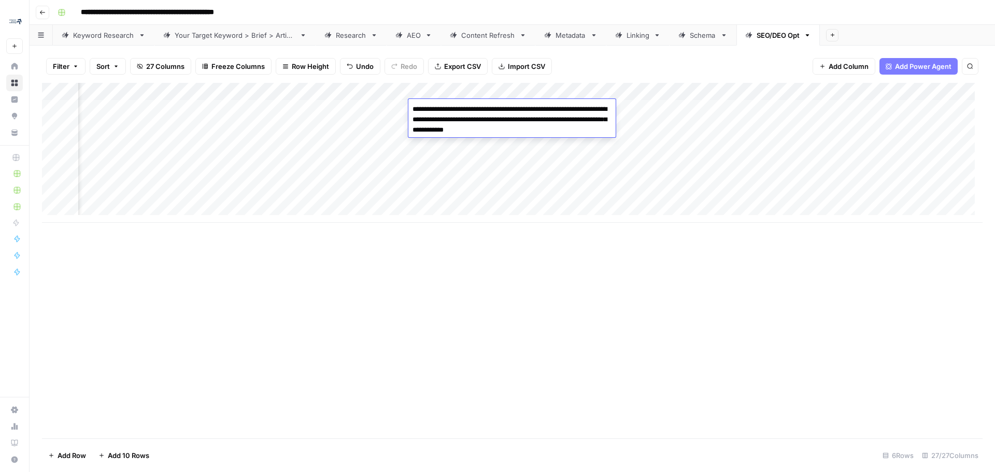
click at [483, 131] on textarea "**********" at bounding box center [511, 119] width 207 height 35
drag, startPoint x: 452, startPoint y: 116, endPoint x: 340, endPoint y: 306, distance: 220.3
click at [340, 306] on div "Add Column" at bounding box center [512, 260] width 940 height 355
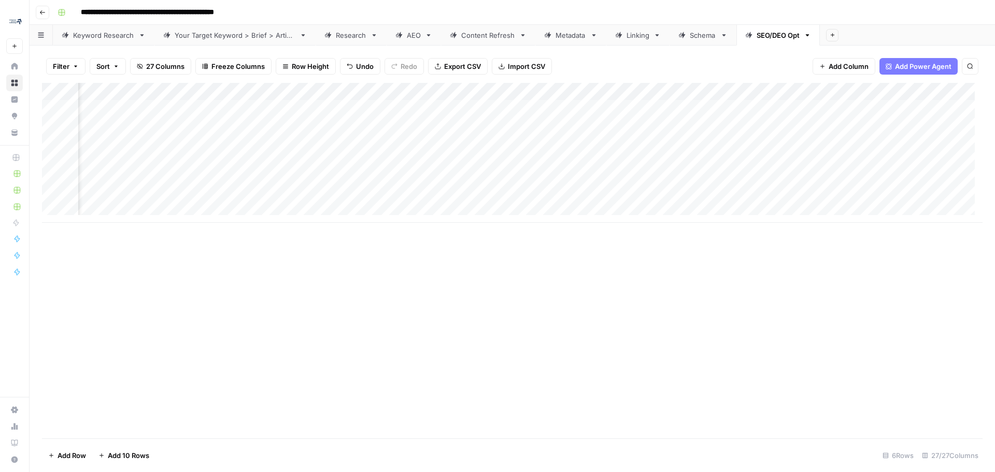
click at [464, 104] on div "Add Column" at bounding box center [512, 153] width 940 height 140
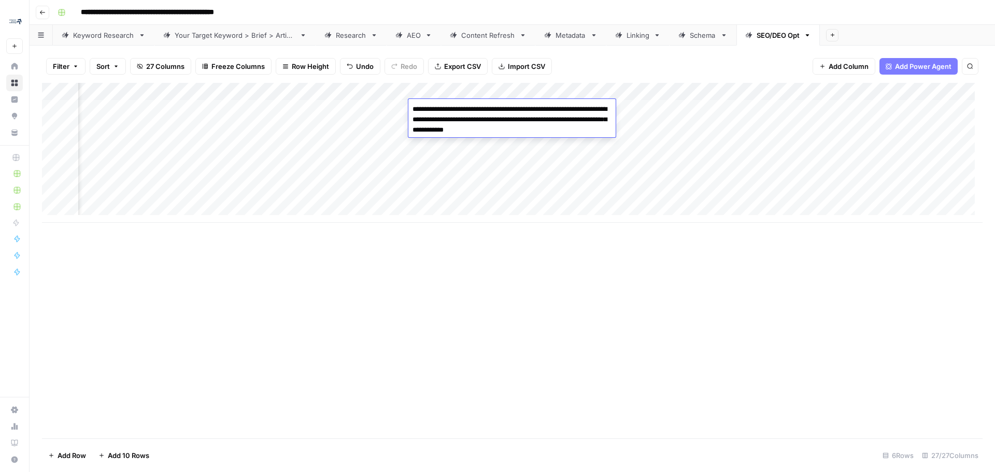
click at [511, 122] on textarea "**********" at bounding box center [511, 119] width 207 height 35
click at [614, 369] on div "Add Column" at bounding box center [512, 260] width 940 height 355
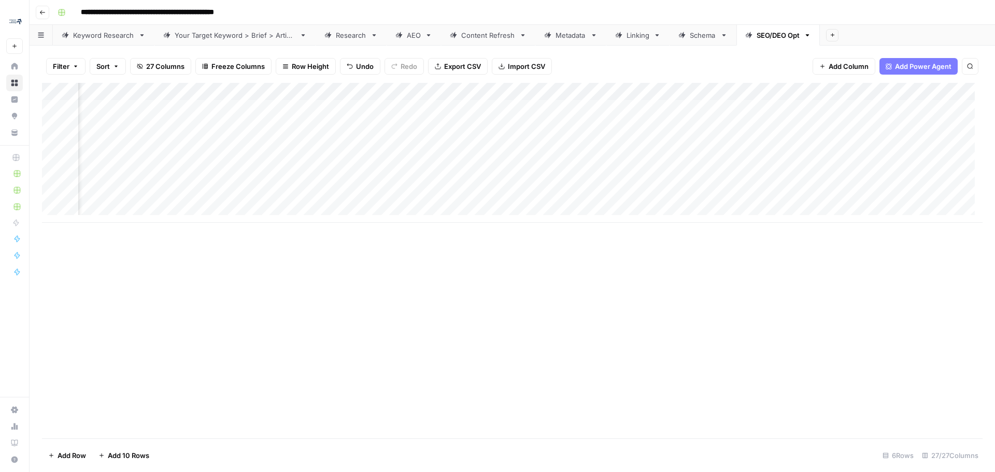
scroll to position [0, 2149]
click at [306, 106] on div "Add Column" at bounding box center [512, 153] width 940 height 140
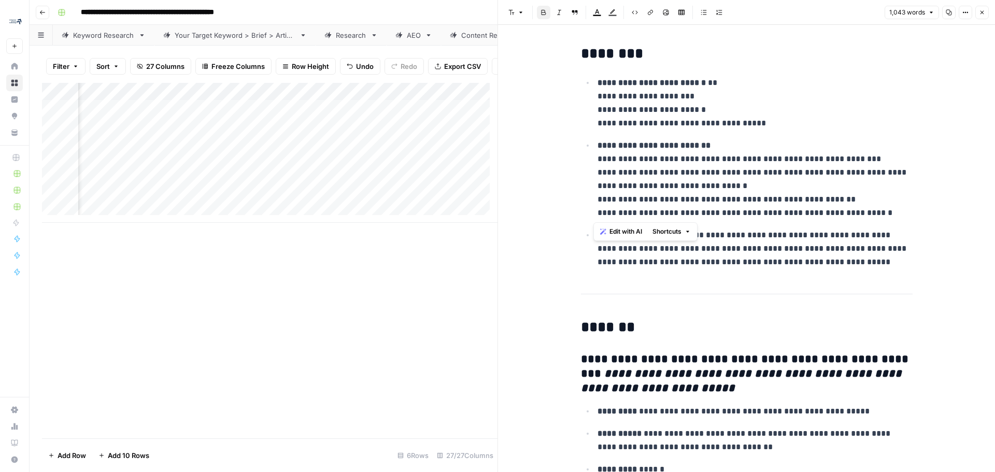
drag, startPoint x: 885, startPoint y: 213, endPoint x: 594, endPoint y: 165, distance: 294.5
click at [597, 165] on p "**********" at bounding box center [754, 179] width 315 height 81
copy p "**********"
click at [983, 13] on icon "button" at bounding box center [981, 12] width 6 height 6
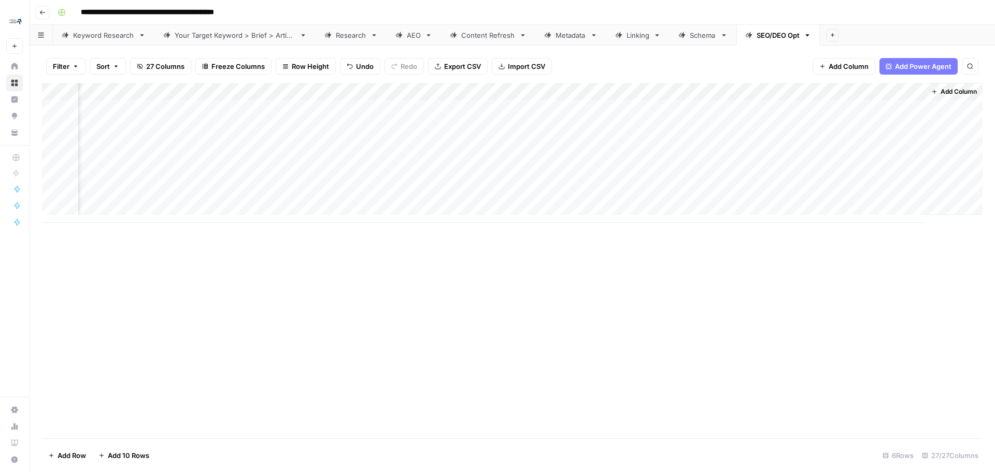
scroll to position [0, 2136]
click at [572, 110] on div "Add Column" at bounding box center [512, 153] width 940 height 140
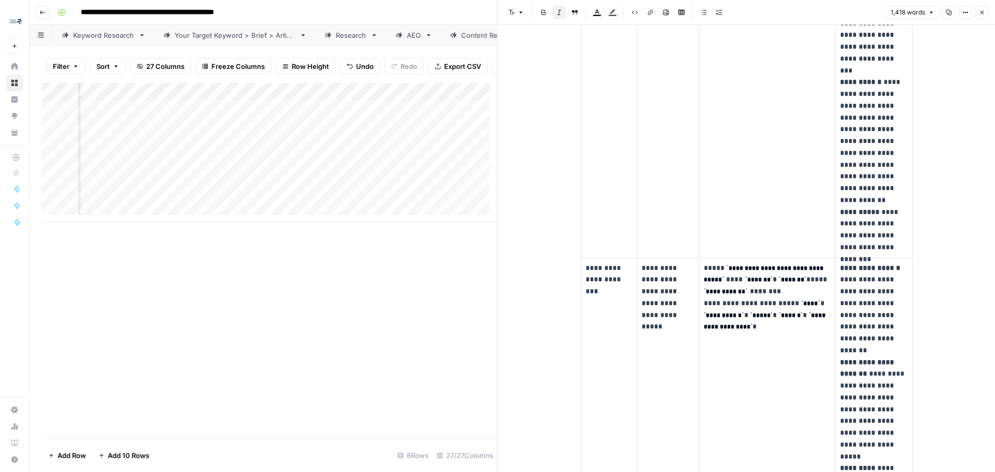
scroll to position [2020, 0]
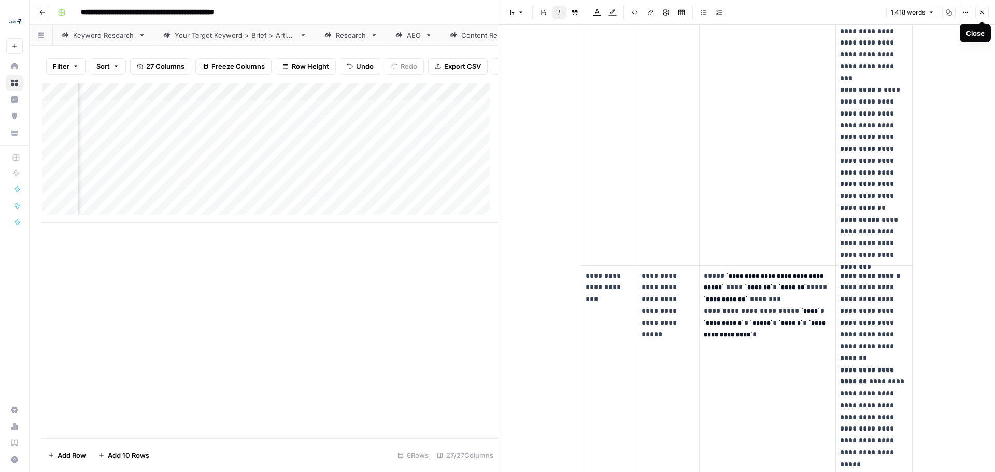
click at [982, 9] on button "Close" at bounding box center [981, 12] width 13 height 13
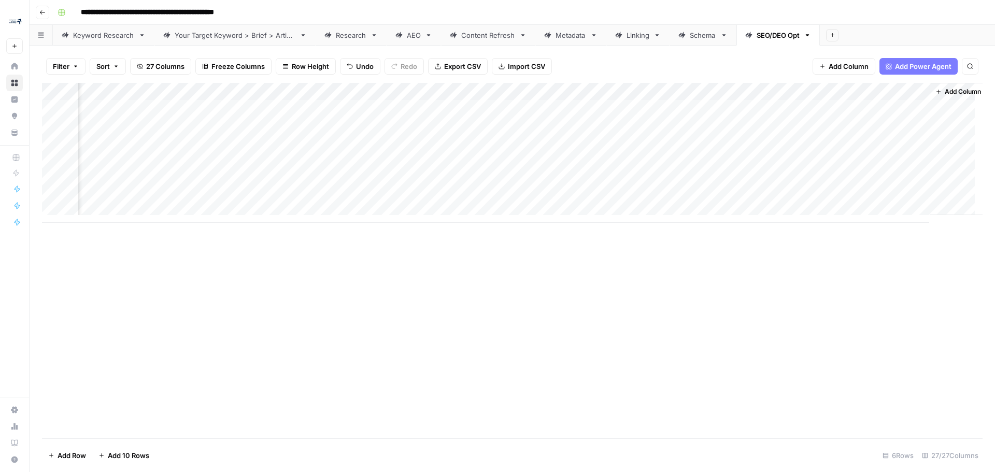
click at [666, 108] on div "Add Column" at bounding box center [512, 153] width 940 height 140
click at [465, 107] on div "Add Column" at bounding box center [512, 153] width 940 height 140
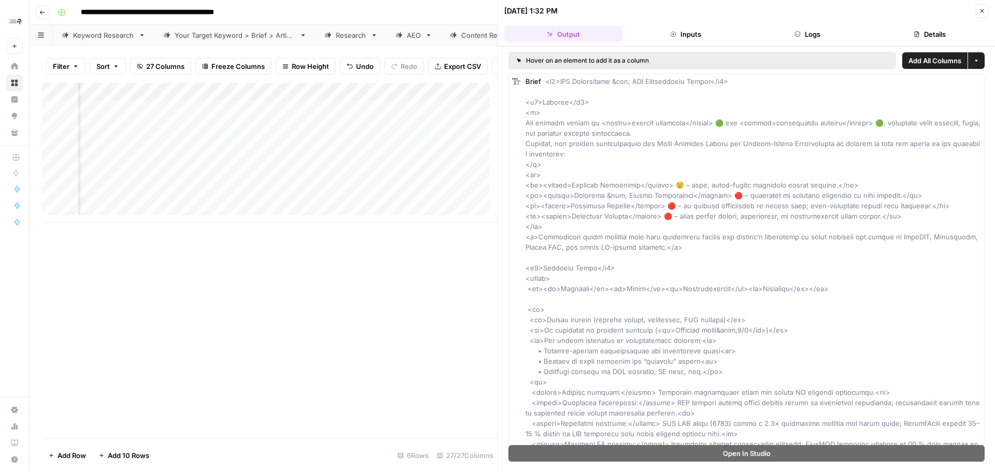
click at [979, 7] on button "Close" at bounding box center [981, 10] width 13 height 13
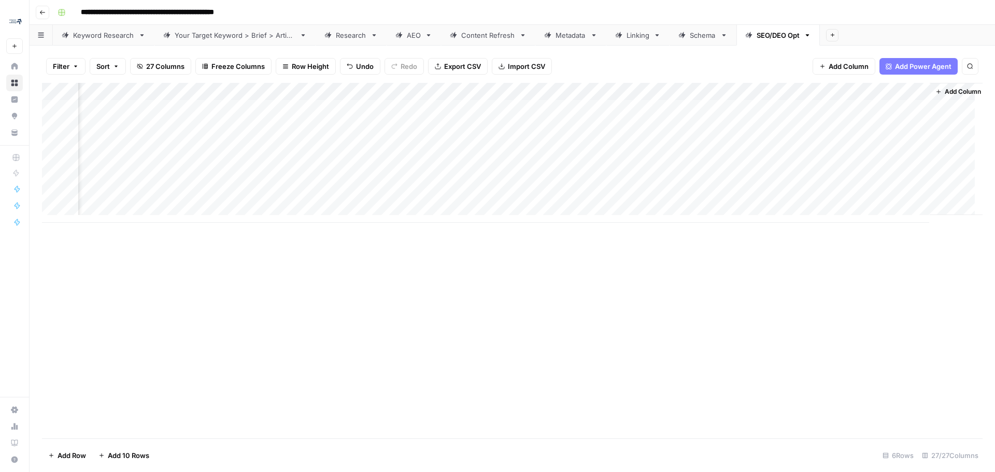
click at [442, 111] on div "Add Column" at bounding box center [512, 153] width 940 height 140
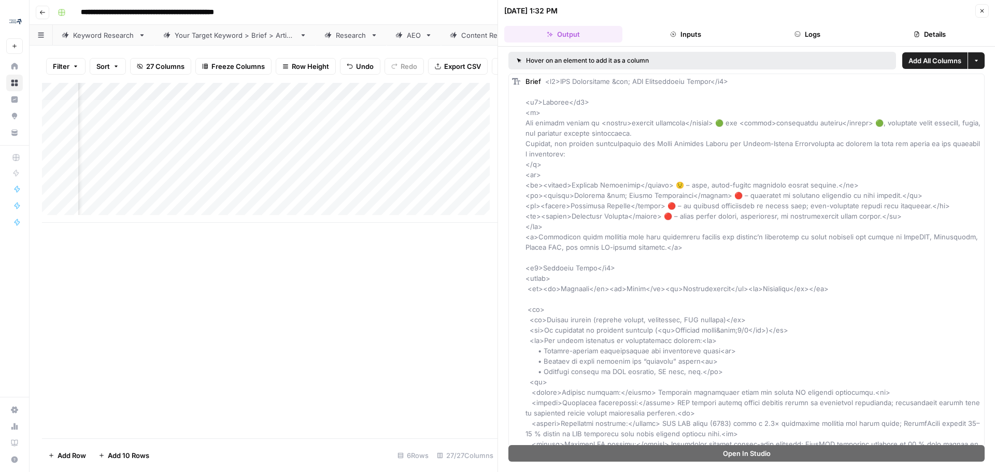
click at [988, 8] on button "Close" at bounding box center [981, 10] width 13 height 13
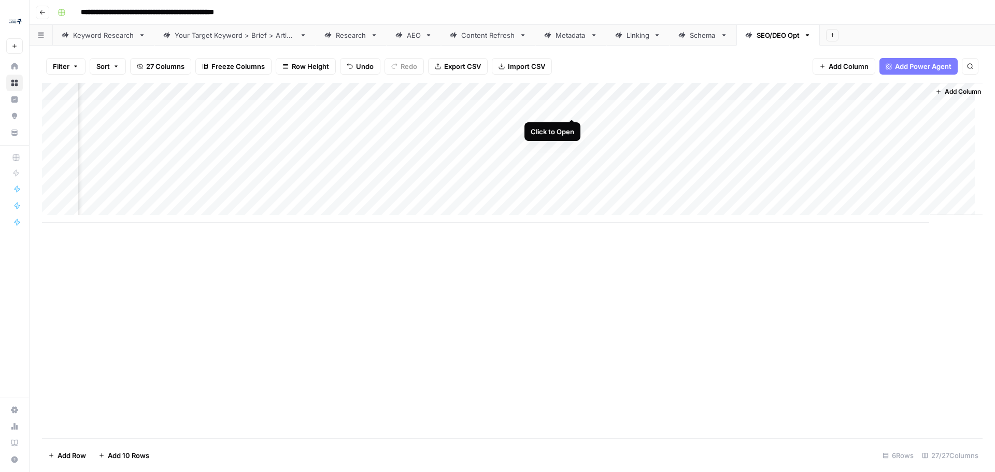
click at [572, 107] on div "Add Column" at bounding box center [512, 153] width 940 height 140
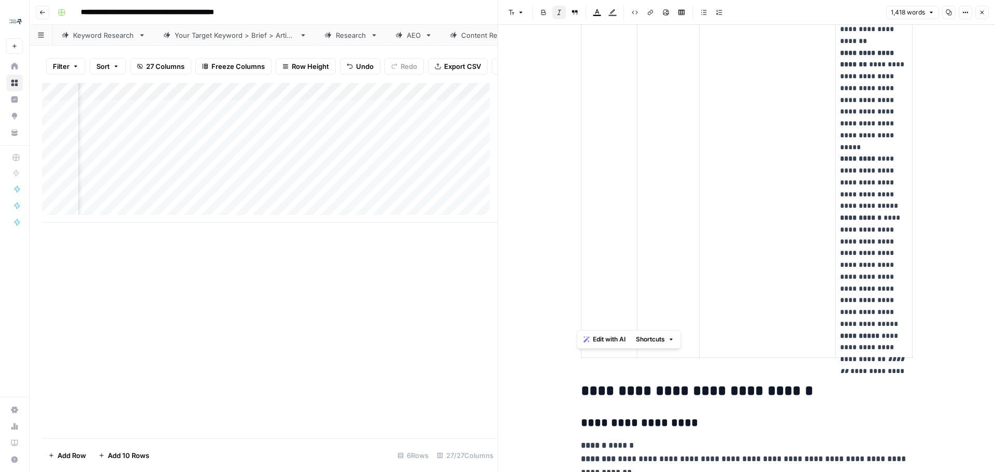
scroll to position [4123, 0]
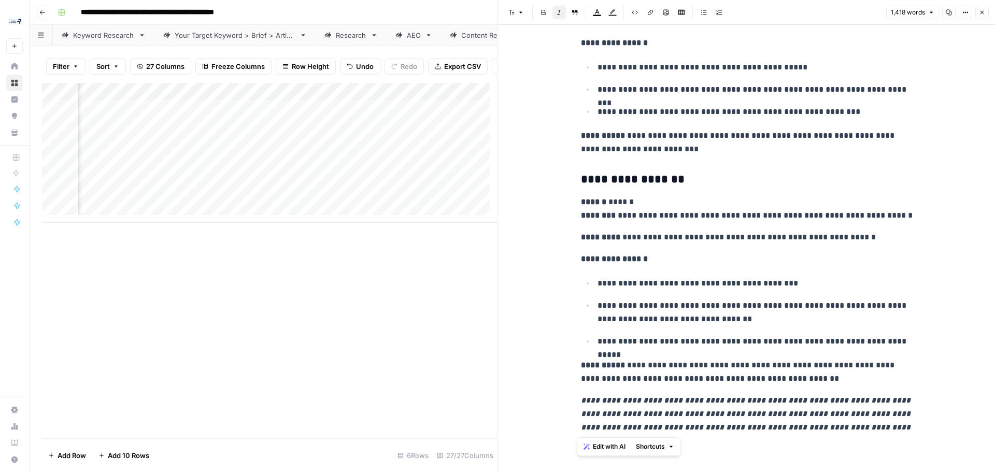
drag, startPoint x: 575, startPoint y: 122, endPoint x: 896, endPoint y: 424, distance: 440.1
copy div "**********"
click at [984, 10] on icon "button" at bounding box center [981, 12] width 6 height 6
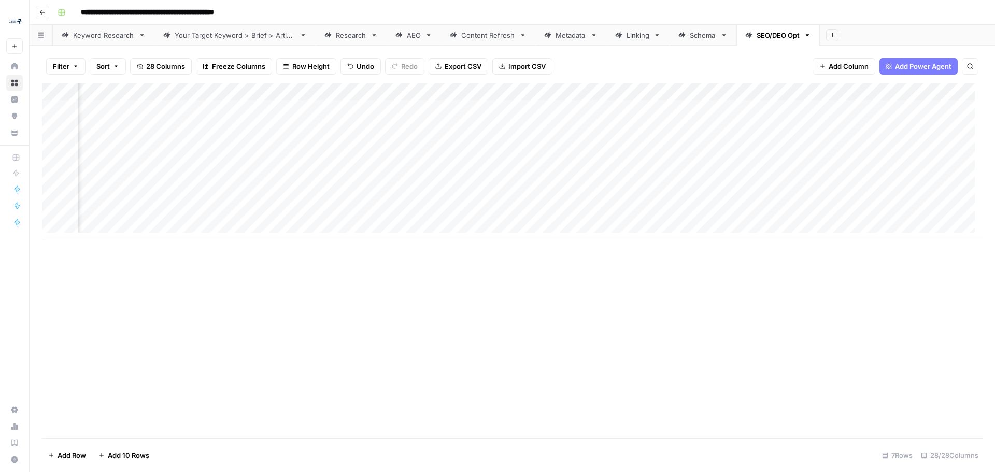
drag, startPoint x: 776, startPoint y: 214, endPoint x: 874, endPoint y: 211, distance: 98.5
click at [878, 213] on div "Add Column" at bounding box center [512, 161] width 940 height 157
click at [806, 107] on div "Add Column" at bounding box center [512, 161] width 940 height 157
click at [891, 109] on div "Add Column" at bounding box center [512, 161] width 940 height 157
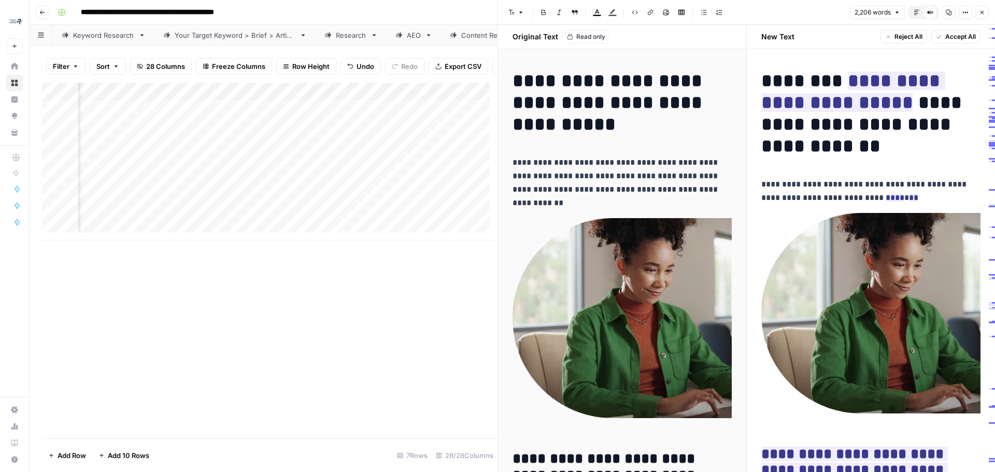
click at [931, 10] on icon at bounding box center [930, 12] width 6 height 6
click at [914, 10] on icon "button" at bounding box center [916, 12] width 6 height 6
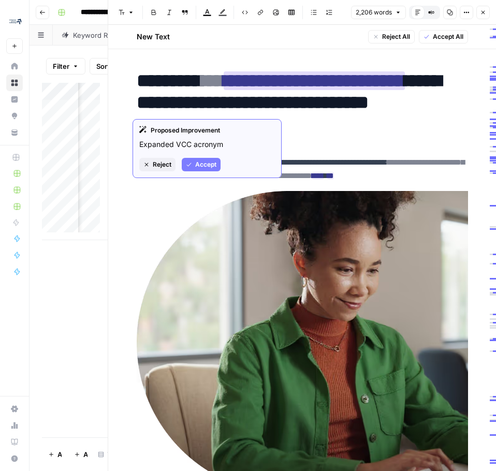
click at [191, 169] on button "Accept" at bounding box center [201, 164] width 39 height 13
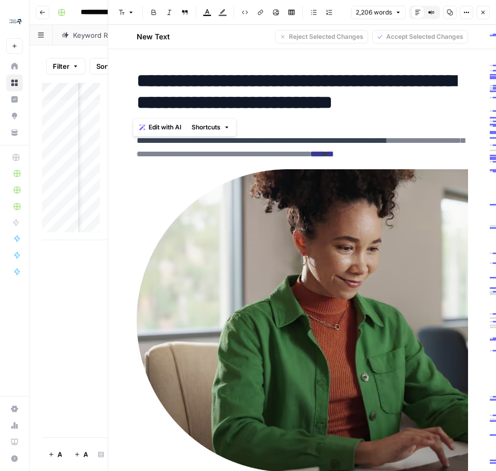
drag, startPoint x: 135, startPoint y: 76, endPoint x: 301, endPoint y: 102, distance: 168.8
click at [301, 102] on h1 "**********" at bounding box center [303, 92] width 332 height 44
copy h1 "**********"
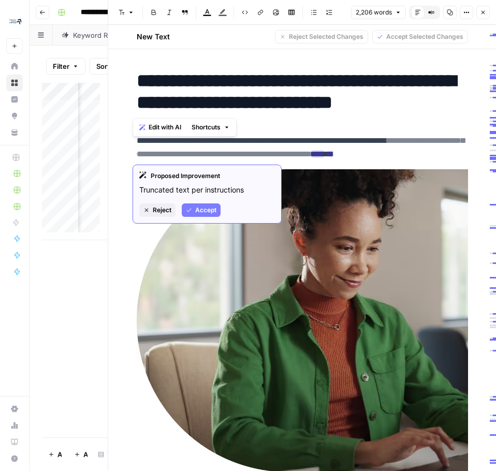
click at [201, 217] on button "Accept" at bounding box center [201, 210] width 39 height 13
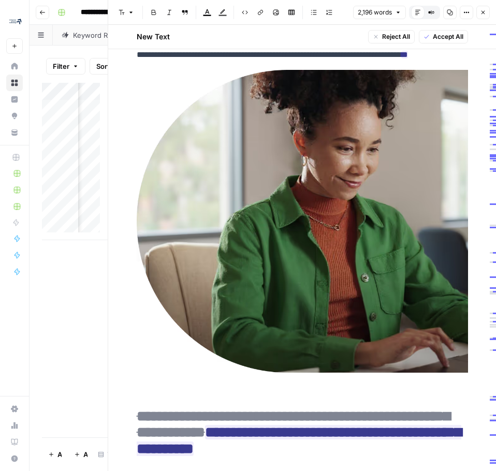
scroll to position [52, 0]
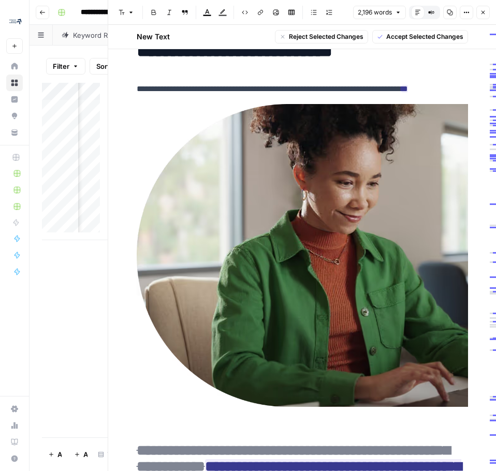
drag, startPoint x: 396, startPoint y: 94, endPoint x: 489, endPoint y: 95, distance: 93.8
click at [489, 95] on div "**********" at bounding box center [302, 248] width 388 height 446
click at [442, 84] on p "**********" at bounding box center [303, 88] width 332 height 13
click at [291, 92] on p "**********" at bounding box center [303, 88] width 332 height 13
click at [223, 212] on img at bounding box center [303, 255] width 332 height 303
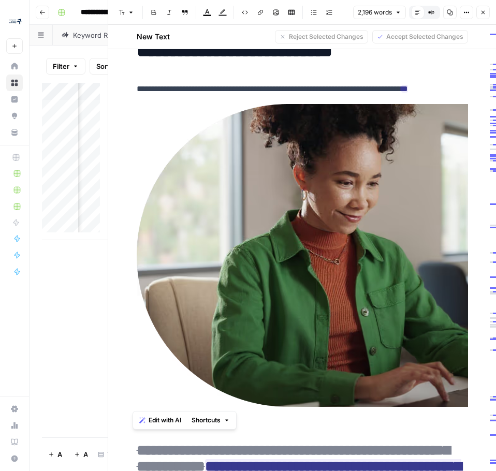
click at [179, 88] on p "**********" at bounding box center [303, 88] width 332 height 13
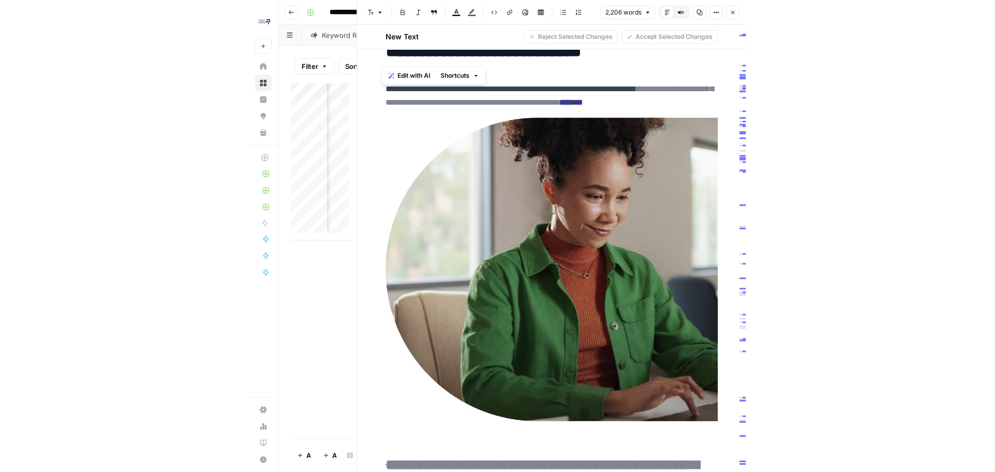
scroll to position [0, 0]
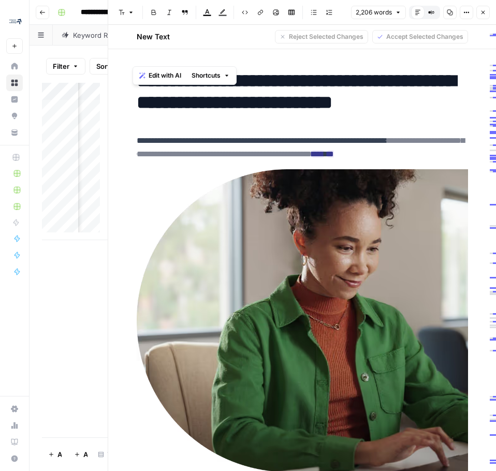
click at [327, 135] on p "**********" at bounding box center [303, 147] width 332 height 27
click at [415, 11] on icon at bounding box center [418, 12] width 6 height 6
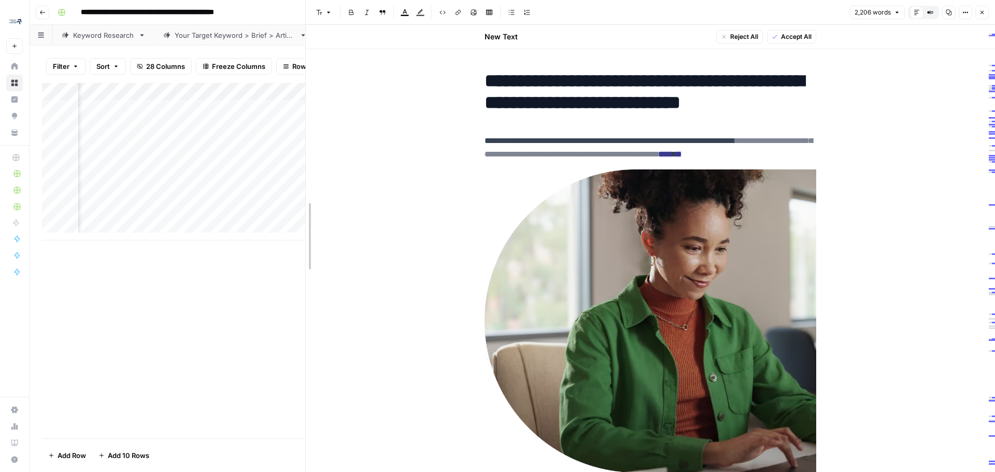
drag, startPoint x: 500, startPoint y: 120, endPoint x: 308, endPoint y: 127, distance: 192.3
click at [682, 158] on ins "**" at bounding box center [678, 154] width 7 height 8
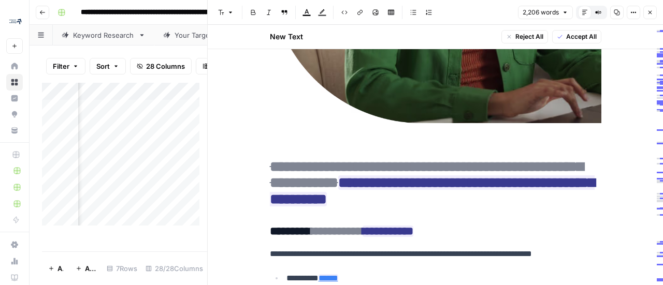
scroll to position [414, 0]
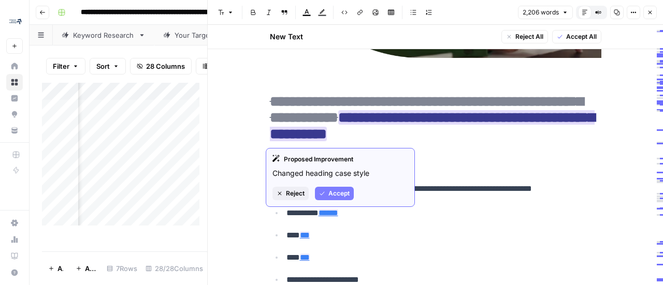
click at [338, 196] on span "Accept" at bounding box center [338, 193] width 21 height 9
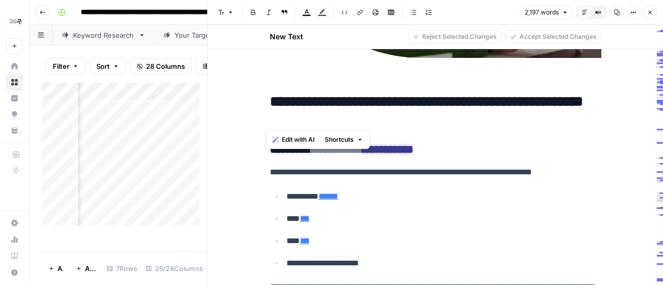
drag, startPoint x: 314, startPoint y: 121, endPoint x: 267, endPoint y: 107, distance: 49.2
click at [270, 107] on h2 "**********" at bounding box center [436, 110] width 332 height 33
copy h2 "**********"
drag, startPoint x: 648, startPoint y: 7, endPoint x: 507, endPoint y: 193, distance: 233.7
click at [507, 193] on ul "**********" at bounding box center [436, 230] width 332 height 81
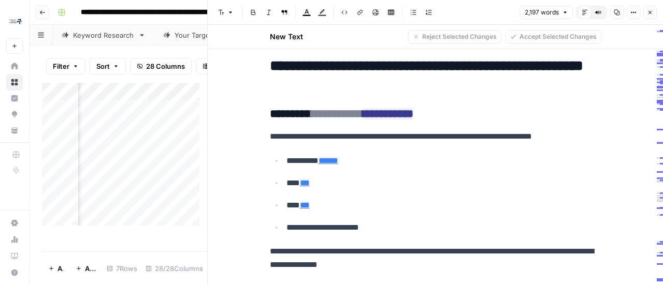
scroll to position [518, 0]
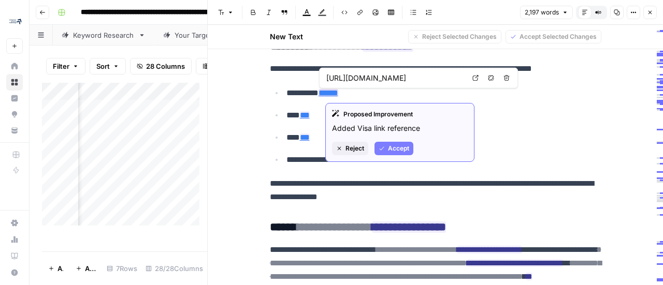
click at [348, 151] on span "Reject" at bounding box center [354, 148] width 19 height 9
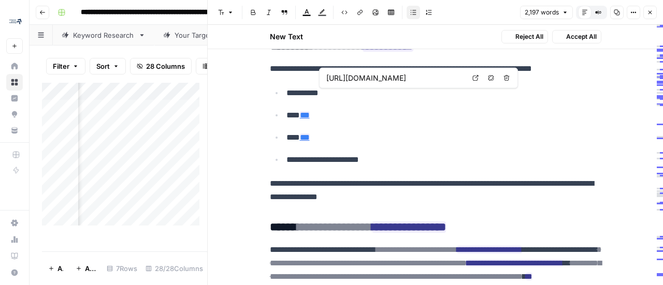
type input "https://usa.visa.com/business/solutions/virtual-cards.html"
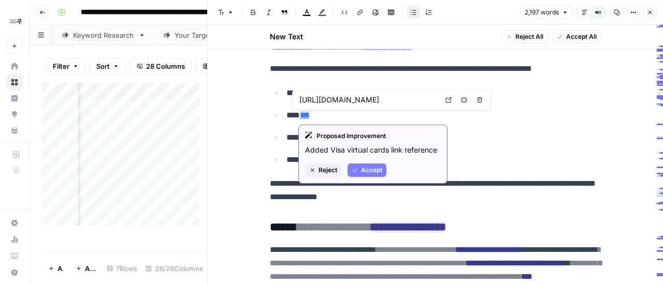
click at [319, 174] on span "Reject" at bounding box center [328, 170] width 19 height 9
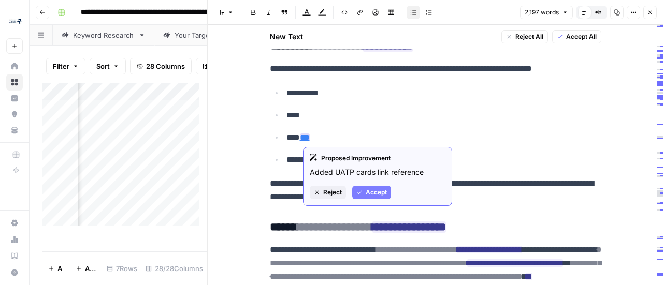
click at [325, 192] on span "Reject" at bounding box center [332, 192] width 19 height 9
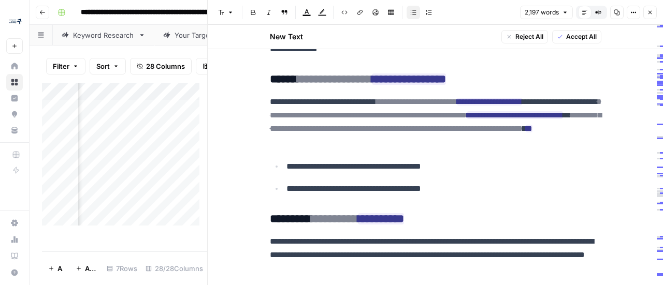
scroll to position [673, 0]
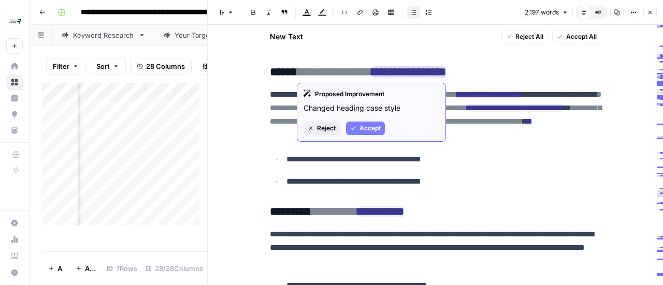
click at [321, 125] on span "Reject" at bounding box center [326, 128] width 19 height 9
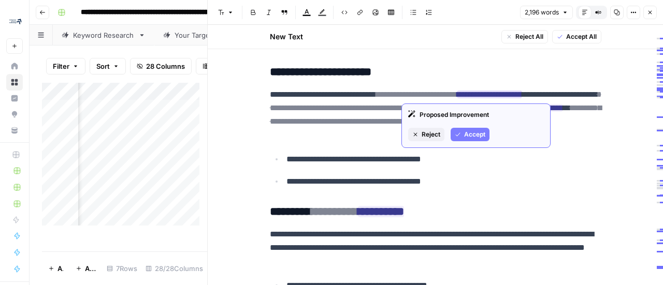
click at [474, 134] on span "Accept" at bounding box center [474, 134] width 21 height 9
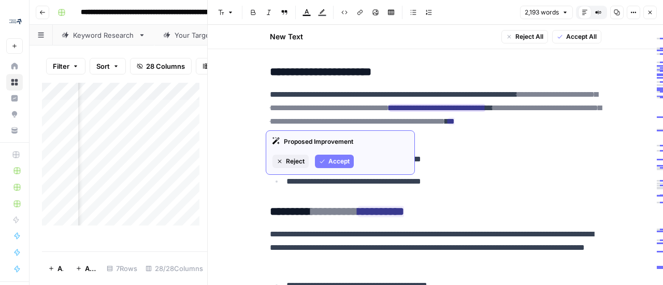
click at [284, 164] on button "Reject" at bounding box center [290, 161] width 36 height 13
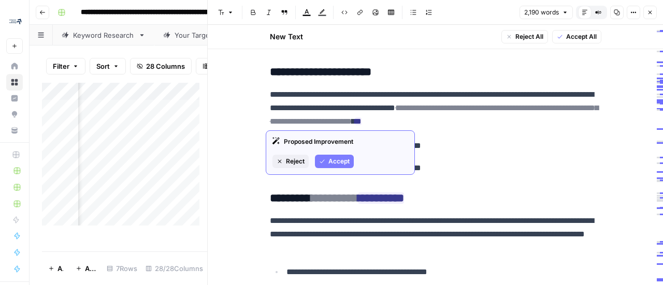
click at [293, 163] on span "Reject" at bounding box center [295, 161] width 19 height 9
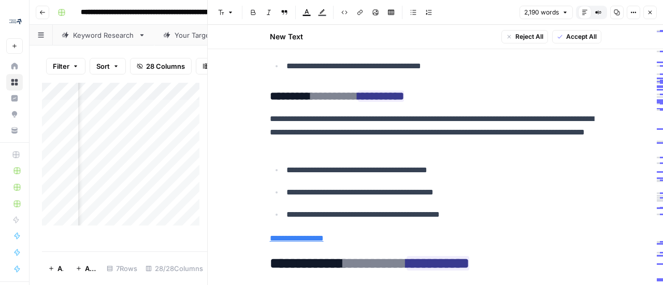
scroll to position [777, 0]
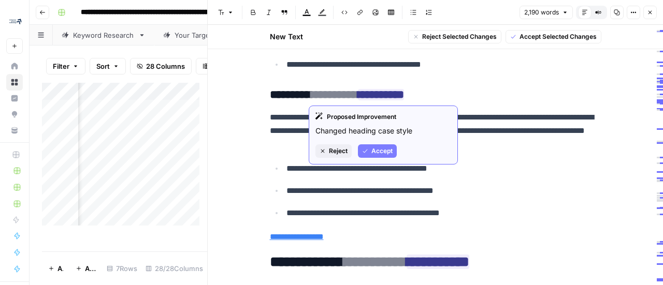
drag, startPoint x: 397, startPoint y: 89, endPoint x: 372, endPoint y: 129, distance: 47.2
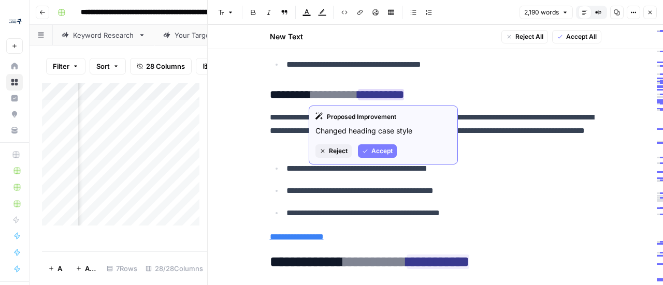
click at [327, 148] on button "Reject" at bounding box center [333, 151] width 36 height 13
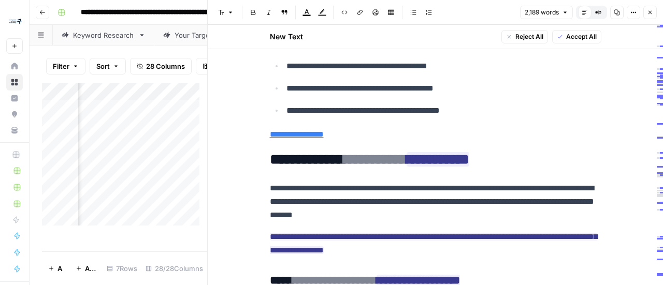
scroll to position [881, 0]
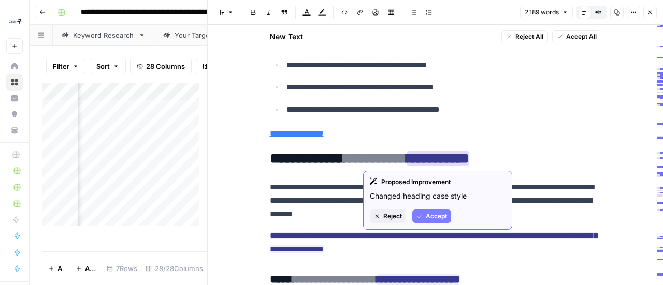
click at [383, 217] on button "Reject" at bounding box center [388, 216] width 36 height 13
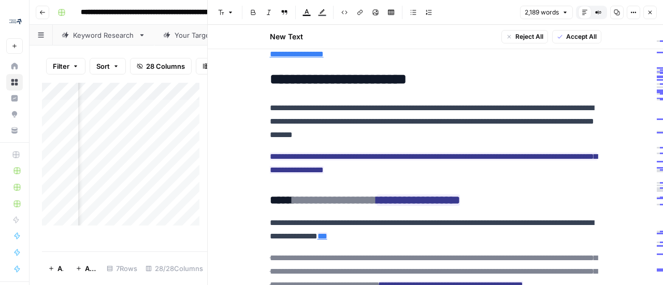
scroll to position [984, 0]
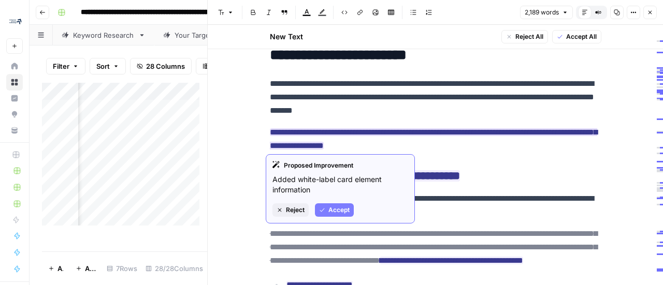
click at [334, 209] on span "Accept" at bounding box center [338, 210] width 21 height 9
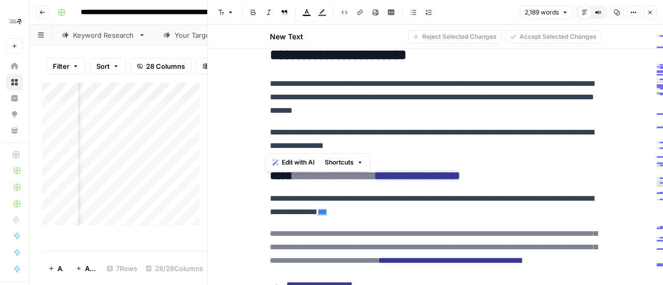
drag, startPoint x: 438, startPoint y: 140, endPoint x: 264, endPoint y: 126, distance: 174.6
copy p "**********"
click at [340, 141] on p "**********" at bounding box center [436, 139] width 332 height 27
drag, startPoint x: 396, startPoint y: 146, endPoint x: 256, endPoint y: 128, distance: 141.0
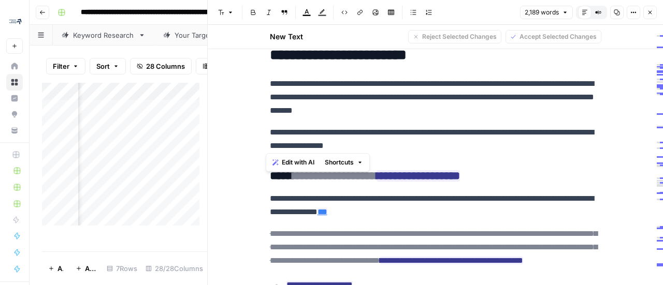
copy p "**********"
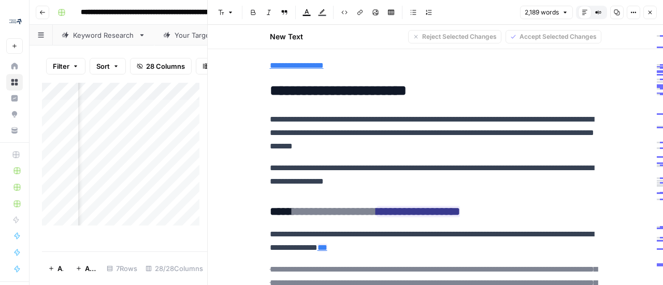
scroll to position [932, 0]
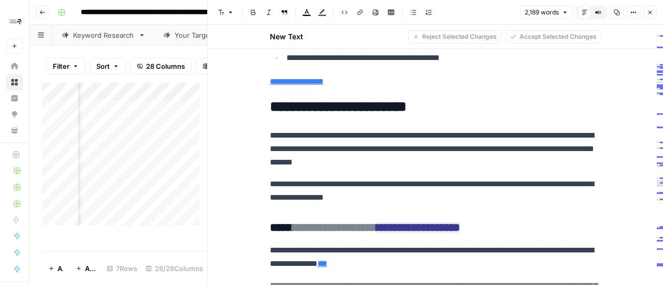
click at [428, 190] on p "**********" at bounding box center [436, 191] width 332 height 27
click at [439, 186] on p "**********" at bounding box center [436, 191] width 332 height 27
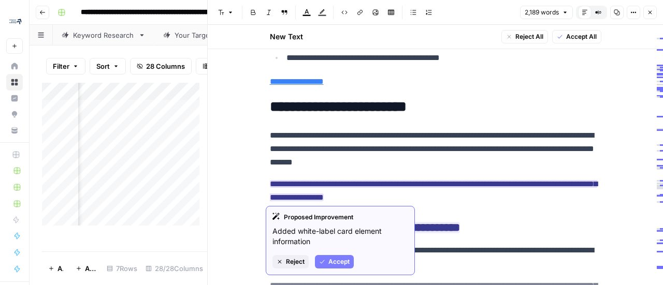
drag, startPoint x: 297, startPoint y: 232, endPoint x: 318, endPoint y: 240, distance: 22.1
click at [318, 240] on p "Added white-label card element information" at bounding box center [340, 236] width 136 height 21
copy p "white-label card element information"
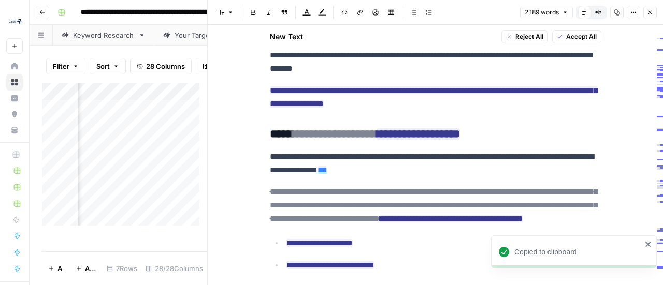
scroll to position [1036, 0]
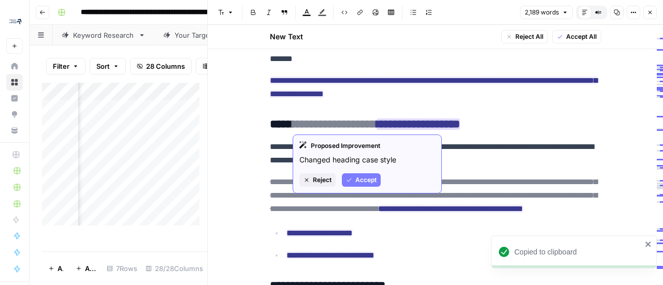
click at [306, 180] on icon "button" at bounding box center [307, 180] width 6 height 6
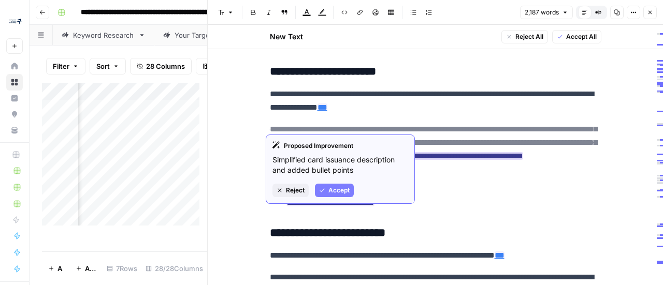
scroll to position [1088, 0]
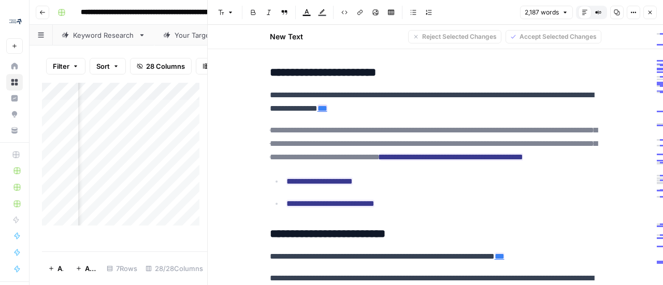
drag, startPoint x: 267, startPoint y: 88, endPoint x: 392, endPoint y: 105, distance: 126.0
click at [392, 105] on p "**********" at bounding box center [436, 102] width 332 height 27
copy p "**********"
click at [523, 155] on ins "**********" at bounding box center [451, 157] width 143 height 8
drag, startPoint x: 371, startPoint y: 219, endPoint x: 346, endPoint y: 203, distance: 29.9
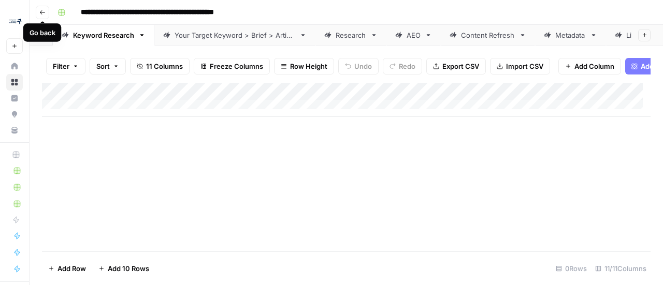
click at [36, 12] on button "Go back" at bounding box center [42, 12] width 13 height 13
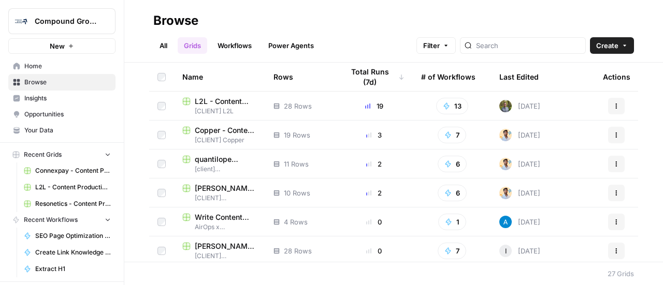
click at [61, 191] on span "L2L - Content Production with Custom Workflows [FINAL]" at bounding box center [73, 187] width 76 height 9
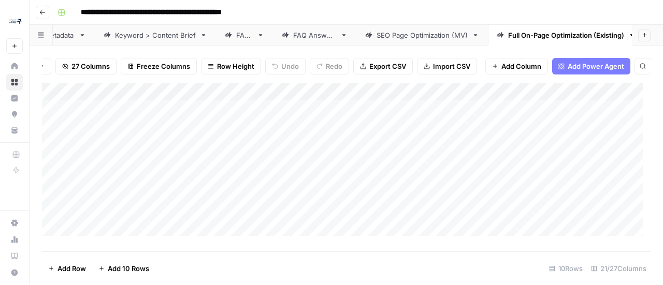
scroll to position [0, 147]
click at [470, 32] on icon at bounding box center [472, 35] width 7 height 7
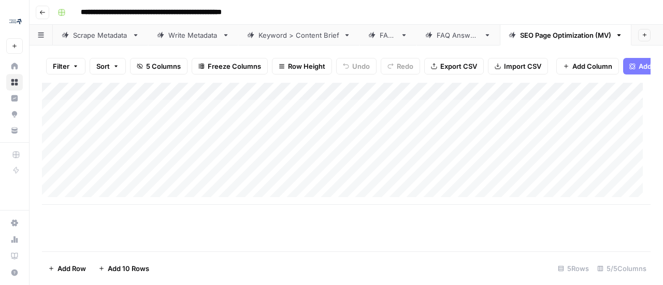
click at [619, 34] on icon "button" at bounding box center [619, 35] width 4 height 2
click at [573, 88] on span "Delete Sheet" at bounding box center [585, 88] width 50 height 10
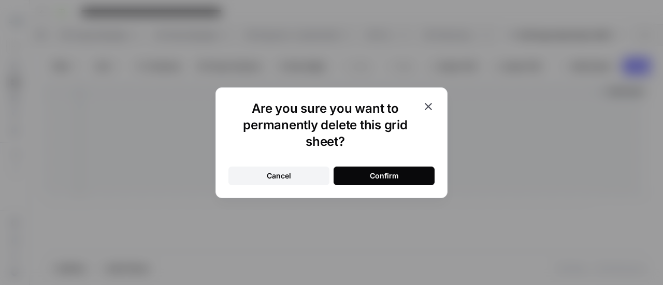
click at [373, 178] on div "Confirm" at bounding box center [384, 176] width 29 height 10
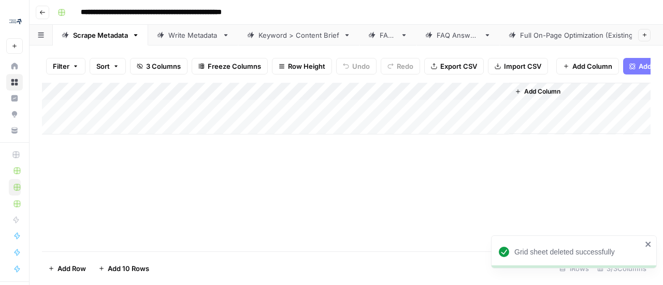
click at [559, 30] on div "Full On-Page Optimization (Existing)" at bounding box center [578, 35] width 116 height 10
click at [335, 101] on div "Add Column" at bounding box center [346, 163] width 609 height 161
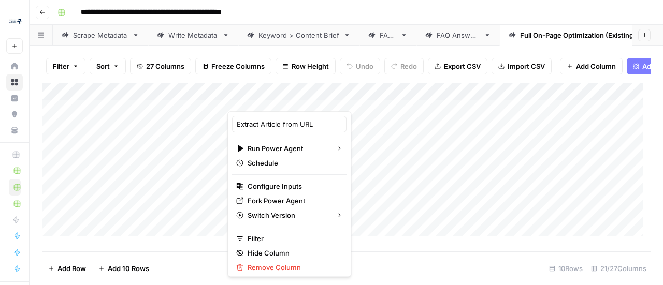
click at [203, 271] on footer "Add Row Add 10 Rows 10 Rows 21/27 Columns" at bounding box center [346, 269] width 609 height 34
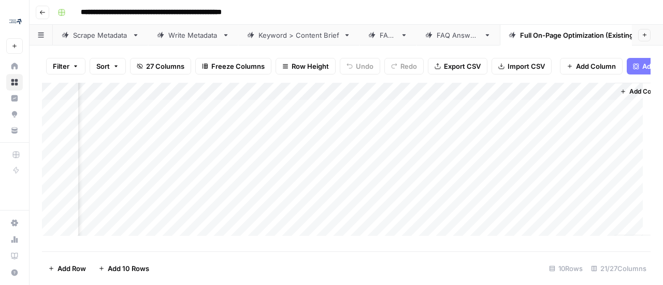
scroll to position [0, 1990]
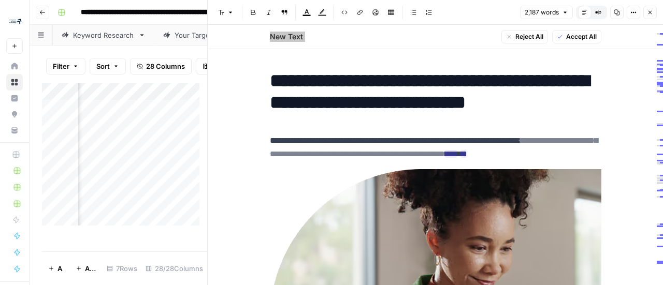
scroll to position [1088, 0]
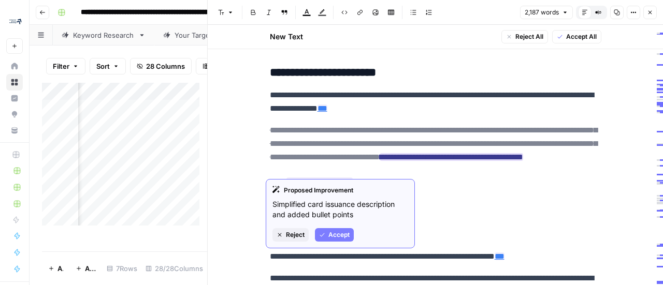
click at [523, 153] on ins "**********" at bounding box center [451, 157] width 143 height 8
click at [340, 234] on span "Accept" at bounding box center [338, 234] width 21 height 9
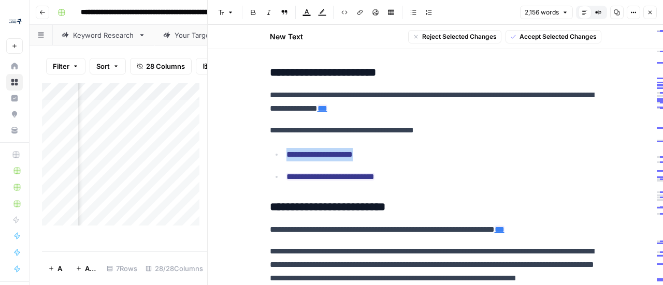
drag, startPoint x: 373, startPoint y: 146, endPoint x: 273, endPoint y: 151, distance: 99.6
click at [283, 151] on li "**********" at bounding box center [442, 155] width 318 height 14
copy ins "**********"
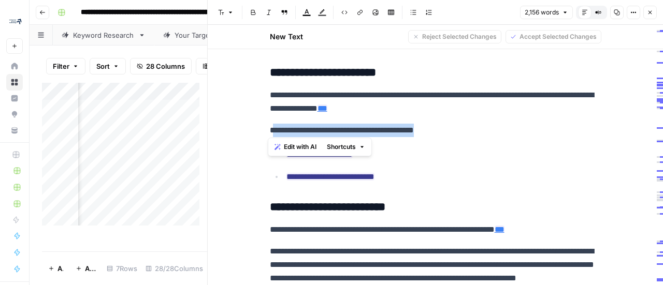
drag, startPoint x: 267, startPoint y: 129, endPoint x: 440, endPoint y: 120, distance: 173.3
copy p "**********"
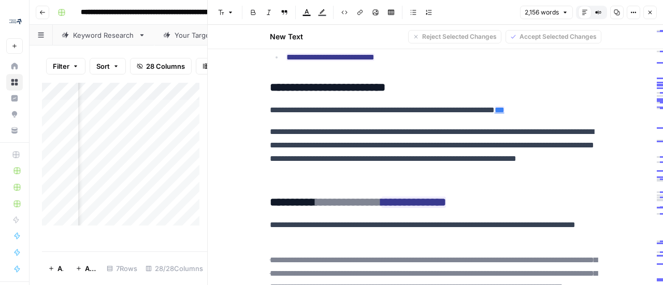
scroll to position [1191, 0]
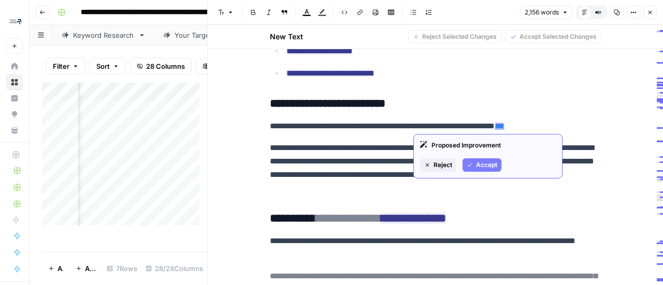
click at [444, 163] on span "Reject" at bounding box center [443, 165] width 19 height 9
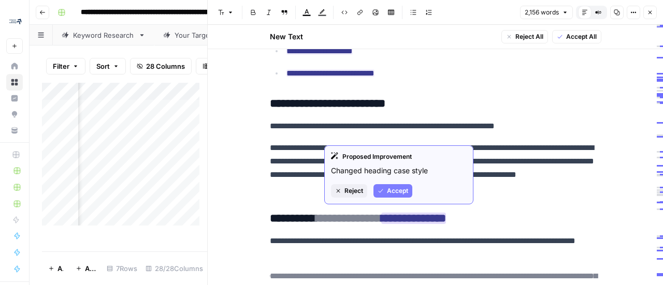
click at [343, 189] on button "Reject" at bounding box center [349, 190] width 36 height 13
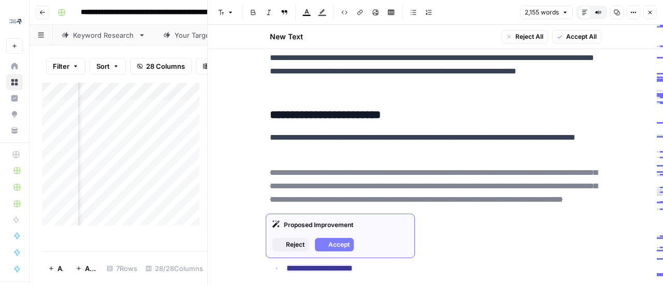
scroll to position [1347, 0]
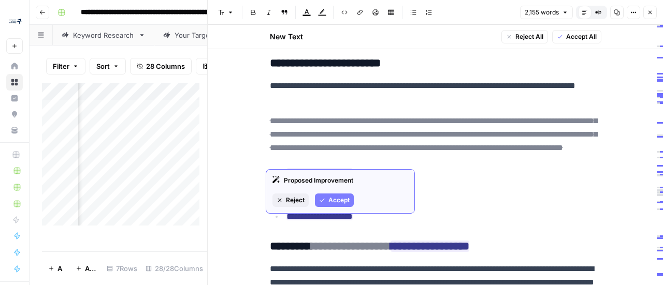
click at [291, 204] on span "Reject" at bounding box center [295, 200] width 19 height 9
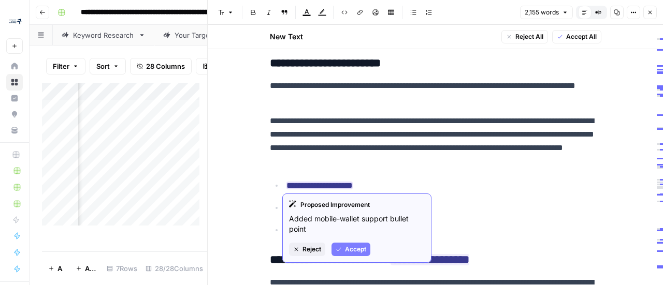
click at [345, 253] on span "Accept" at bounding box center [355, 249] width 21 height 9
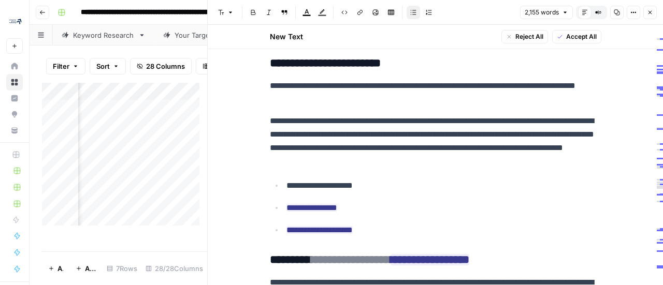
scroll to position [1399, 0]
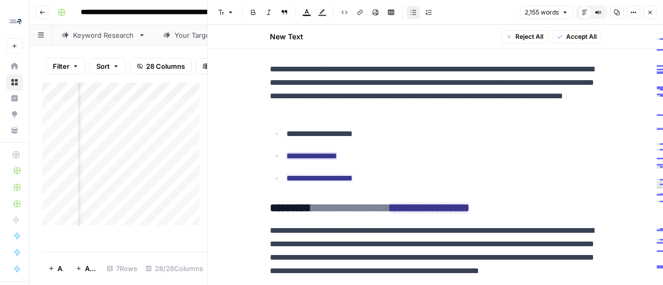
click at [322, 153] on ins "**********" at bounding box center [311, 156] width 51 height 8
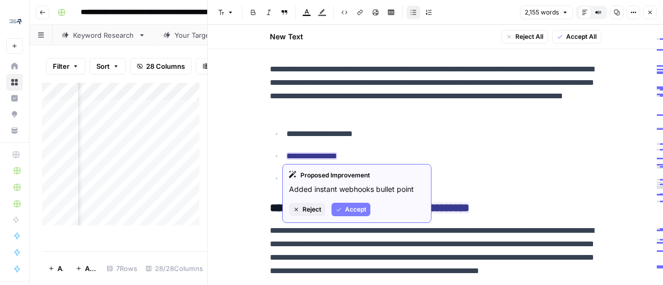
click at [316, 205] on span "Reject" at bounding box center [311, 209] width 19 height 9
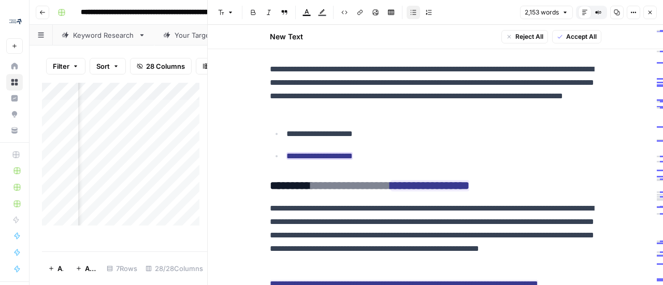
click at [299, 152] on ins "**********" at bounding box center [319, 156] width 66 height 8
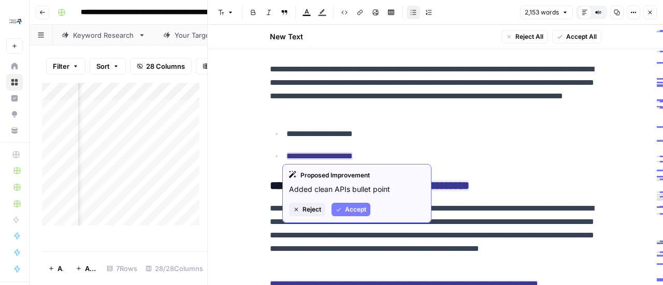
click at [345, 205] on span "Accept" at bounding box center [355, 209] width 21 height 9
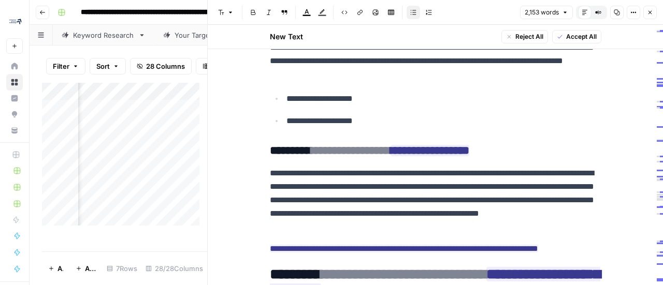
scroll to position [1450, 0]
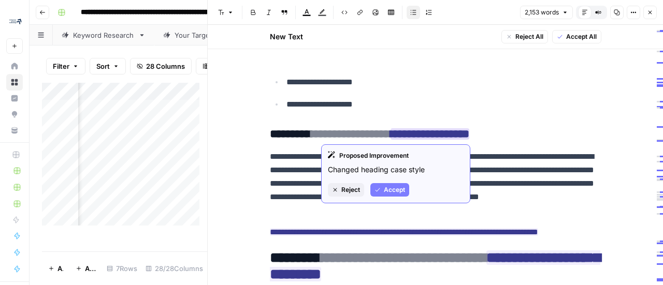
click at [345, 192] on span "Reject" at bounding box center [350, 189] width 19 height 9
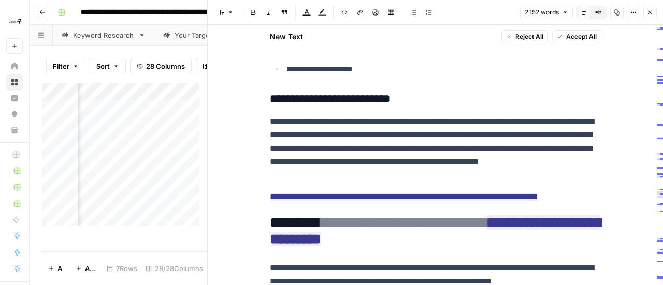
scroll to position [1502, 0]
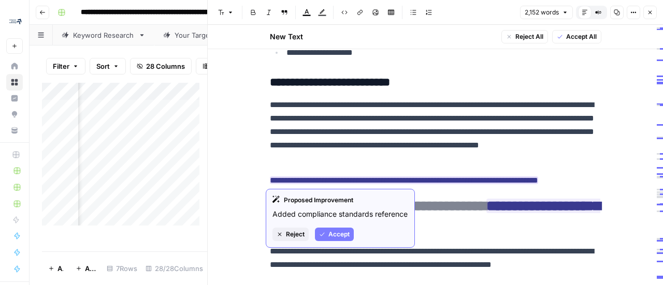
click at [429, 178] on ins "**********" at bounding box center [404, 181] width 268 height 8
click at [428, 178] on ins "**********" at bounding box center [404, 181] width 268 height 8
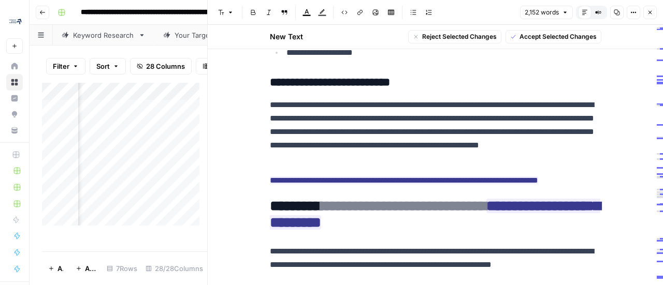
click at [596, 182] on p "**********" at bounding box center [436, 180] width 332 height 13
drag, startPoint x: 556, startPoint y: 181, endPoint x: 264, endPoint y: 177, distance: 291.6
copy ins "**********"
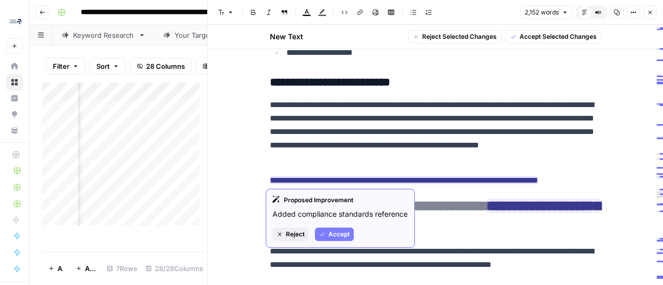
drag, startPoint x: 259, startPoint y: 181, endPoint x: 556, endPoint y: 172, distance: 297.4
copy ins "**********"
click at [503, 181] on ins "**********" at bounding box center [404, 181] width 268 height 8
click at [329, 237] on span "Accept" at bounding box center [338, 234] width 21 height 9
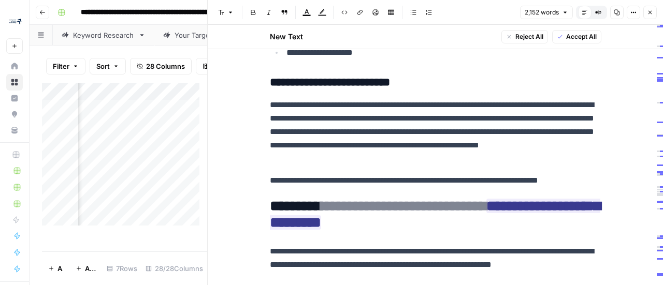
click at [586, 175] on p "**********" at bounding box center [436, 180] width 332 height 13
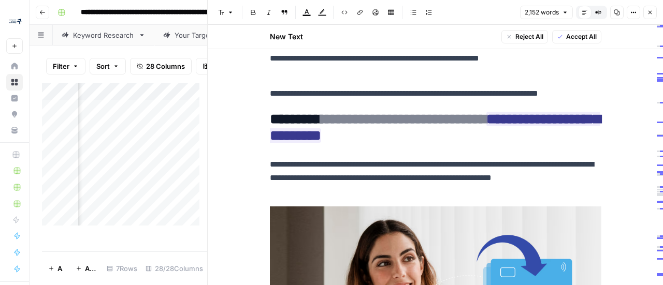
scroll to position [1606, 0]
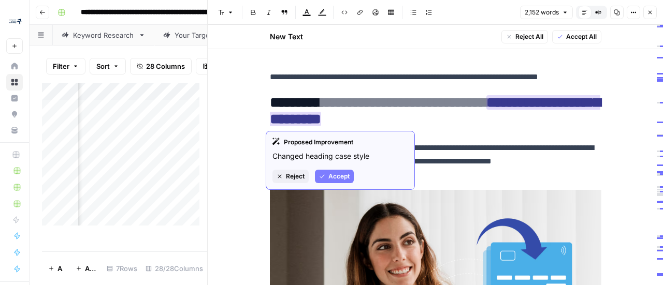
click at [287, 174] on span "Reject" at bounding box center [295, 176] width 19 height 9
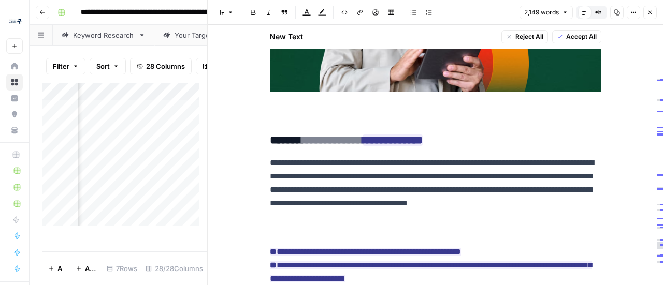
scroll to position [2590, 0]
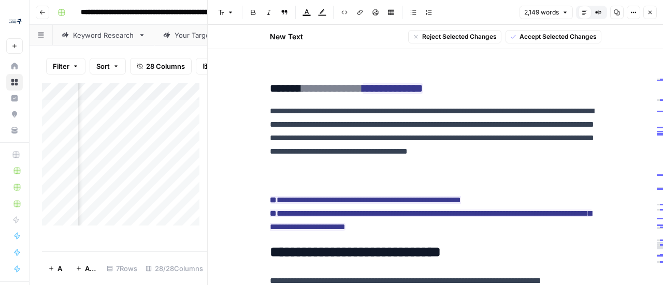
drag, startPoint x: 505, startPoint y: 197, endPoint x: 300, endPoint y: 189, distance: 204.2
click at [302, 189] on p "**********" at bounding box center [436, 207] width 332 height 54
click at [313, 196] on ins "**********" at bounding box center [431, 213] width 322 height 35
click at [314, 197] on ins "**********" at bounding box center [431, 213] width 322 height 35
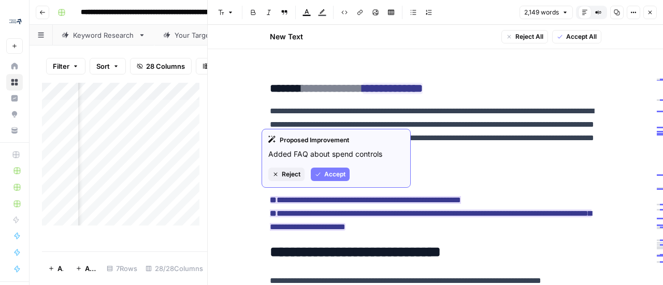
click at [325, 176] on span "Accept" at bounding box center [334, 174] width 21 height 9
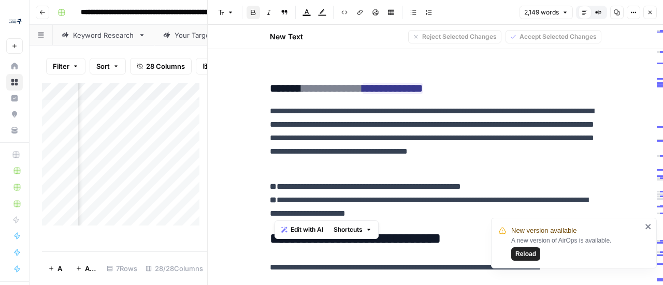
drag, startPoint x: 456, startPoint y: 207, endPoint x: 275, endPoint y: 189, distance: 182.7
click at [275, 189] on p "**********" at bounding box center [436, 200] width 332 height 40
click at [293, 181] on p "**********" at bounding box center [436, 200] width 332 height 40
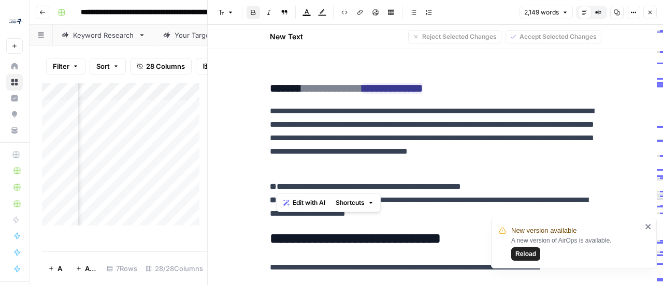
drag, startPoint x: 279, startPoint y: 181, endPoint x: 500, endPoint y: 191, distance: 221.4
click at [500, 191] on p "**********" at bounding box center [436, 200] width 332 height 40
copy div "** *"
click at [646, 225] on icon "close" at bounding box center [647, 226] width 5 height 5
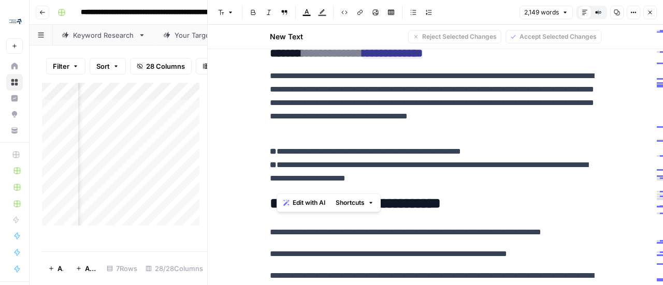
scroll to position [2642, 0]
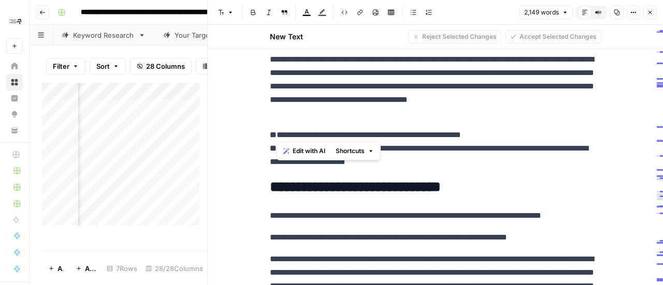
click at [542, 122] on div "**********" at bounding box center [436, 13] width 344 height 5179
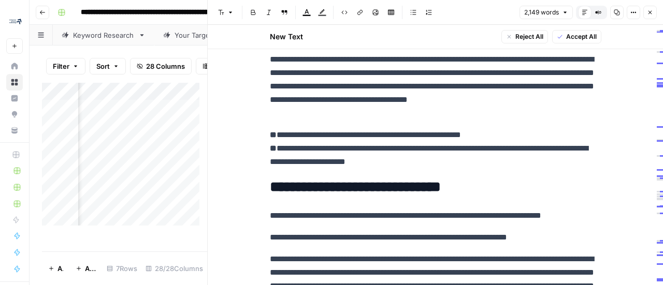
scroll to position [2590, 0]
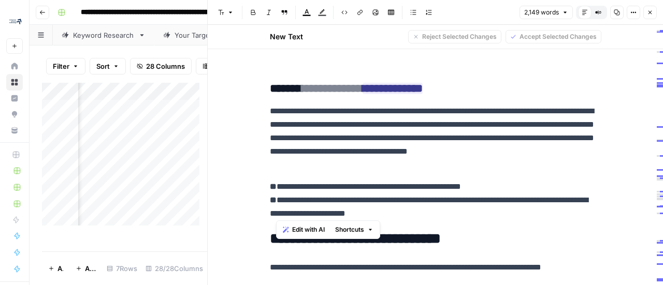
drag, startPoint x: 277, startPoint y: 194, endPoint x: 445, endPoint y: 212, distance: 169.3
click at [445, 212] on p "**********" at bounding box center [436, 200] width 332 height 40
copy p "**********"
click at [215, 187] on div "**********" at bounding box center [435, 61] width 455 height 5253
click at [358, 205] on p "**********" at bounding box center [436, 200] width 332 height 40
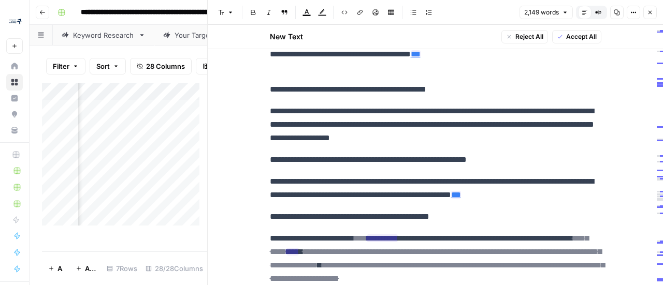
scroll to position [2952, 0]
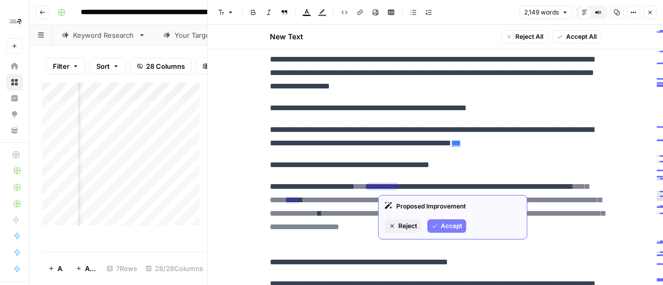
click at [414, 224] on span "Reject" at bounding box center [407, 226] width 19 height 9
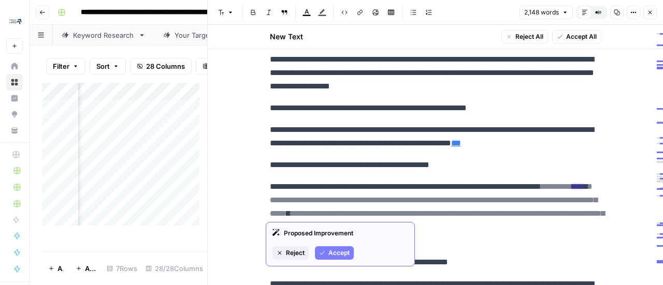
click at [335, 252] on span "Accept" at bounding box center [338, 253] width 21 height 9
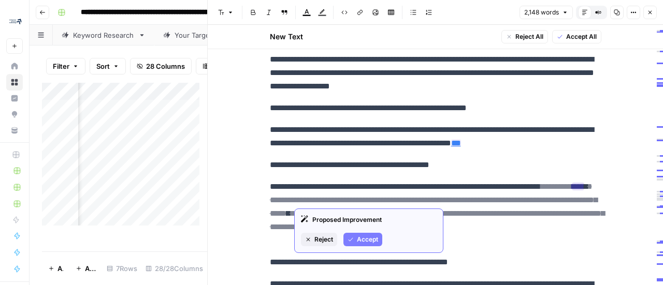
click at [322, 242] on span "Reject" at bounding box center [323, 239] width 19 height 9
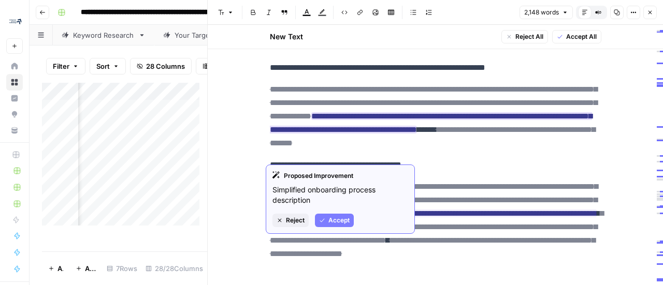
scroll to position [3263, 0]
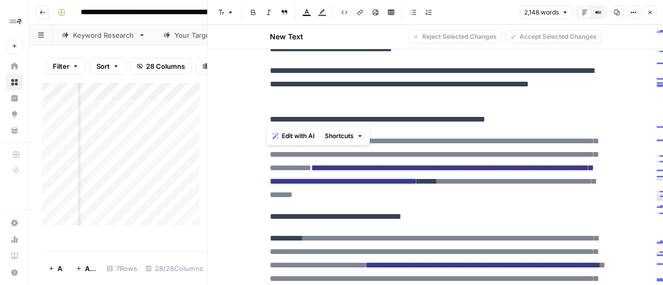
drag, startPoint x: 265, startPoint y: 117, endPoint x: 541, endPoint y: 116, distance: 275.6
copy p "**********"
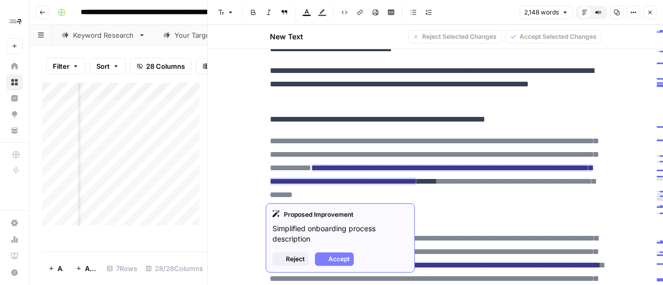
click at [435, 151] on del "**********" at bounding box center [433, 154] width 327 height 35
click at [335, 264] on button "Accept" at bounding box center [334, 259] width 39 height 13
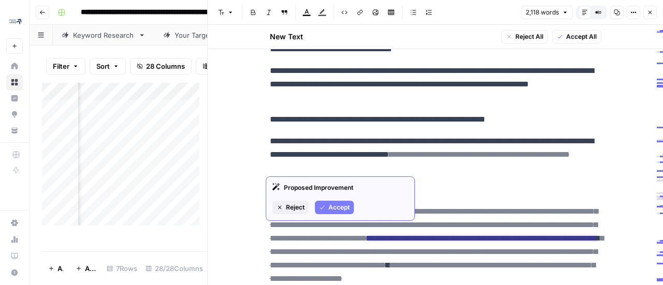
click at [324, 212] on button "Accept" at bounding box center [334, 207] width 39 height 13
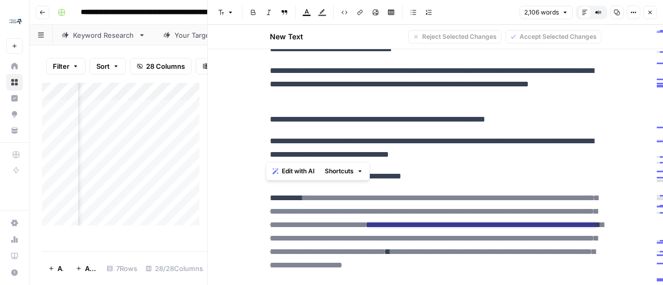
drag, startPoint x: 500, startPoint y: 149, endPoint x: 265, endPoint y: 142, distance: 235.3
click at [270, 142] on p "**********" at bounding box center [436, 148] width 332 height 27
copy p "**********"
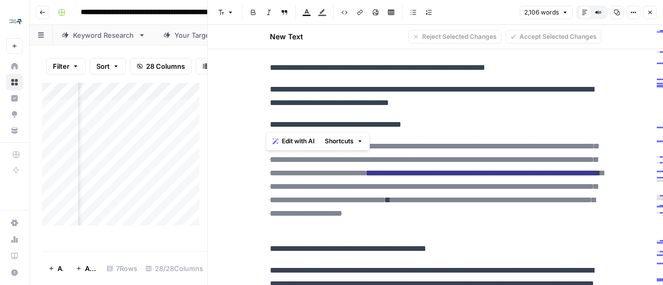
drag, startPoint x: 428, startPoint y: 119, endPoint x: 263, endPoint y: 126, distance: 164.9
copy p "**********"
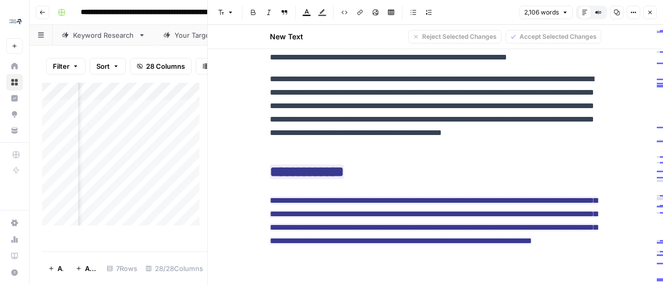
scroll to position [4976, 0]
